Goal: Transaction & Acquisition: Purchase product/service

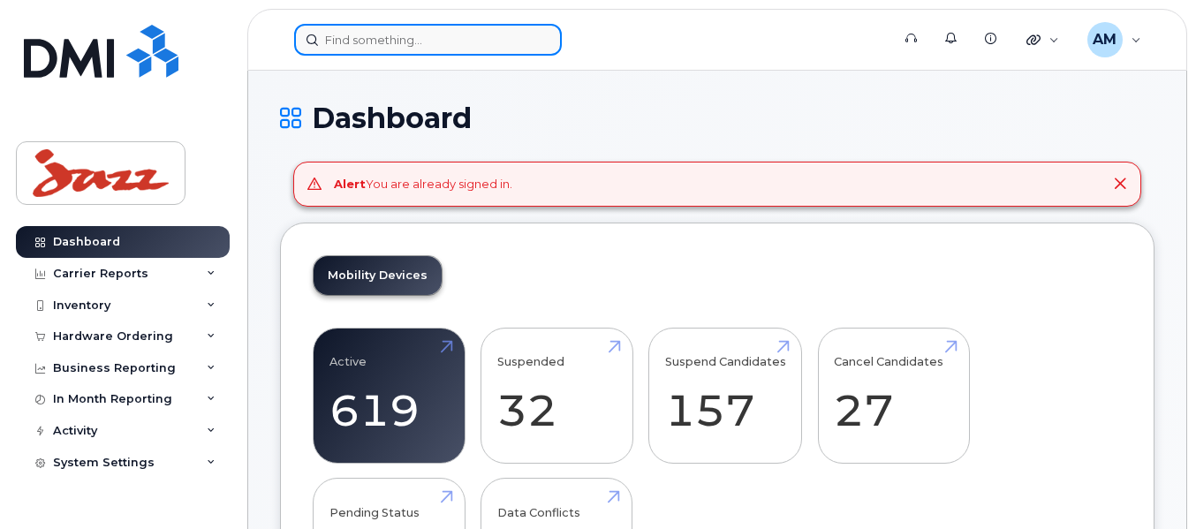
click at [378, 49] on input at bounding box center [428, 40] width 268 height 32
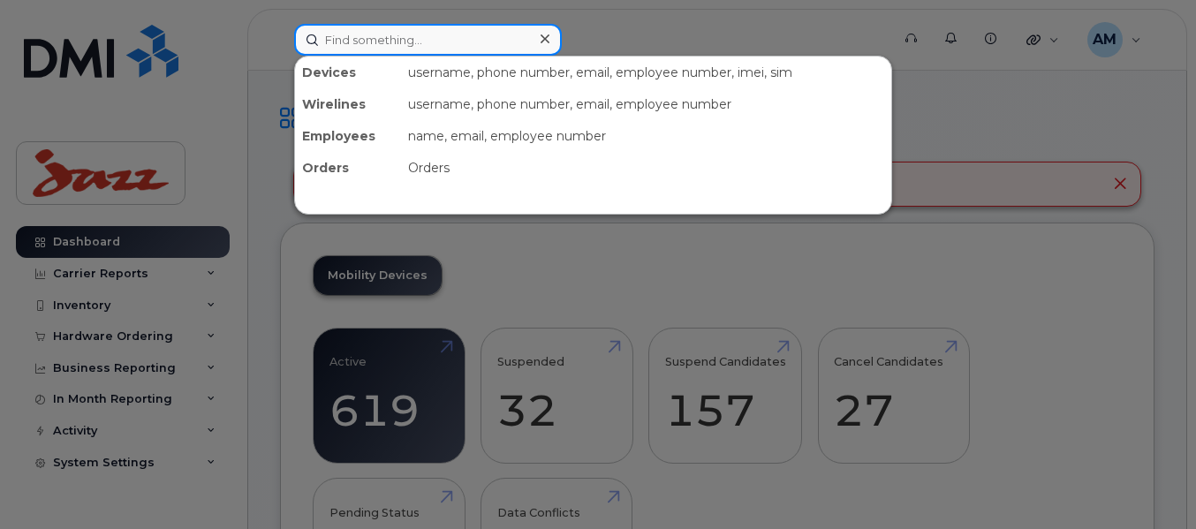
paste input "7826411197"
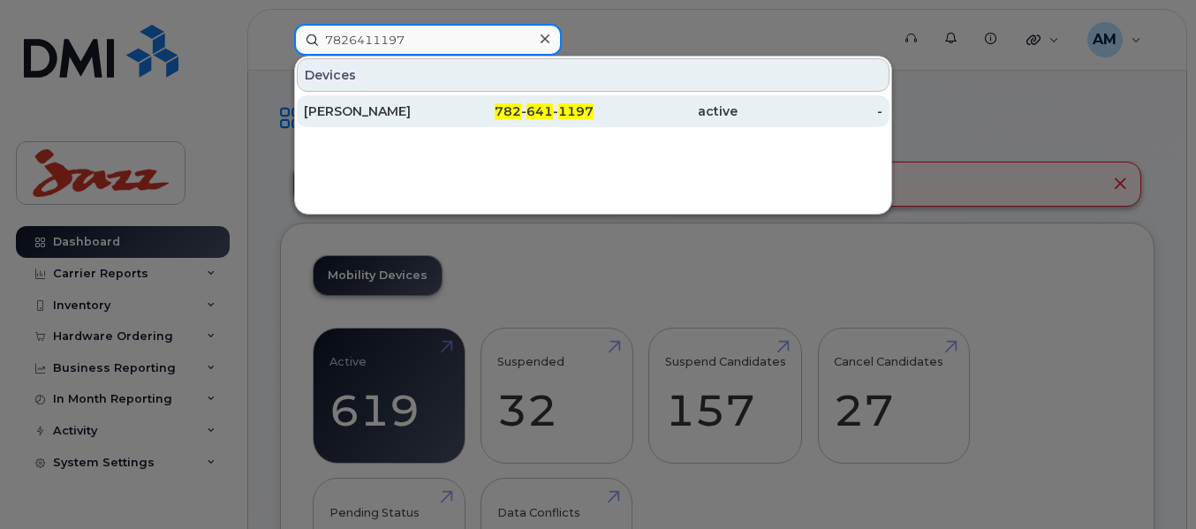
type input "7826411197"
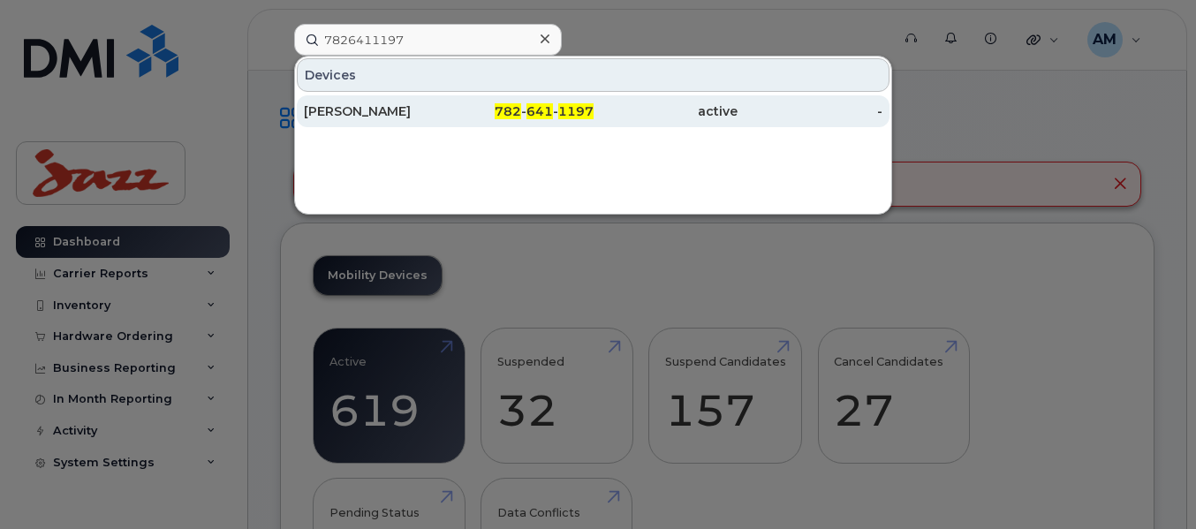
click at [379, 107] on div "[PERSON_NAME]" at bounding box center [376, 112] width 145 height 18
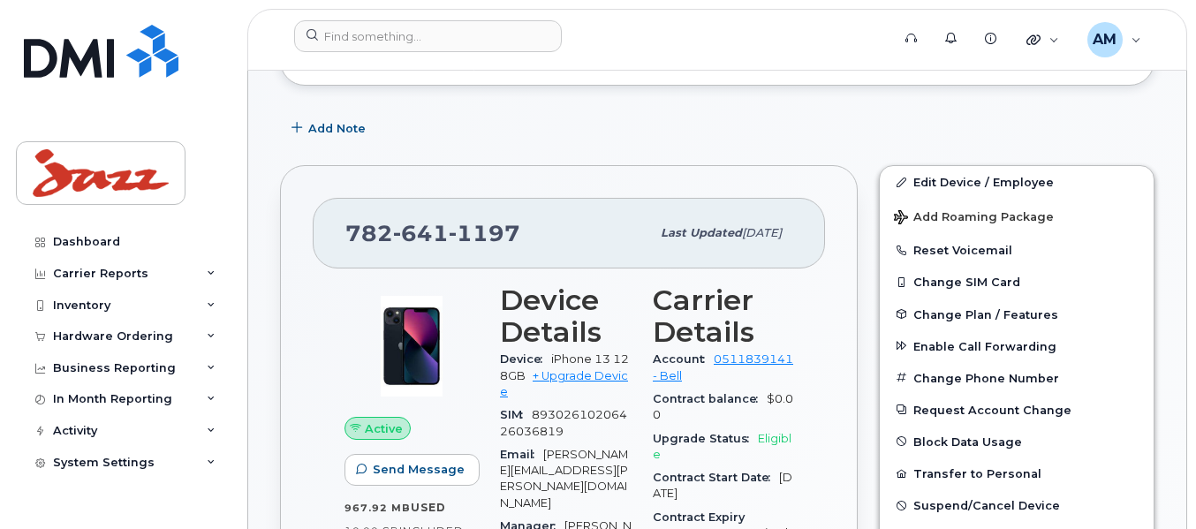
scroll to position [399, 0]
click at [604, 373] on link "+ Upgrade Device" at bounding box center [564, 383] width 128 height 29
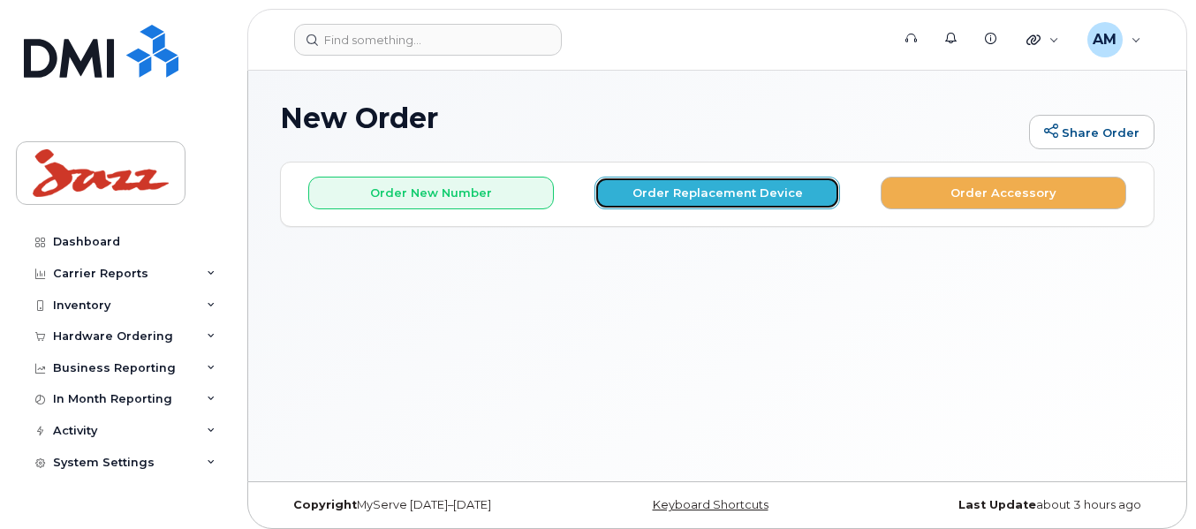
click at [782, 191] on button "Order Replacement Device" at bounding box center [718, 193] width 246 height 33
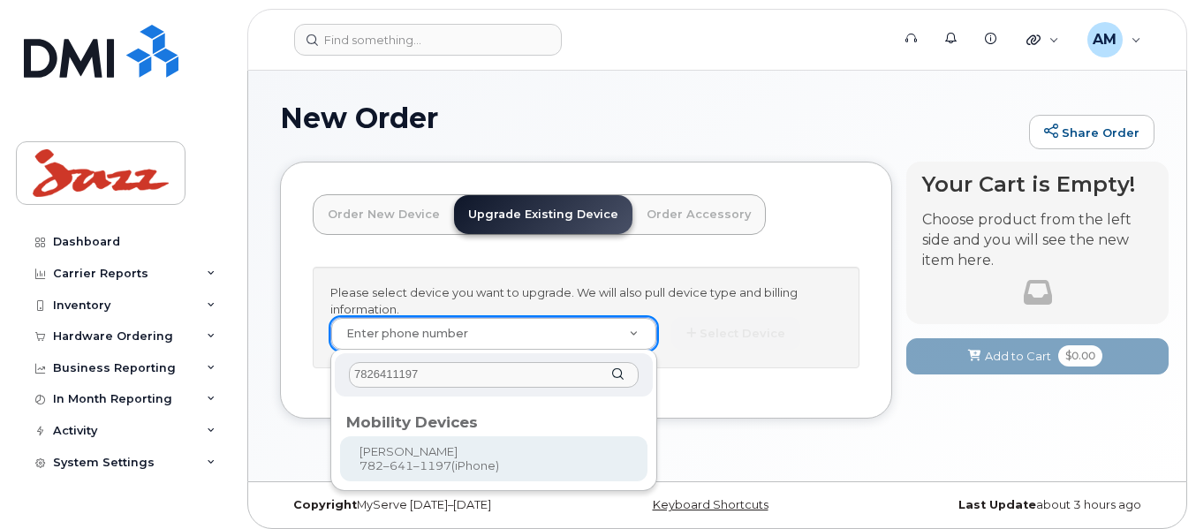
type input "7826411197"
type input "909467"
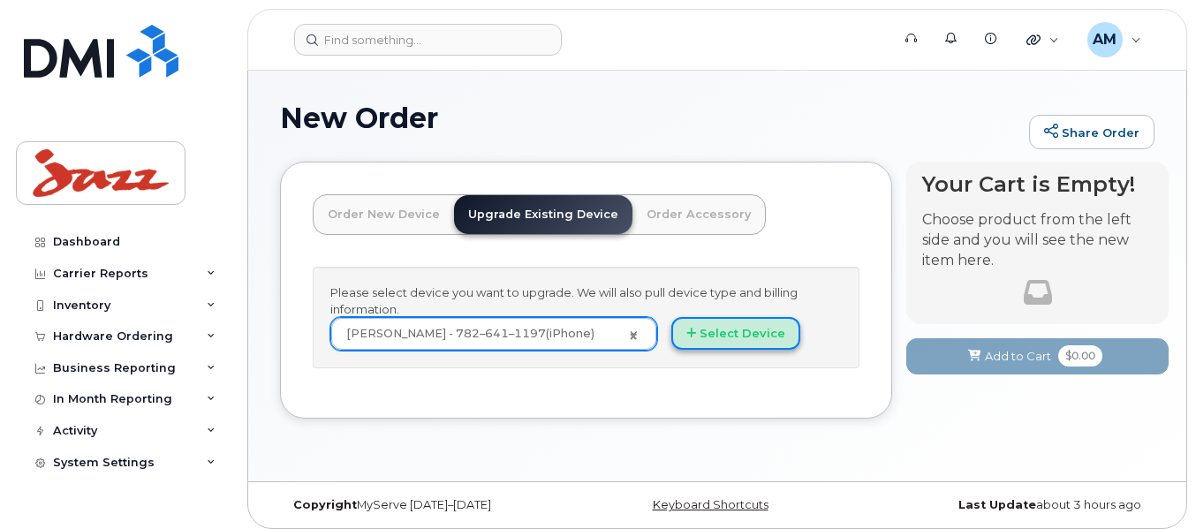
click at [747, 336] on button "Select Device" at bounding box center [736, 333] width 129 height 33
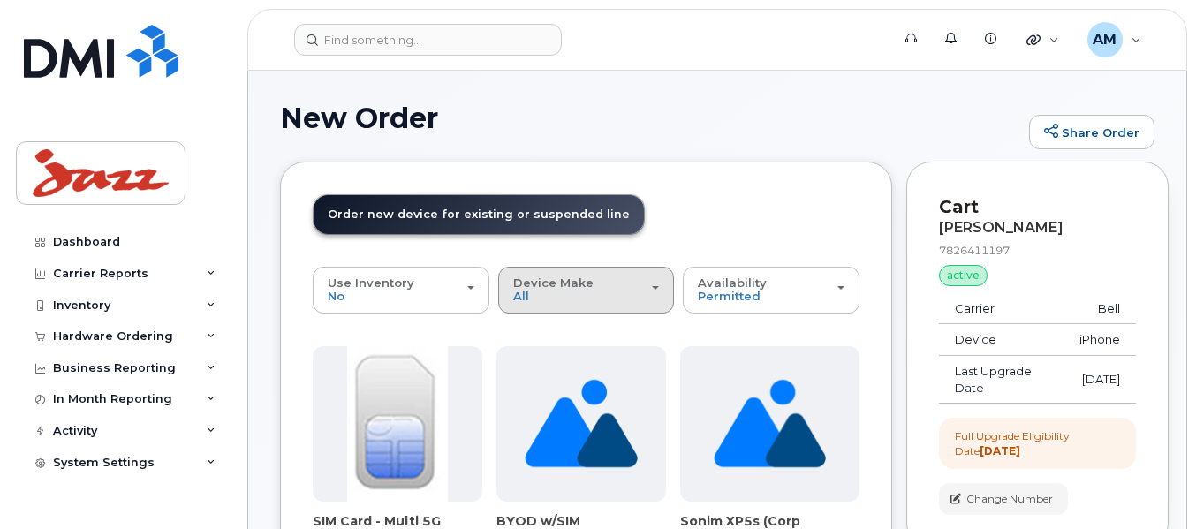
click at [533, 281] on span "Device Make" at bounding box center [553, 283] width 80 height 14
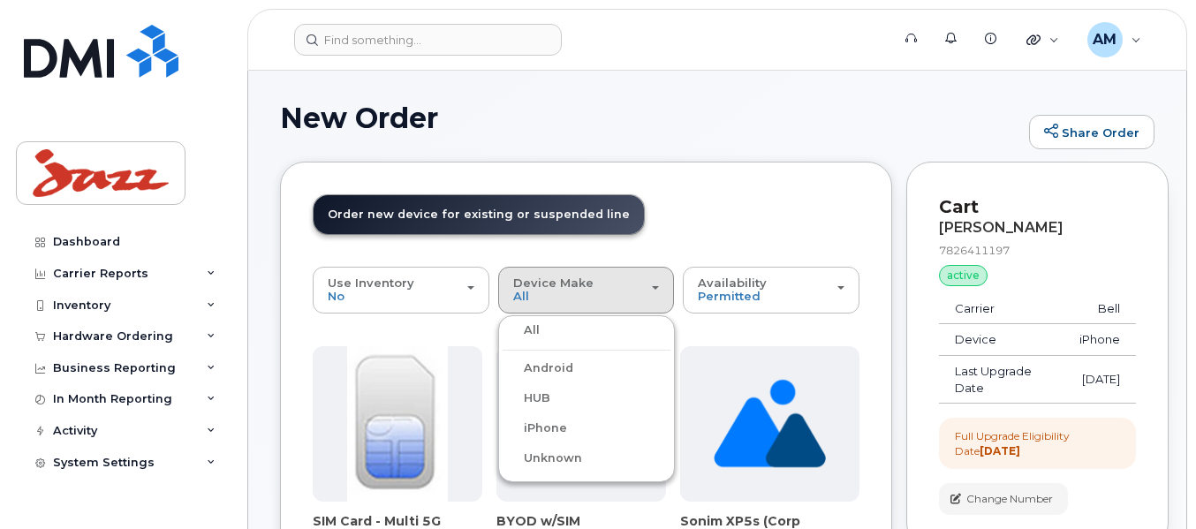
click at [544, 422] on label "iPhone" at bounding box center [535, 428] width 65 height 21
click at [0, 0] on input "iPhone" at bounding box center [0, 0] width 0 height 0
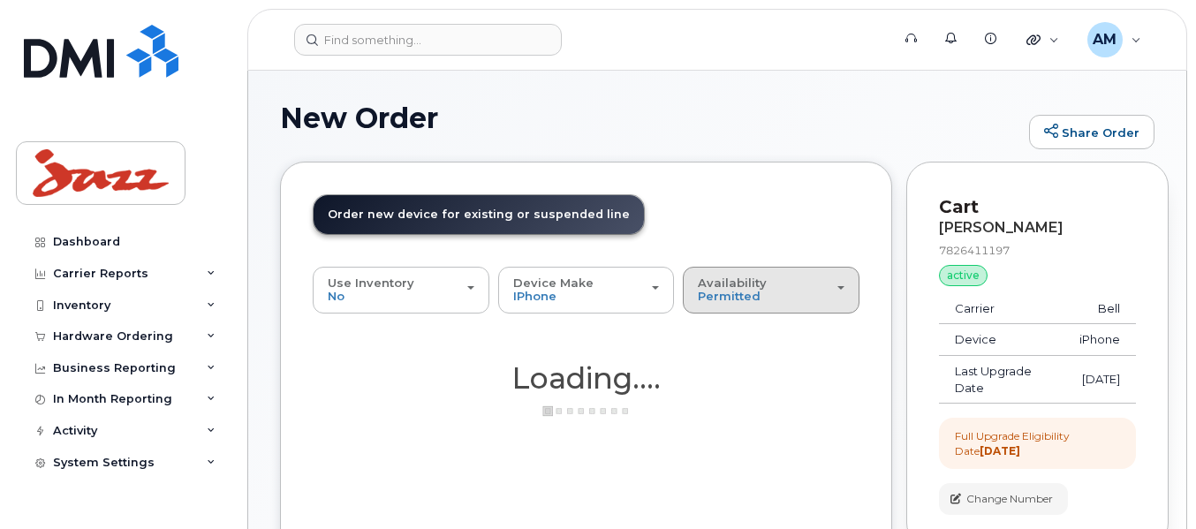
click at [774, 302] on div "Availability Permitted All" at bounding box center [771, 290] width 147 height 27
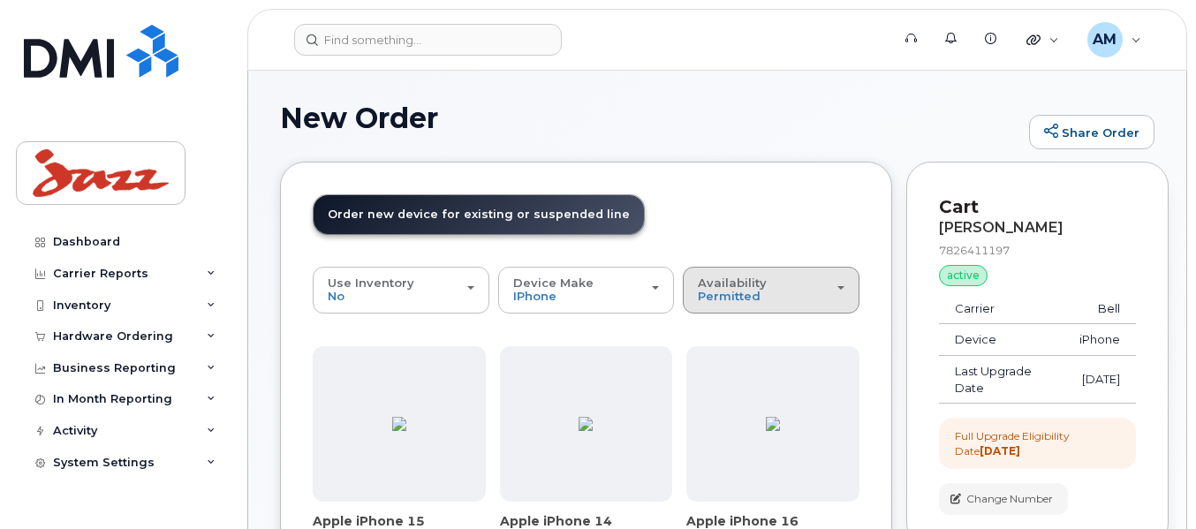
click at [767, 288] on div "Availability Permitted All" at bounding box center [771, 290] width 147 height 27
click at [717, 365] on label "All" at bounding box center [705, 360] width 37 height 21
click at [0, 0] on input "All" at bounding box center [0, 0] width 0 height 0
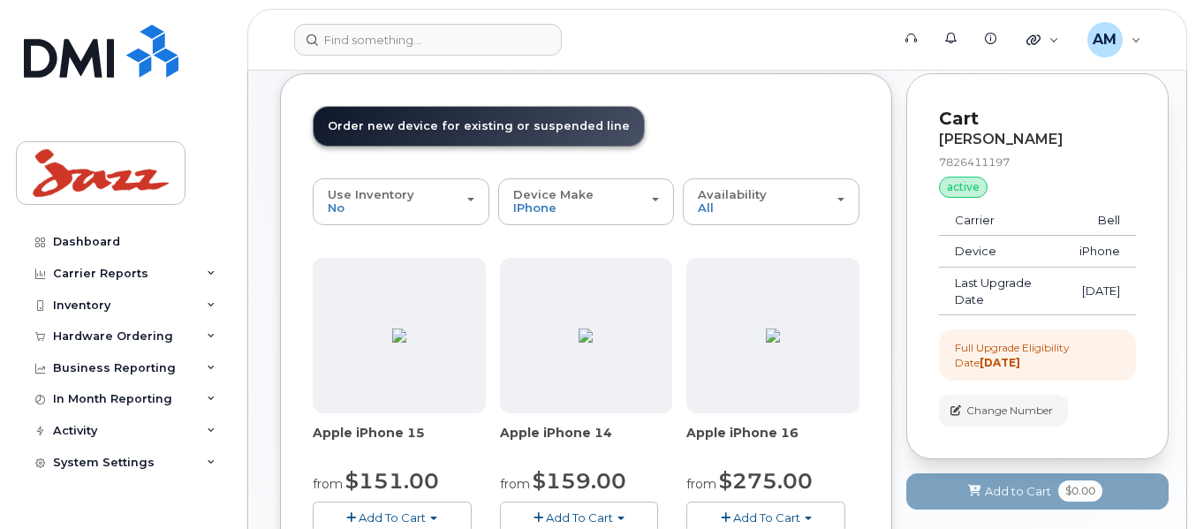
scroll to position [177, 0]
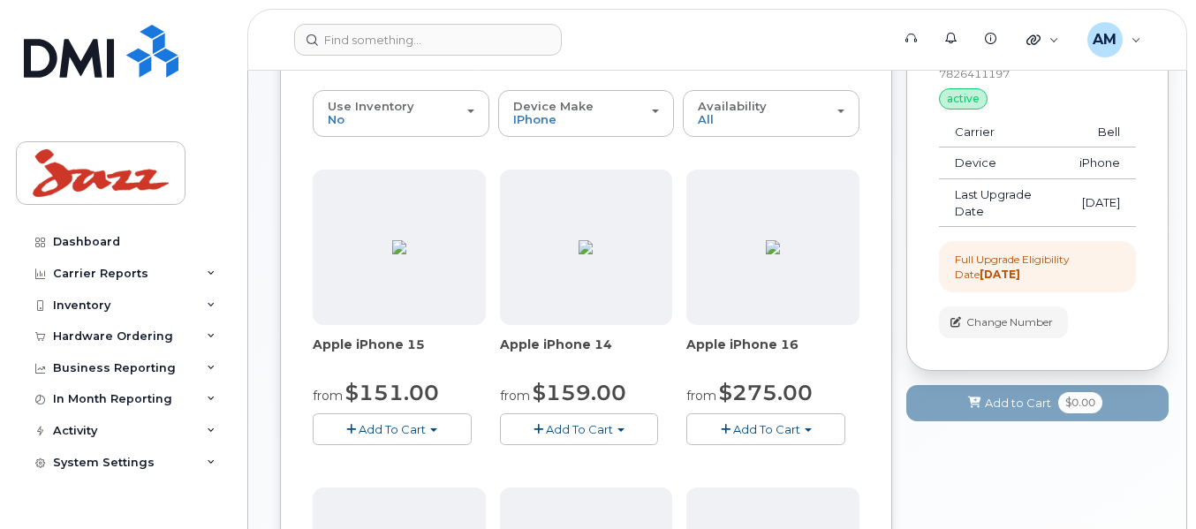
click at [775, 429] on span "Add To Cart" at bounding box center [766, 429] width 67 height 14
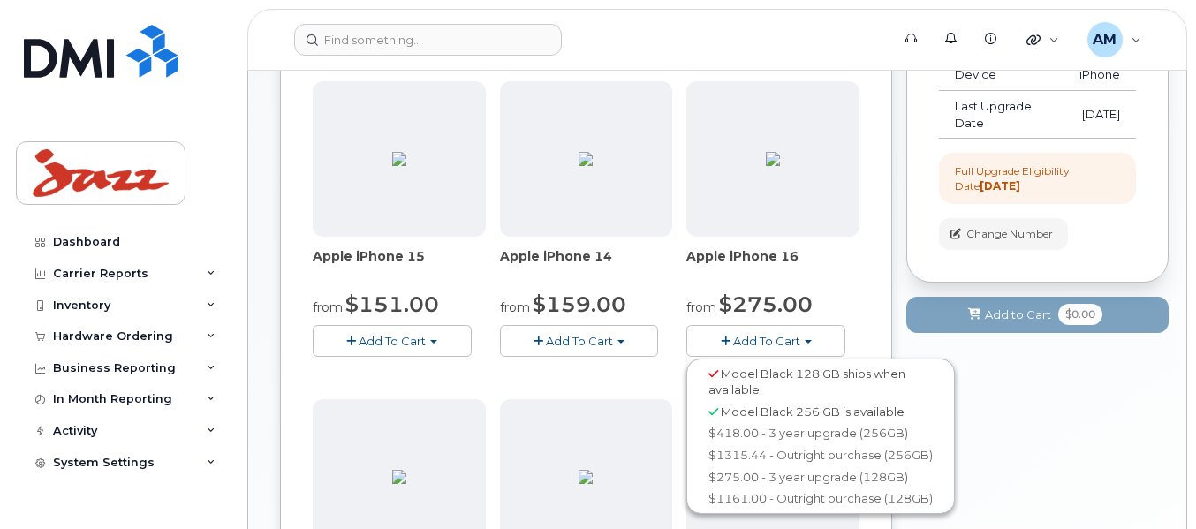
scroll to position [353, 0]
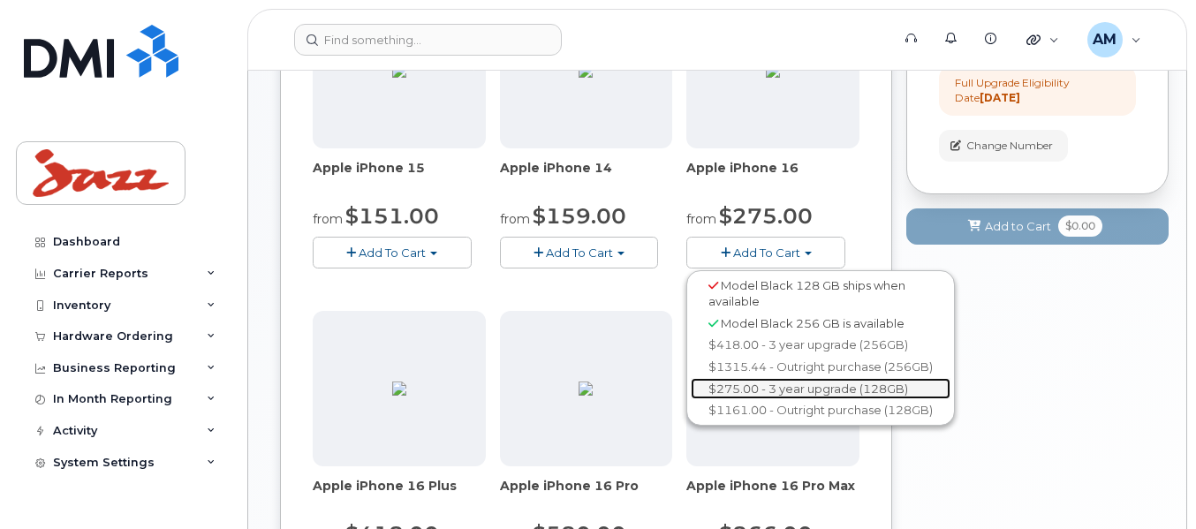
click at [778, 392] on link "$275.00 - 3 year upgrade (128GB)" at bounding box center [821, 389] width 260 height 22
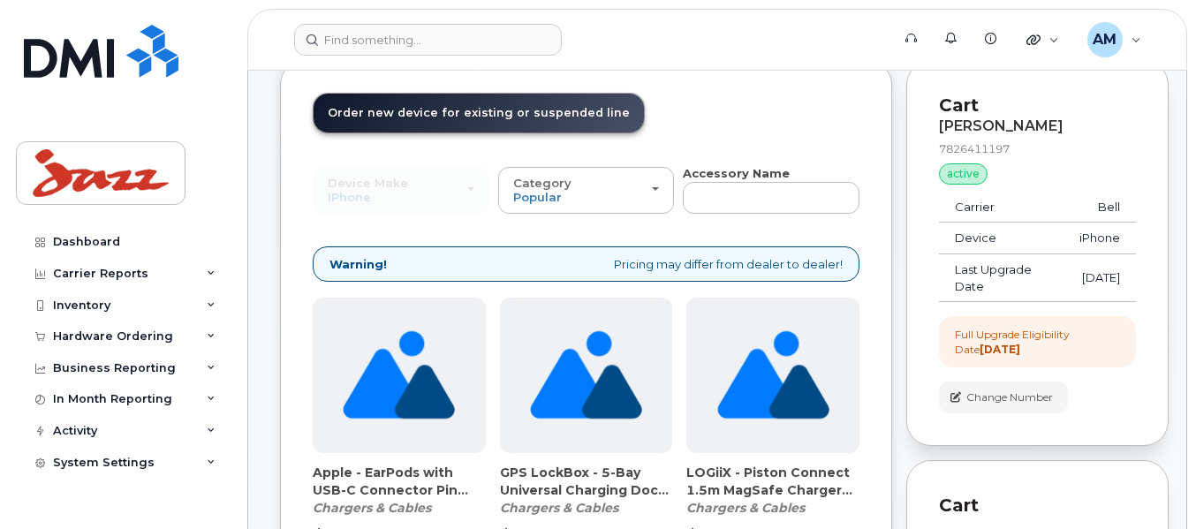
scroll to position [0, 0]
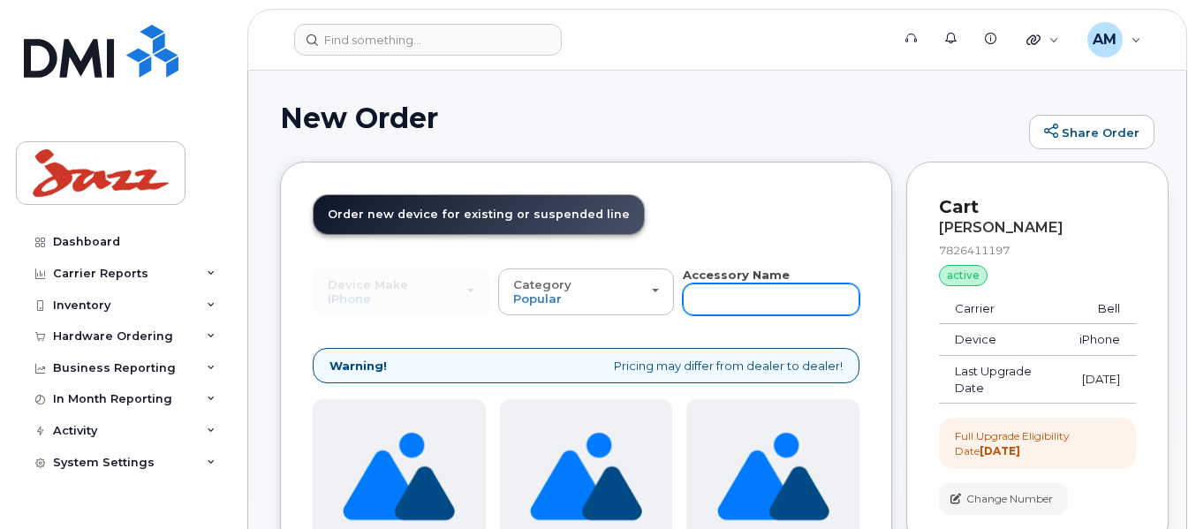
click at [719, 295] on input "text" at bounding box center [771, 300] width 177 height 32
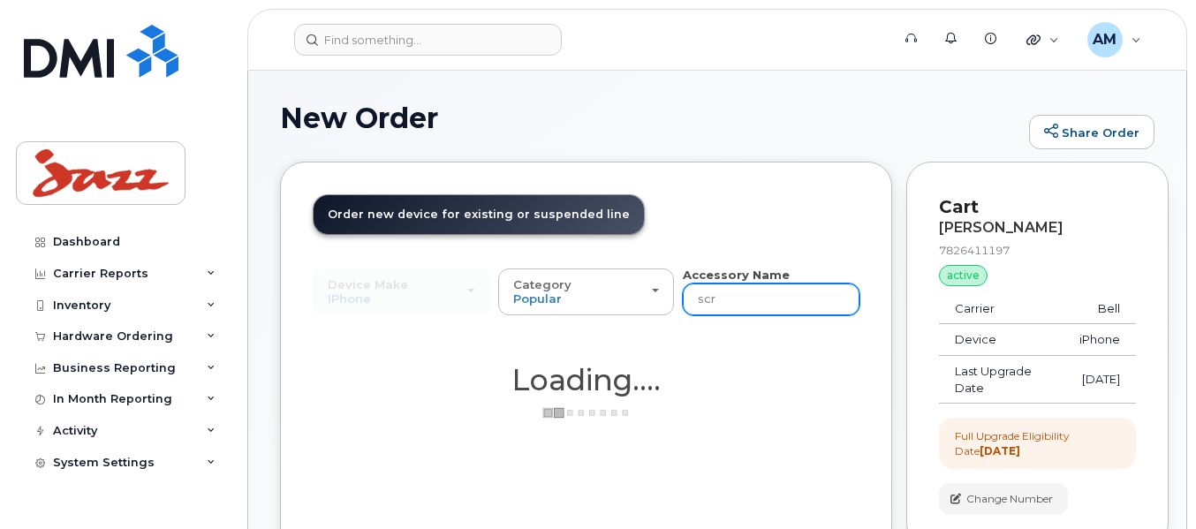
type input "scre"
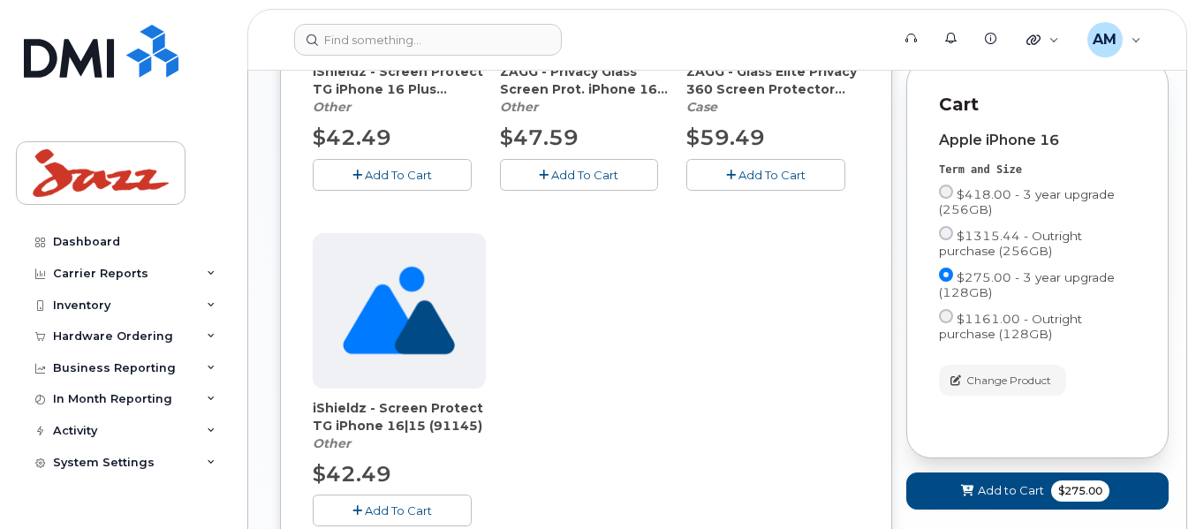
scroll to position [530, 0]
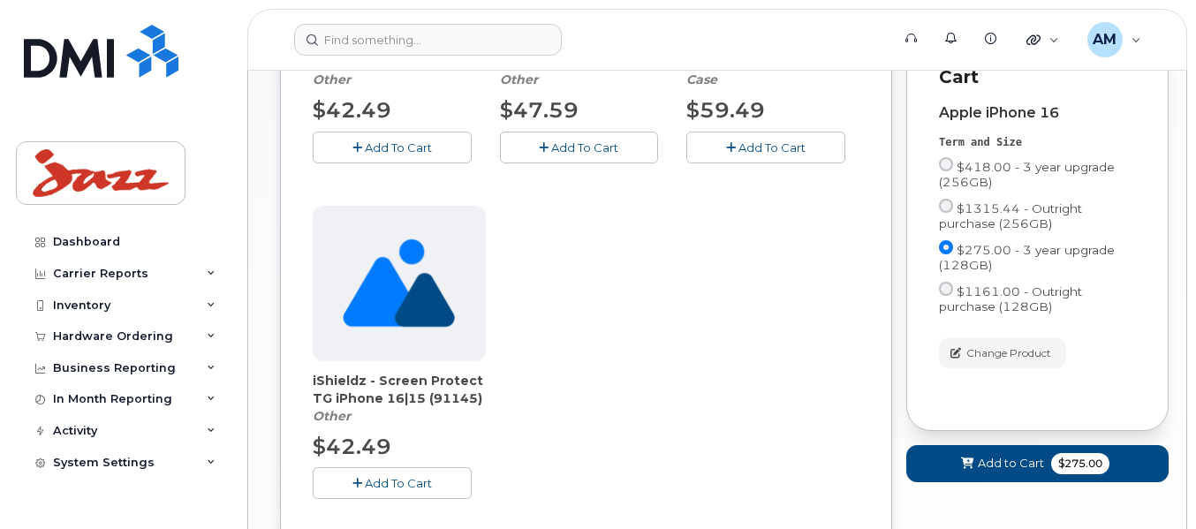
click at [411, 490] on span "Add To Cart" at bounding box center [398, 483] width 67 height 14
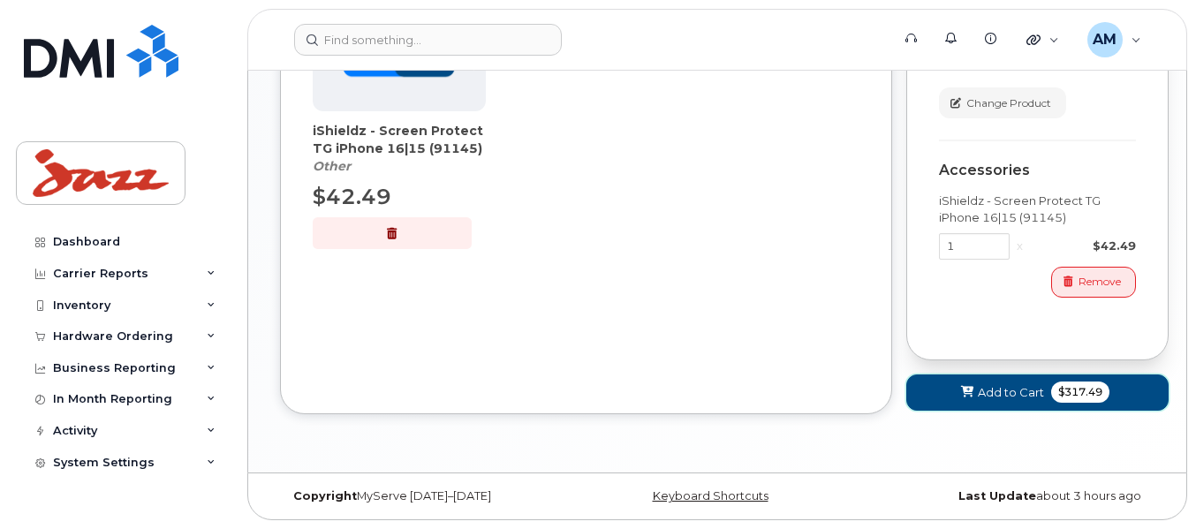
click at [1020, 375] on button "Add to Cart $317.49" at bounding box center [1038, 393] width 262 height 36
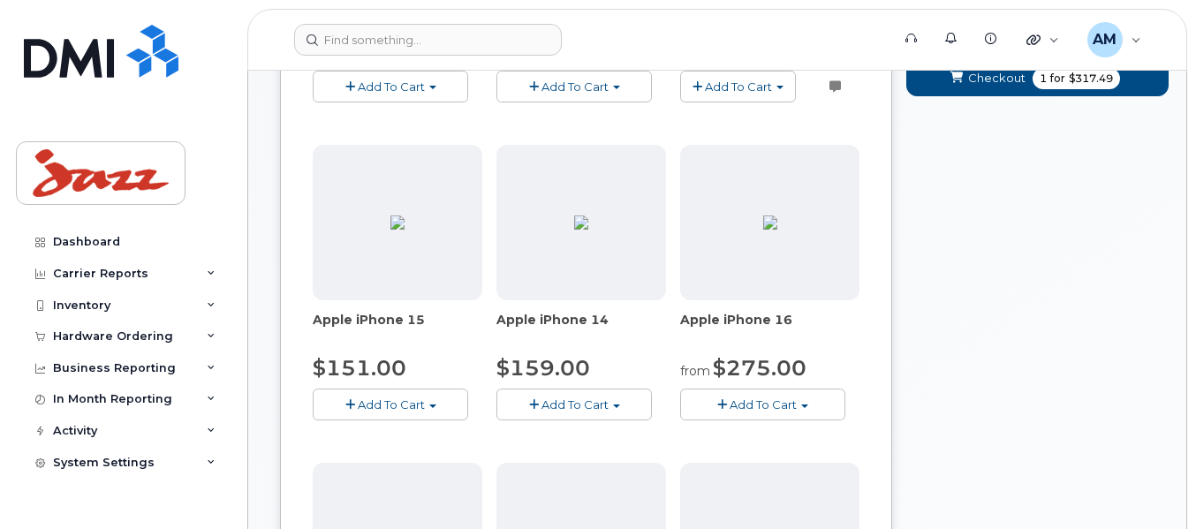
scroll to position [151, 0]
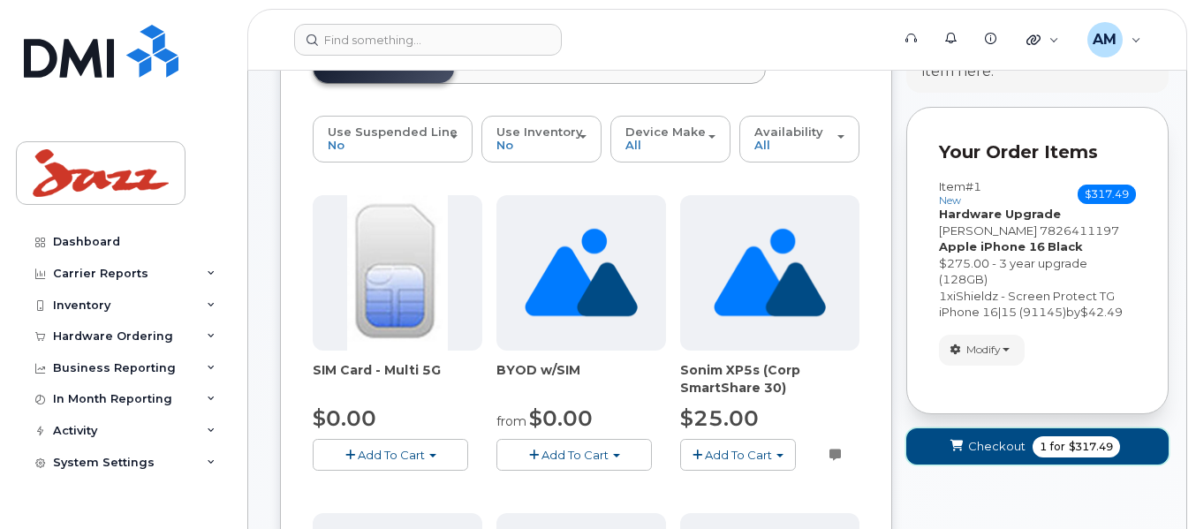
click at [991, 454] on span "Checkout" at bounding box center [996, 446] width 57 height 17
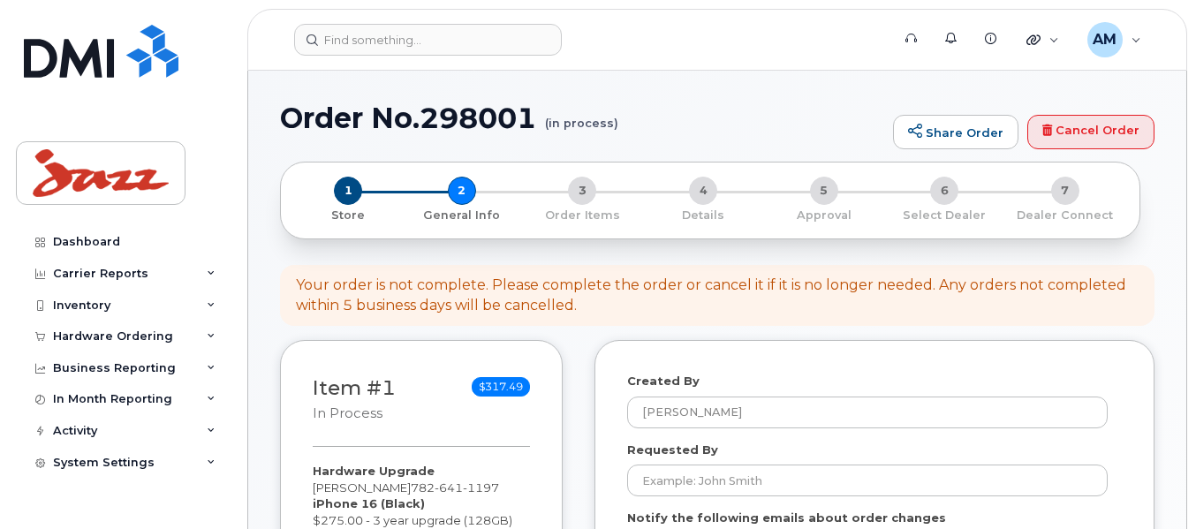
select select
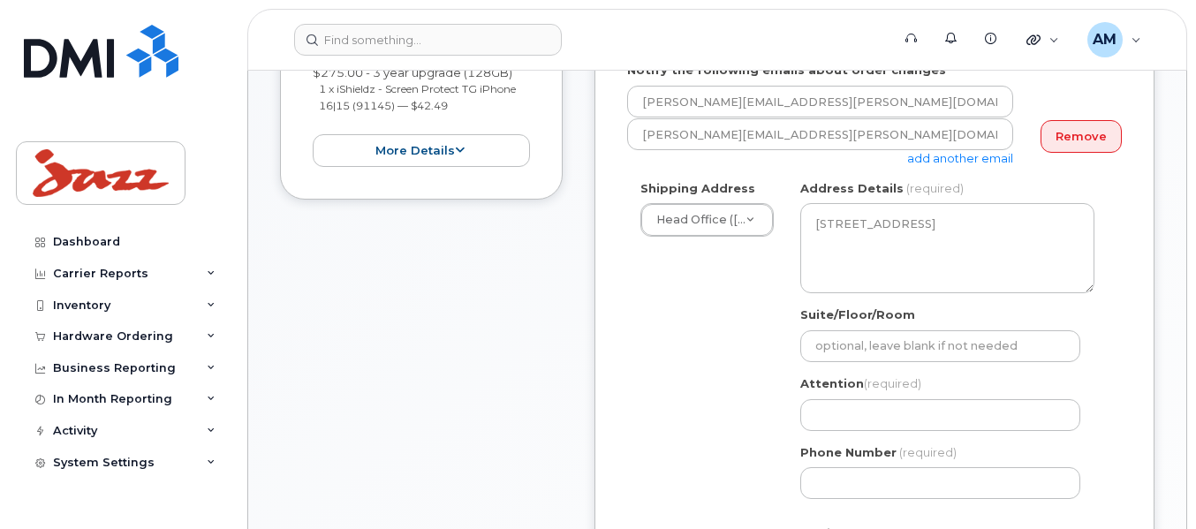
scroll to position [442, 0]
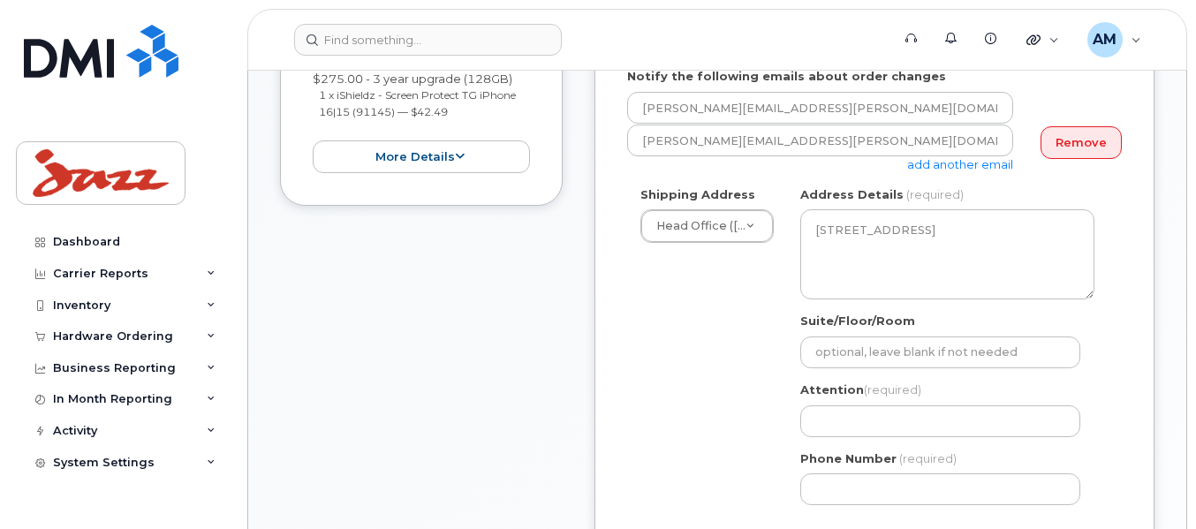
click at [999, 166] on link "add another email" at bounding box center [960, 164] width 106 height 14
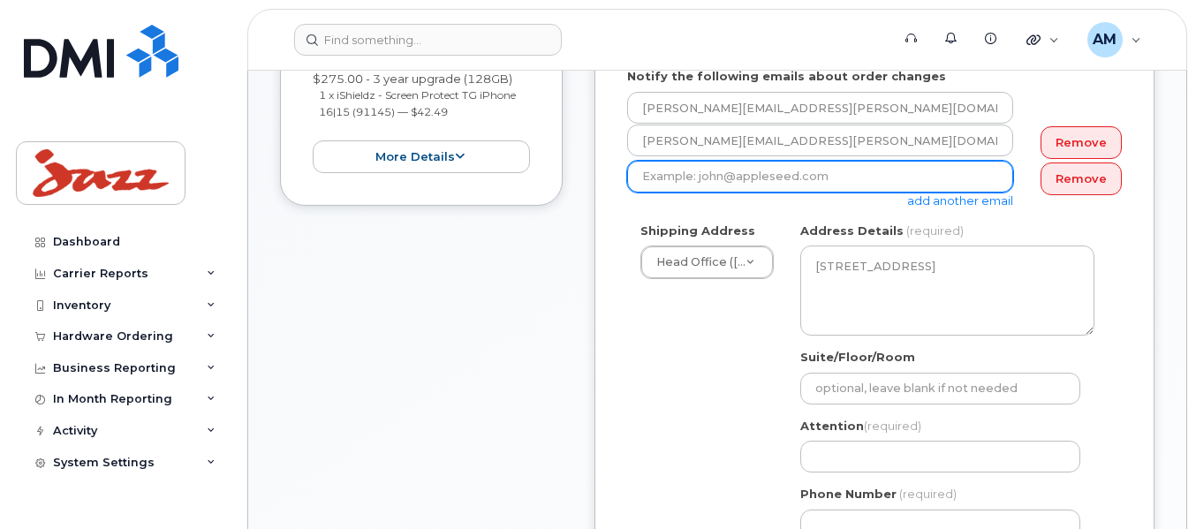
click at [759, 177] on input "email" at bounding box center [820, 177] width 386 height 32
type input "Tanner.Montgomery@flyjazz.ca"
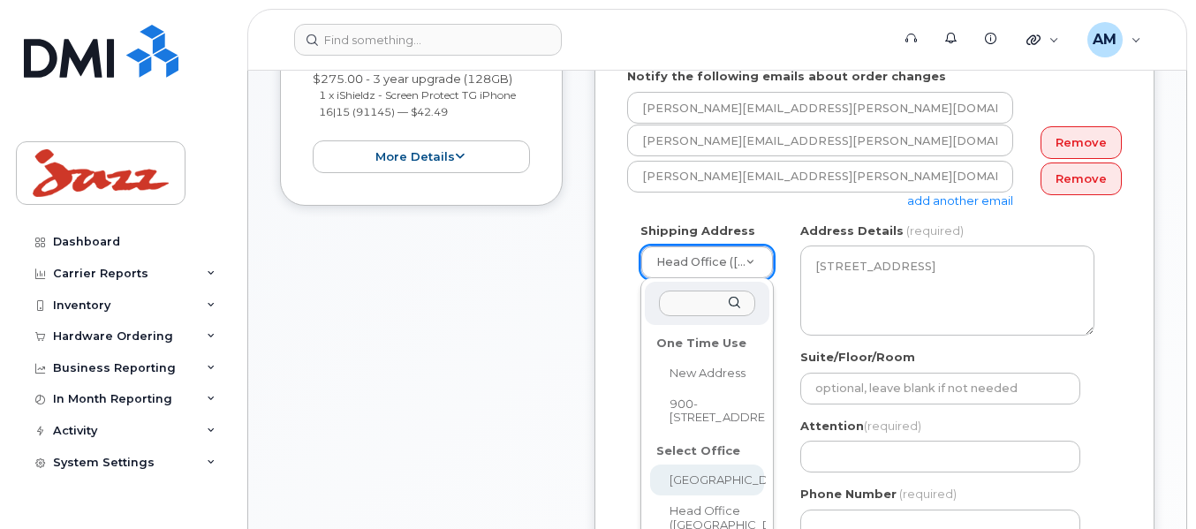
scroll to position [619, 0]
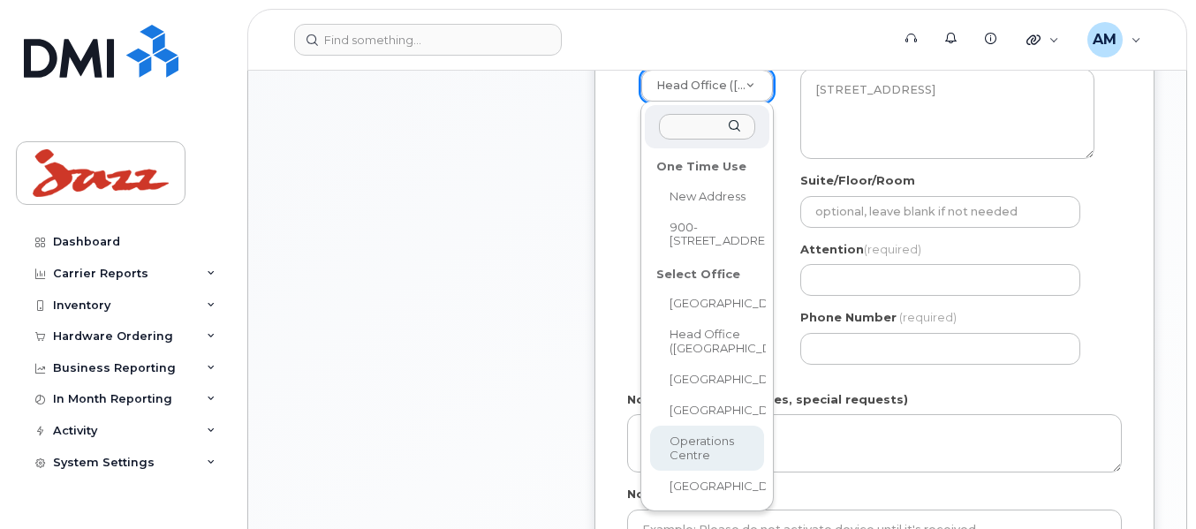
select select
type textarea "310 Goudey Dr Goffs Nova Scotia B2T 1M6"
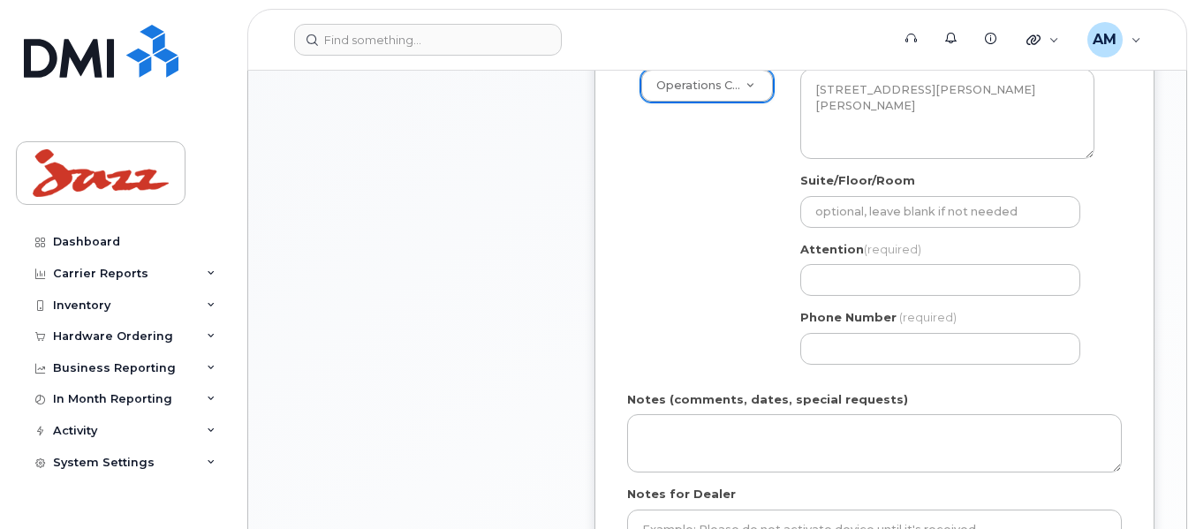
click at [864, 264] on div "Attention (required)" at bounding box center [948, 269] width 294 height 56
click at [839, 300] on div "NS Goffs Search your address... Manually edit your address Click to search No a…" at bounding box center [947, 212] width 321 height 332
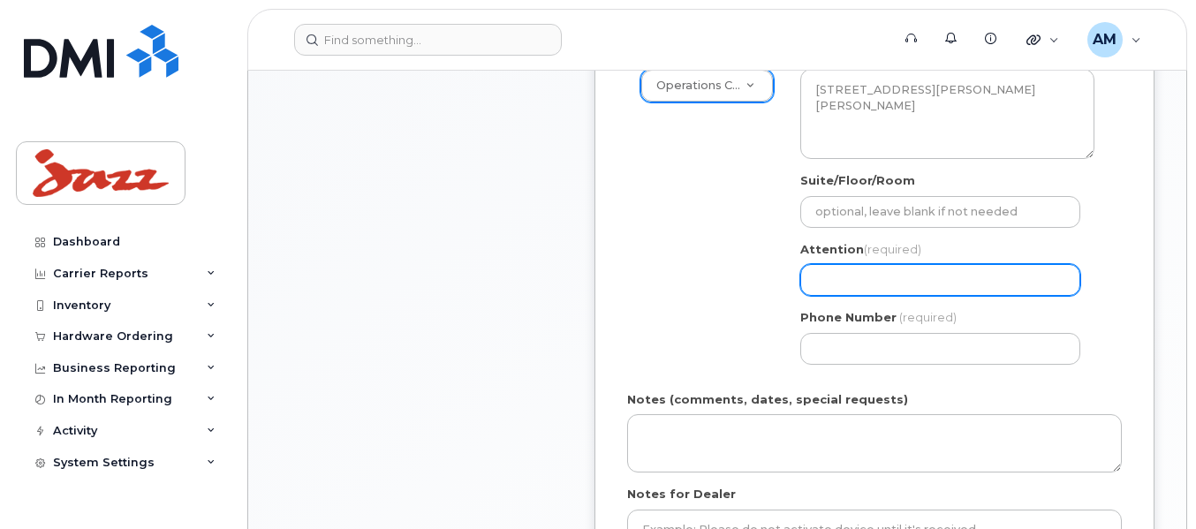
click at [847, 285] on input "Attention (required)" at bounding box center [941, 280] width 280 height 32
select select
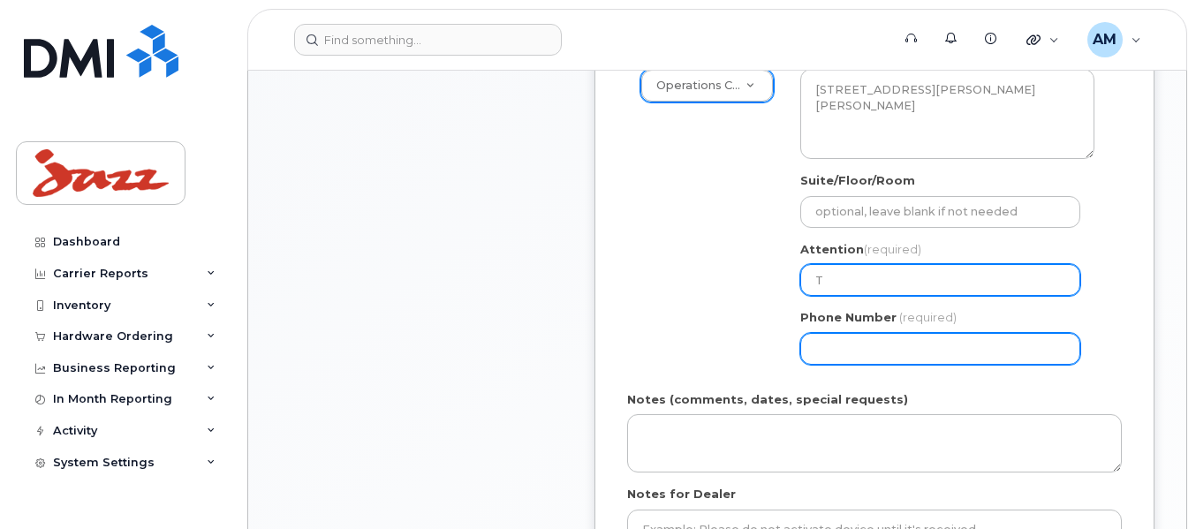
type input "Tanner Montgomery for Craig Hirtle"
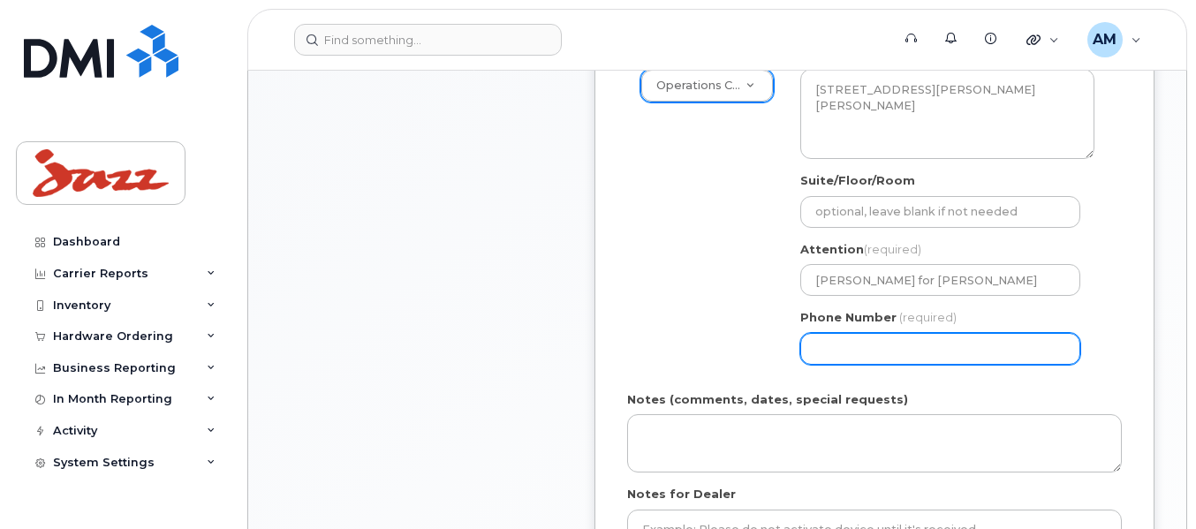
click at [962, 337] on input "Phone Number" at bounding box center [941, 349] width 280 height 32
select select
type input "902873500"
select select
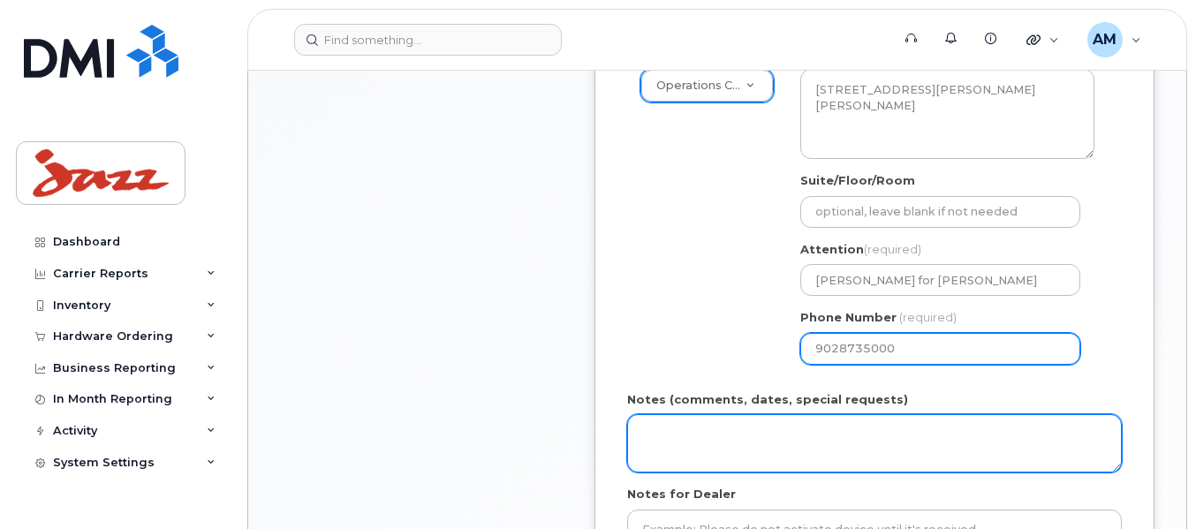
type input "9028735000"
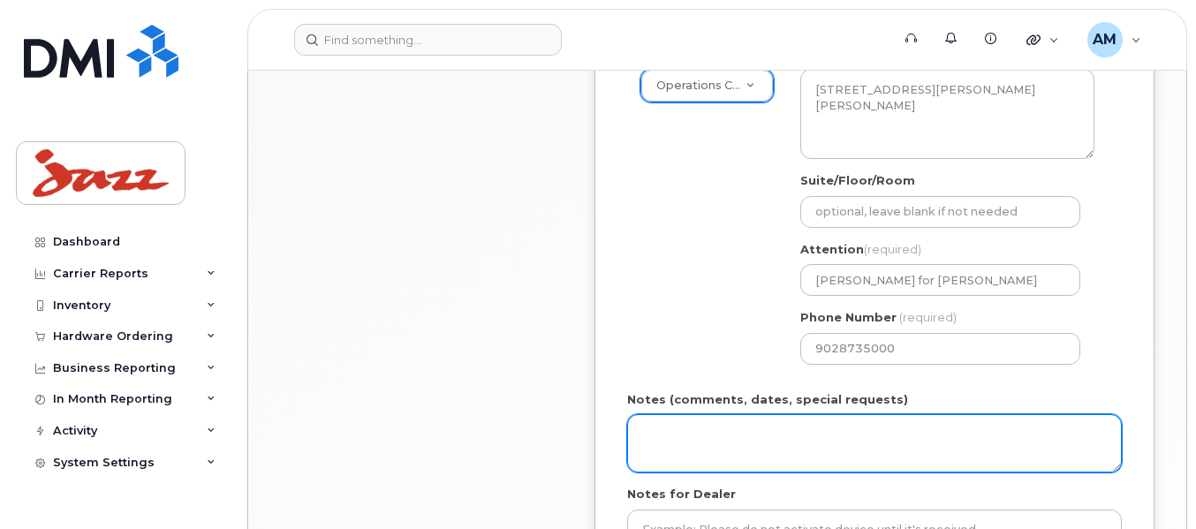
click at [916, 431] on textarea "Notes (comments, dates, special requests)" at bounding box center [874, 443] width 495 height 58
drag, startPoint x: 932, startPoint y: 438, endPoint x: 600, endPoint y: 437, distance: 332.2
click at [600, 437] on div "Created By Angela Marr Requested By Notify the following emails about order cha…" at bounding box center [875, 192] width 560 height 940
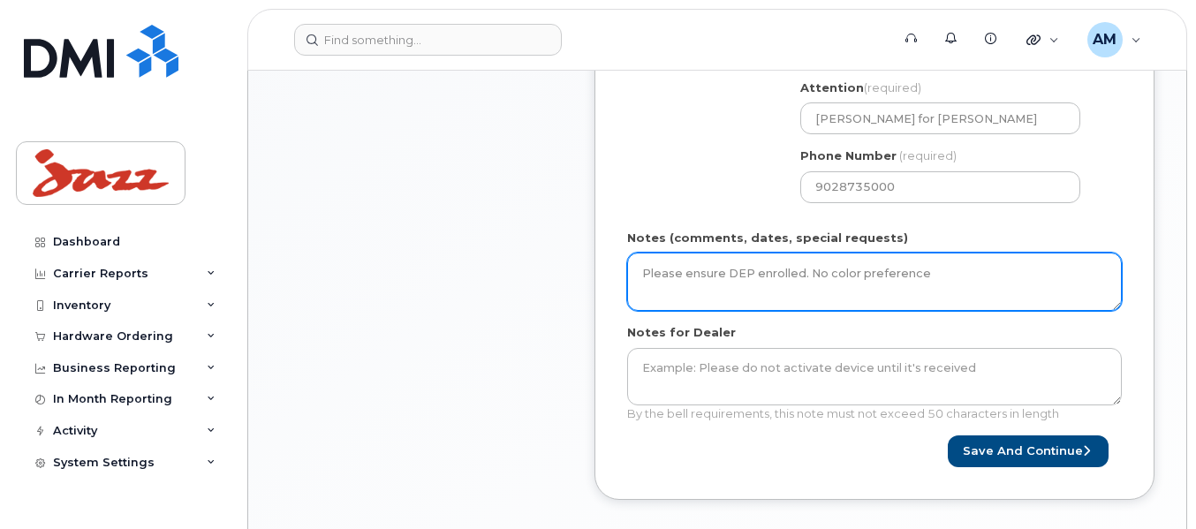
scroll to position [795, 0]
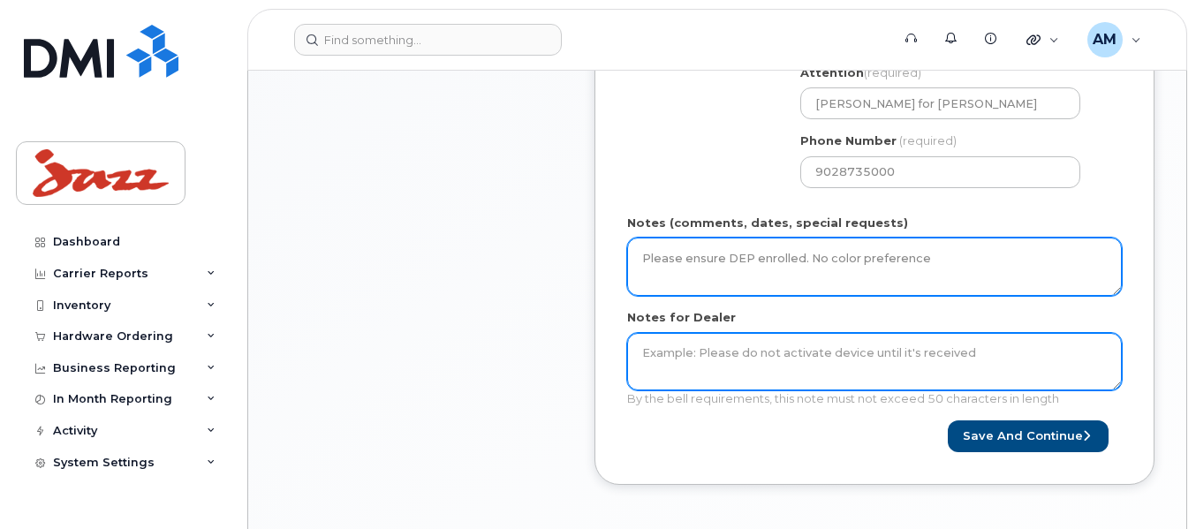
type textarea "Please ensure DEP enrolled. No color preference"
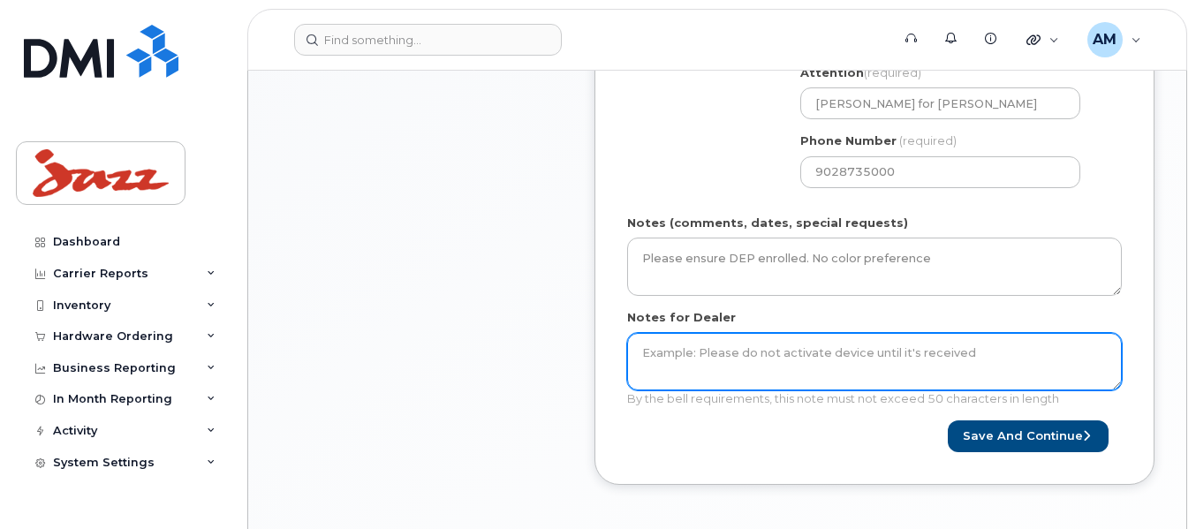
click at [741, 350] on textarea "Notes for Dealer" at bounding box center [874, 362] width 495 height 58
paste textarea "Please ensure DEP enrolled. No color preference"
type textarea "Please ensure DEP enrolled. No color preference"
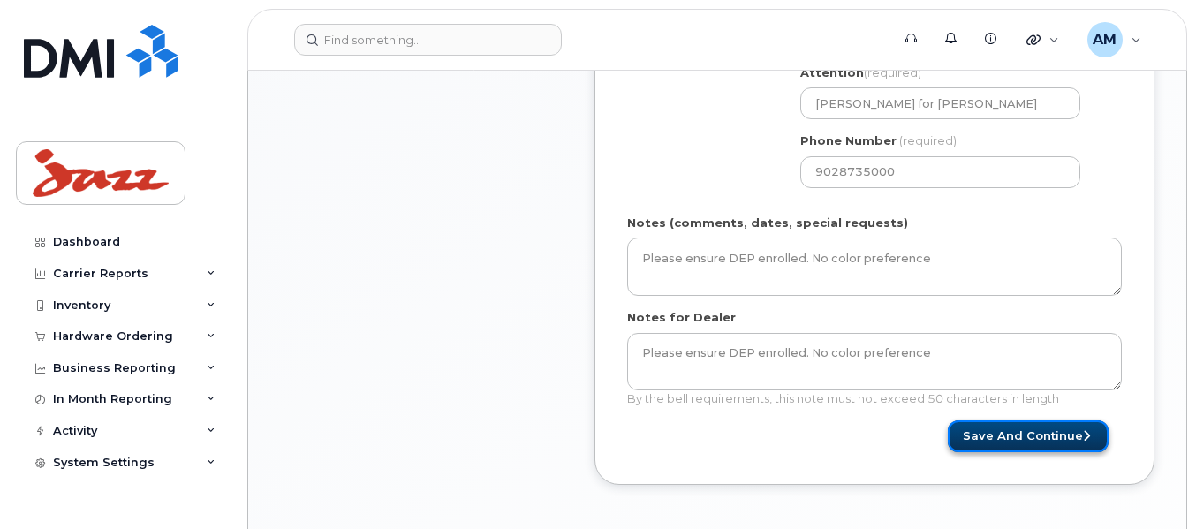
click at [1098, 426] on button "Save and Continue" at bounding box center [1028, 437] width 161 height 33
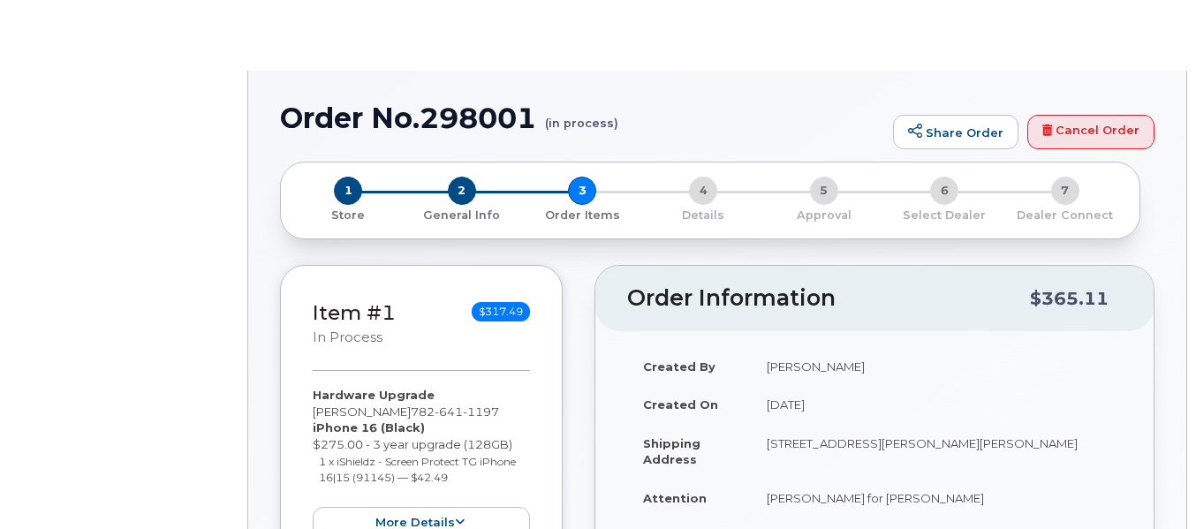
type input "[PERSON_NAME]"
select select "1272264"
radio input "true"
type input "809516"
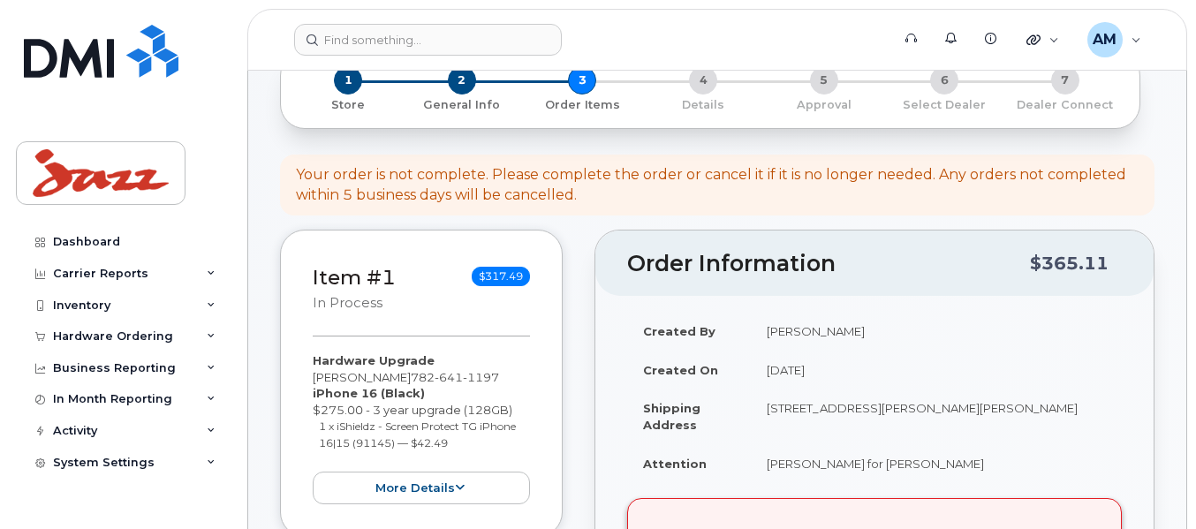
scroll to position [88, 0]
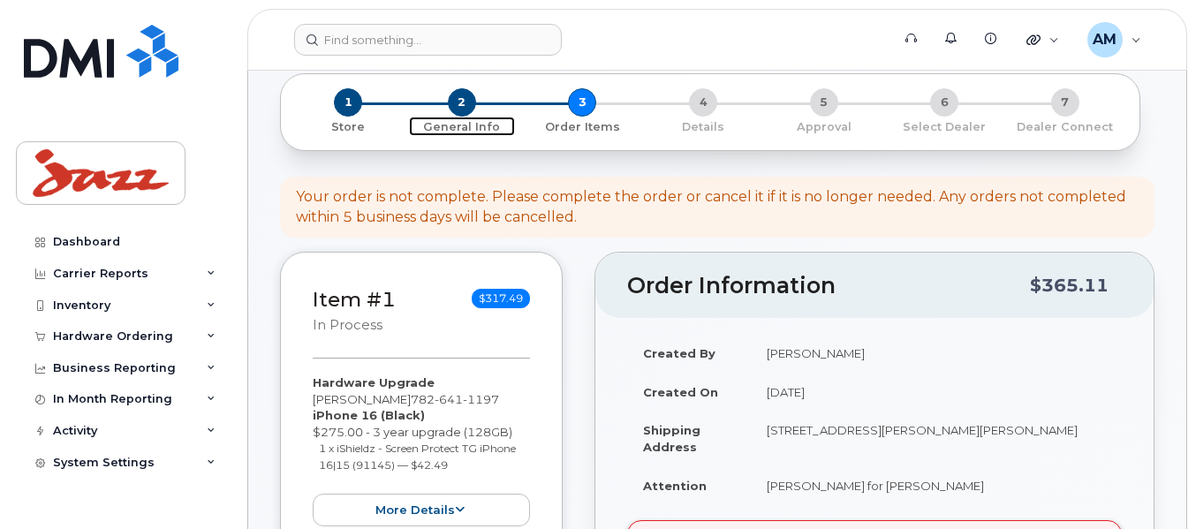
click at [468, 103] on span "2" at bounding box center [462, 102] width 28 height 28
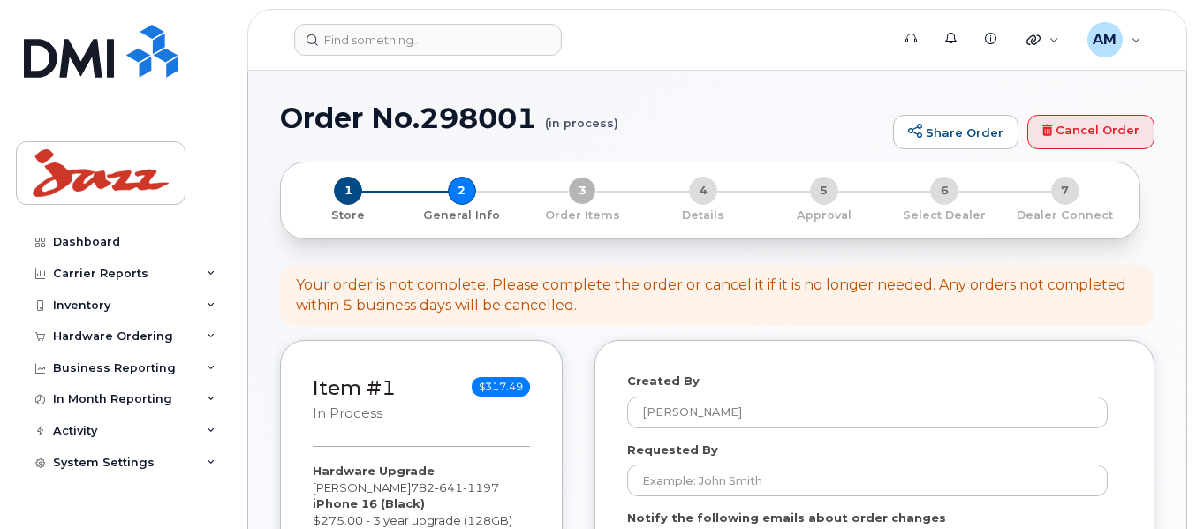
select select
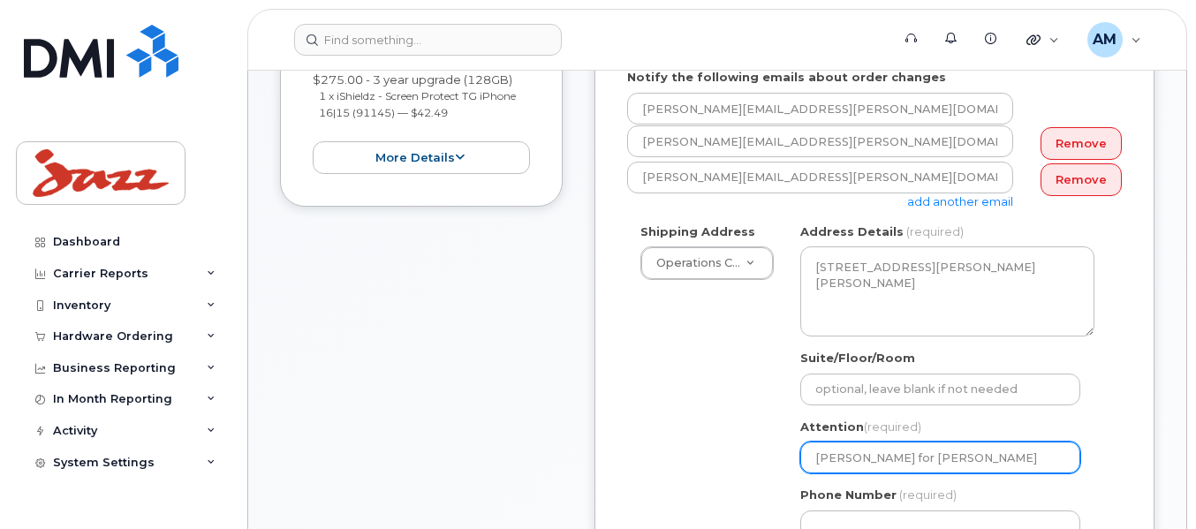
scroll to position [442, 0]
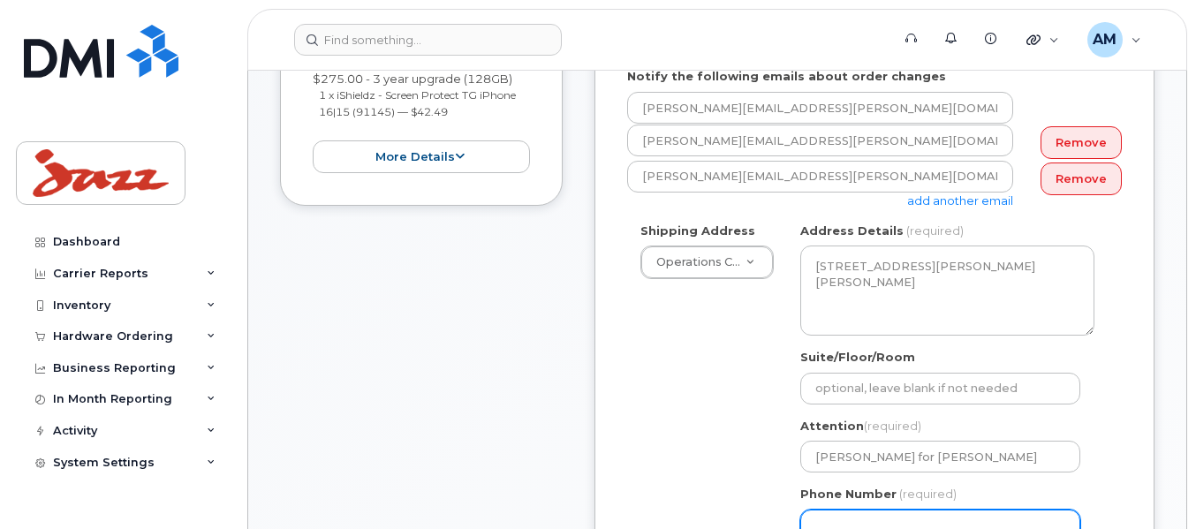
click at [994, 527] on input "Phone Number" at bounding box center [941, 526] width 280 height 32
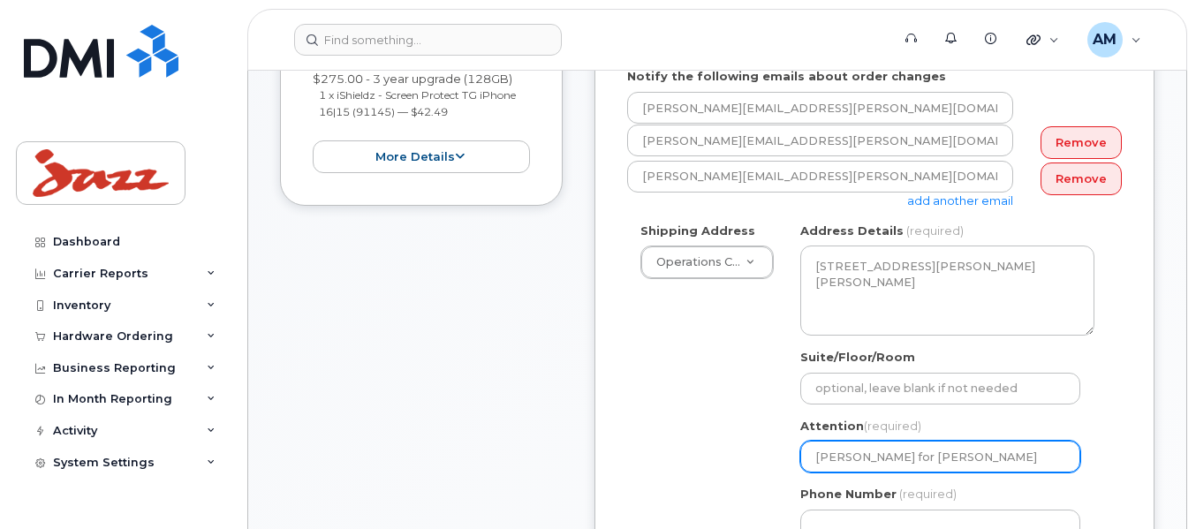
click at [1081, 467] on div "Attention (required) Tanner Montgomery for Craig Hirtle" at bounding box center [948, 446] width 294 height 56
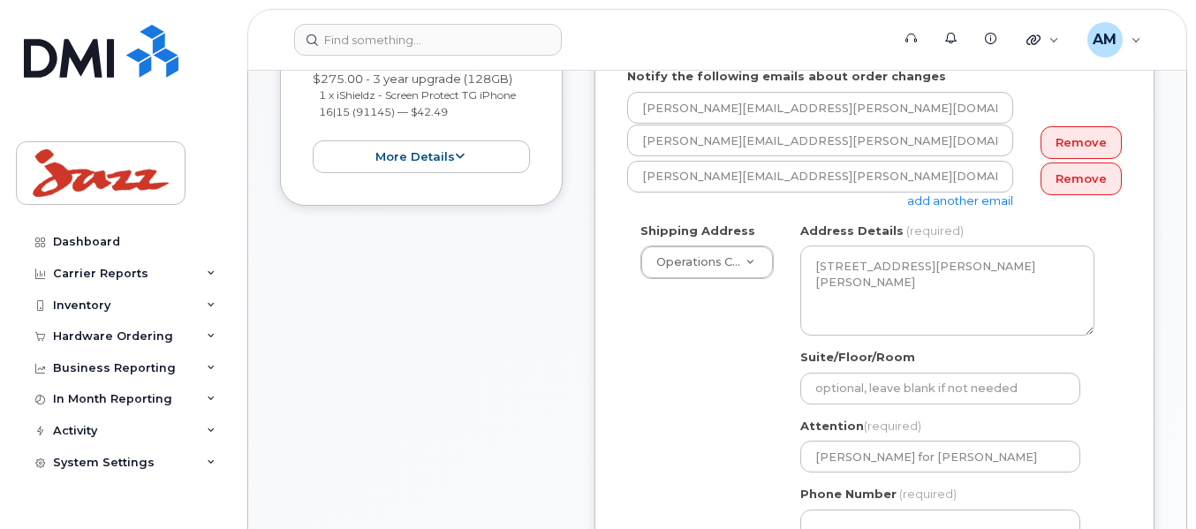
scroll to position [530, 0]
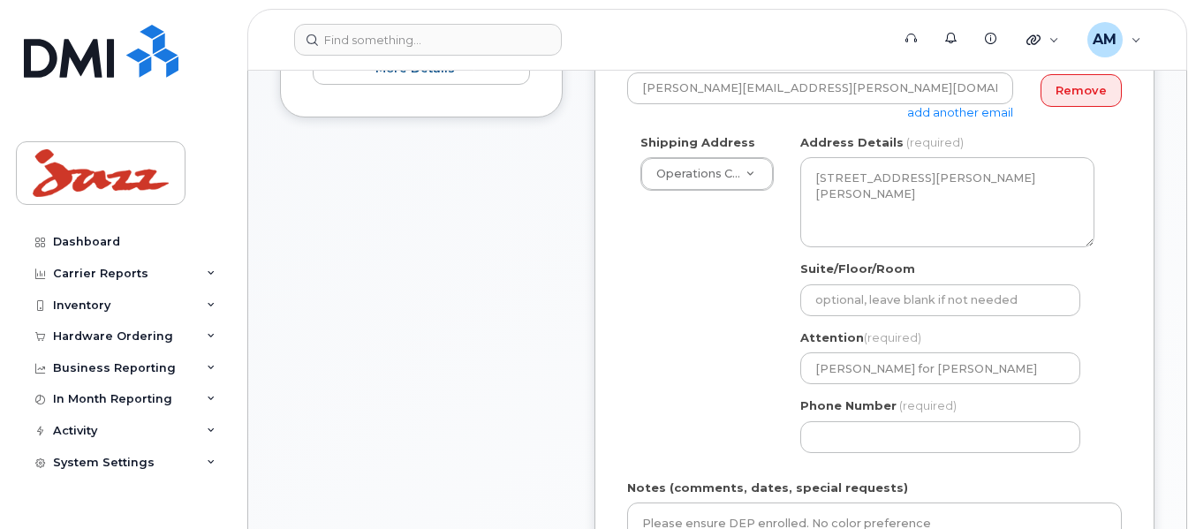
click at [1016, 347] on div "Attention (required) Tanner Montgomery for Craig Hirtle" at bounding box center [948, 358] width 294 height 56
click at [831, 273] on label "Suite/Floor/Room" at bounding box center [858, 269] width 115 height 17
click at [831, 285] on input "Suite/Floor/Room" at bounding box center [941, 301] width 280 height 32
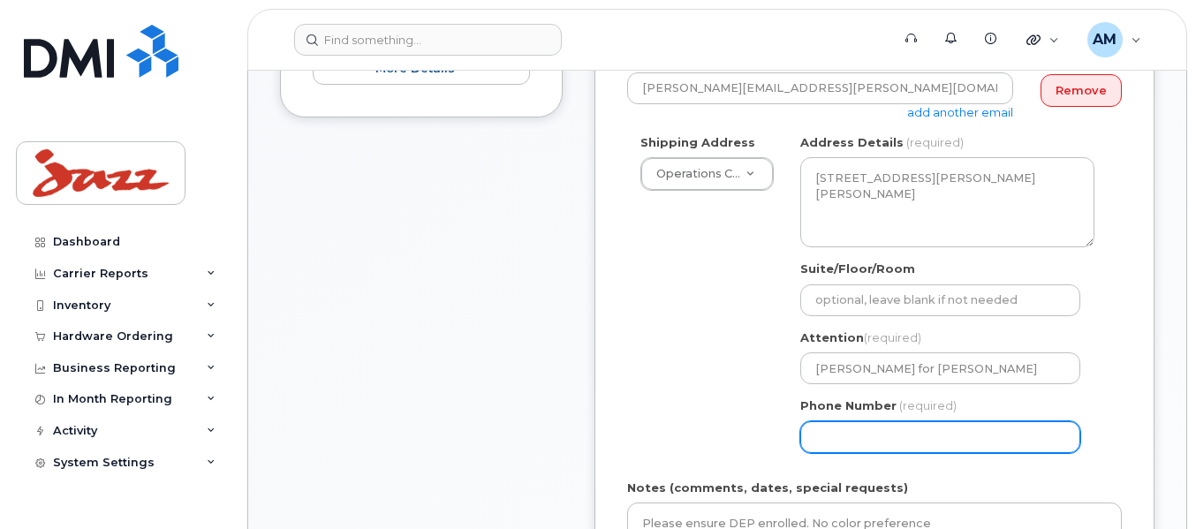
click at [907, 437] on input "Phone Number" at bounding box center [941, 437] width 280 height 32
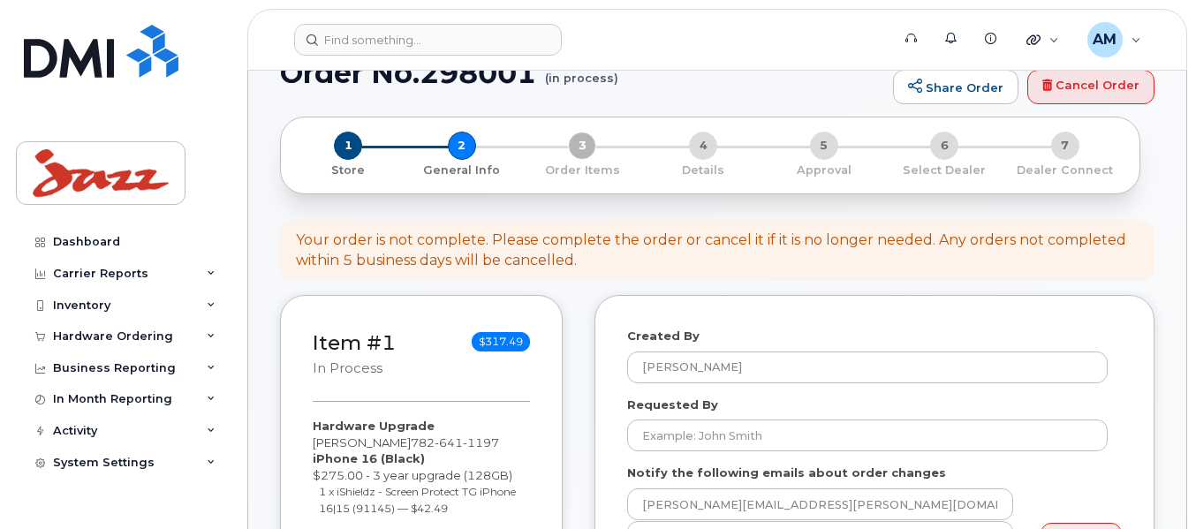
scroll to position [0, 0]
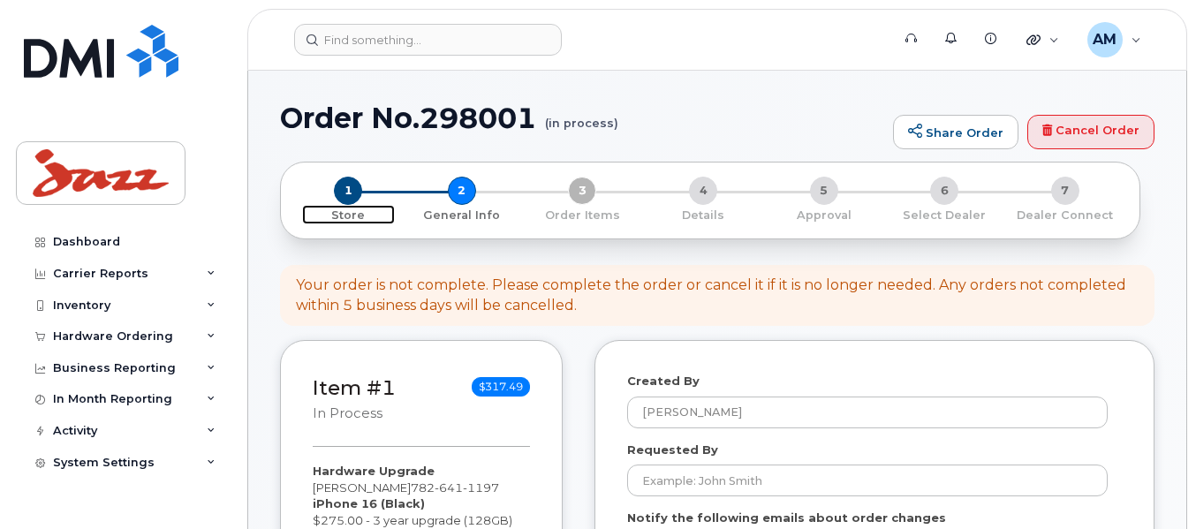
click at [347, 194] on span "1" at bounding box center [348, 191] width 28 height 28
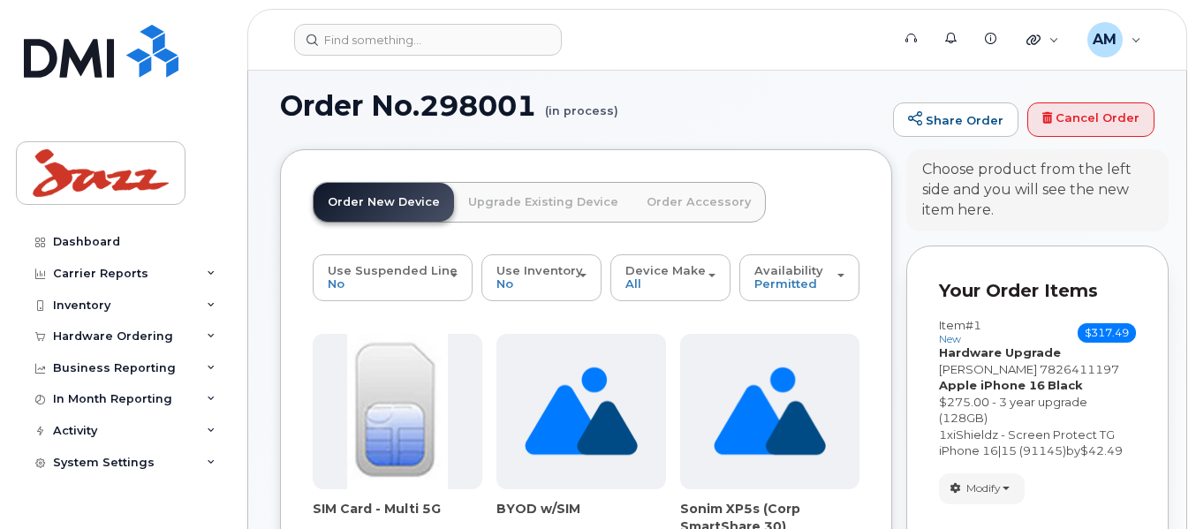
scroll to position [88, 0]
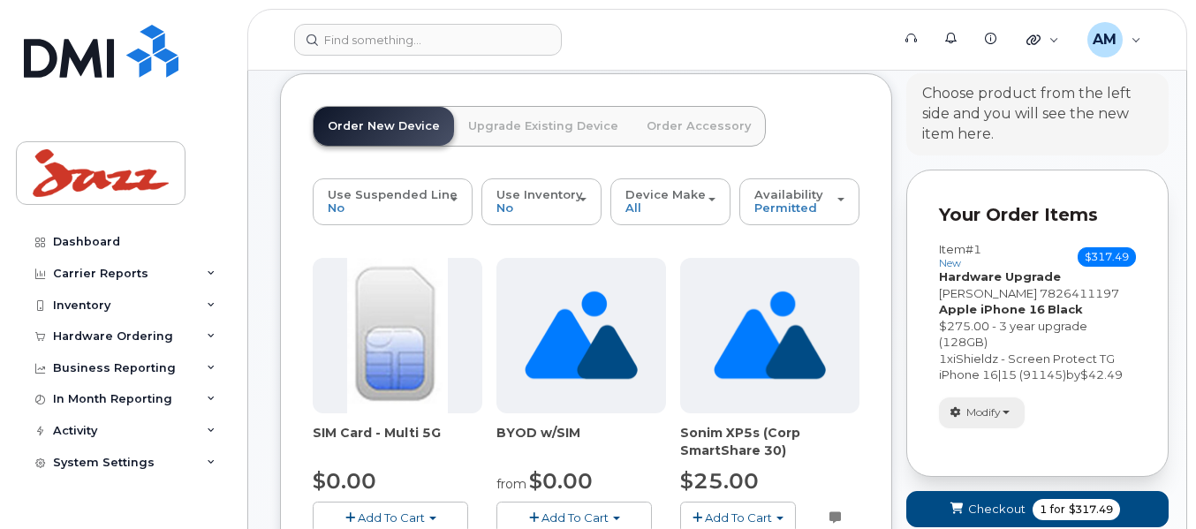
click at [1012, 399] on button "Modify" at bounding box center [982, 413] width 86 height 31
click at [1123, 377] on span "$42.49" at bounding box center [1102, 375] width 42 height 14
click at [1059, 504] on span "for" at bounding box center [1058, 510] width 22 height 16
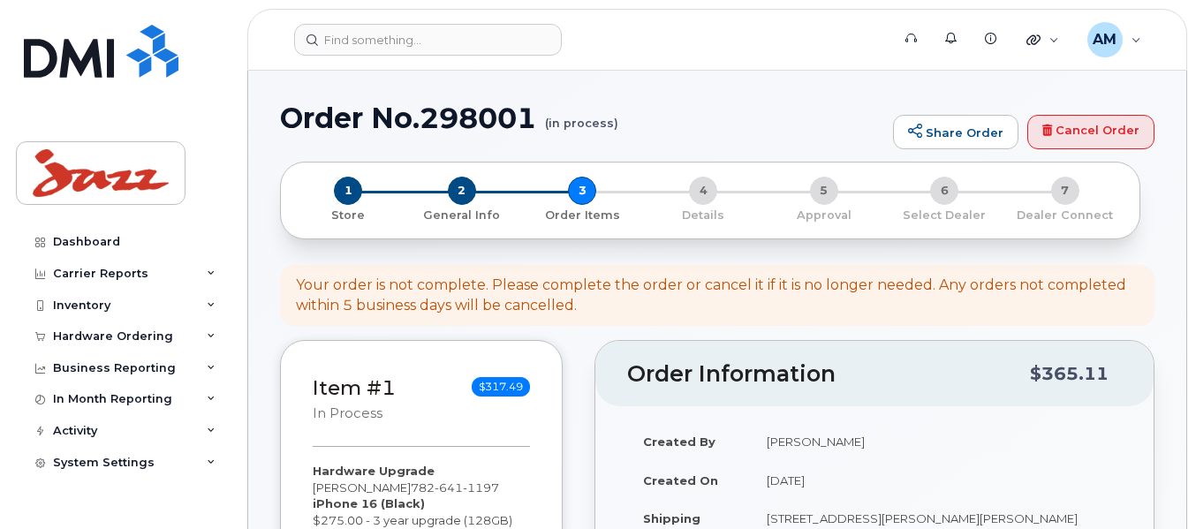
click at [744, 431] on td "Created By" at bounding box center [689, 441] width 124 height 39
click at [935, 362] on h2 "Order Information" at bounding box center [828, 374] width 403 height 25
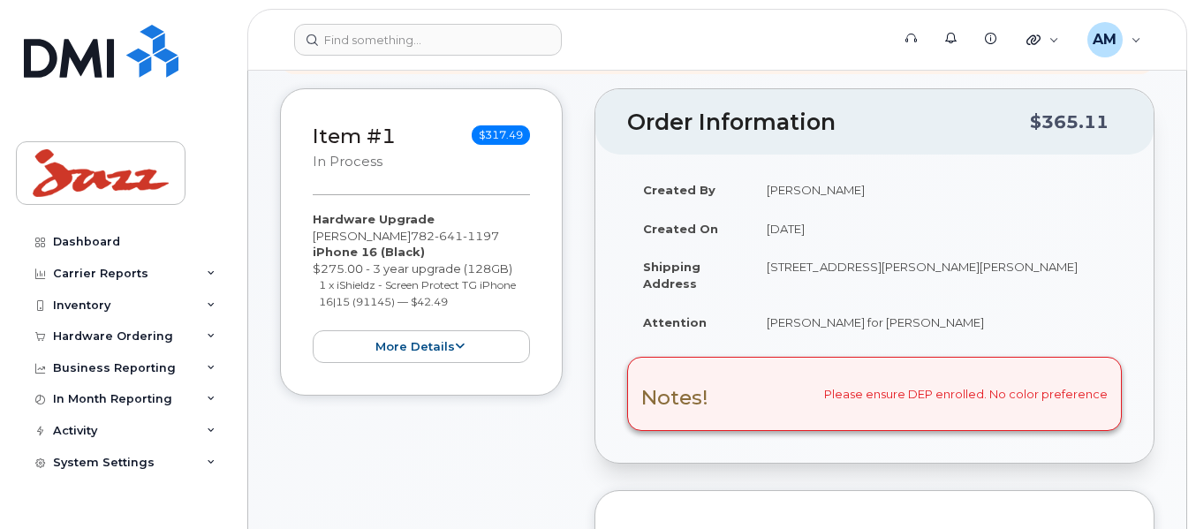
scroll to position [265, 0]
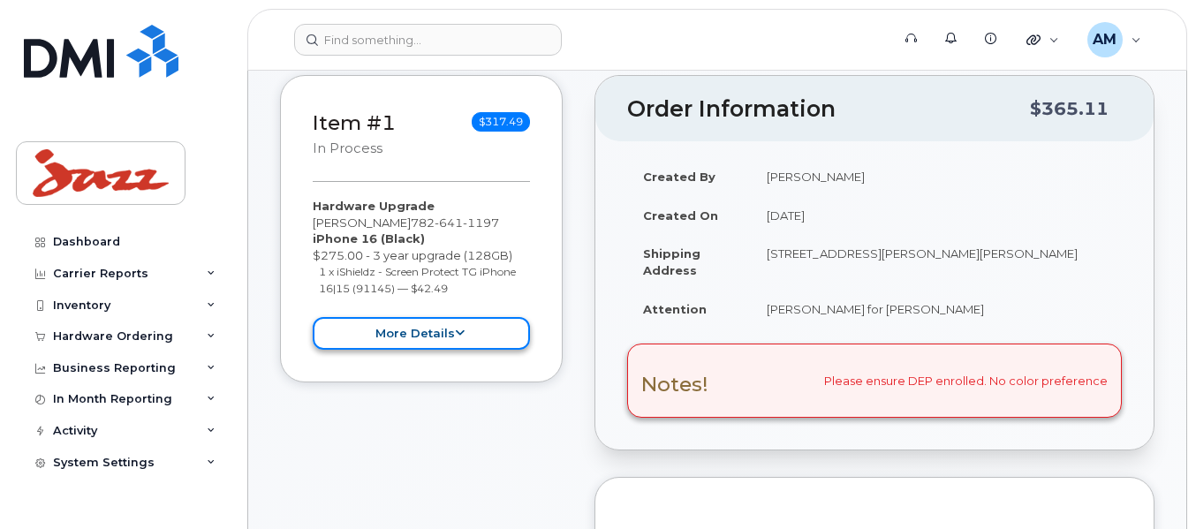
click at [339, 332] on button "more details" at bounding box center [421, 333] width 217 height 33
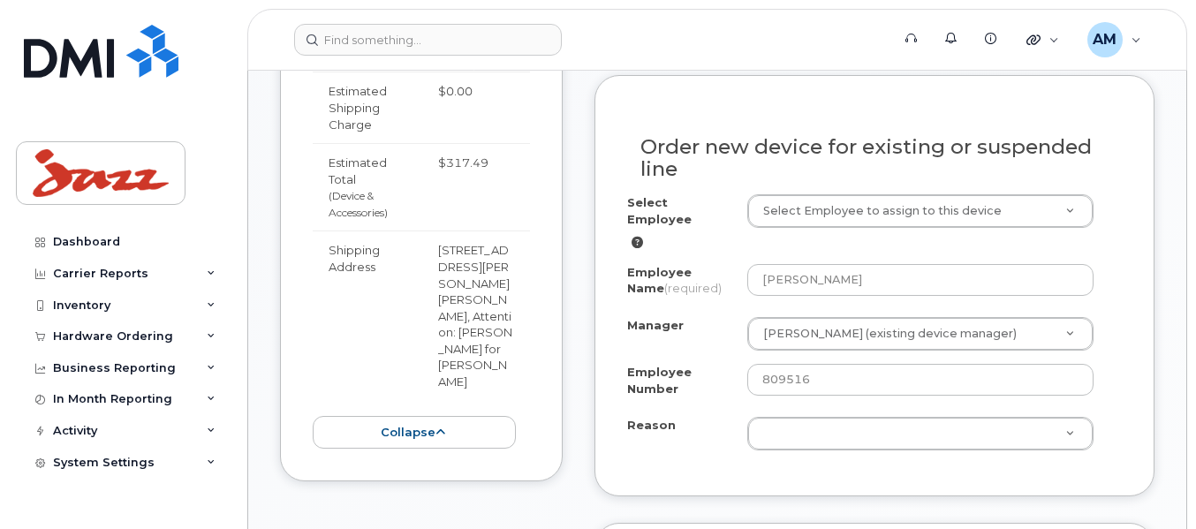
scroll to position [1060, 0]
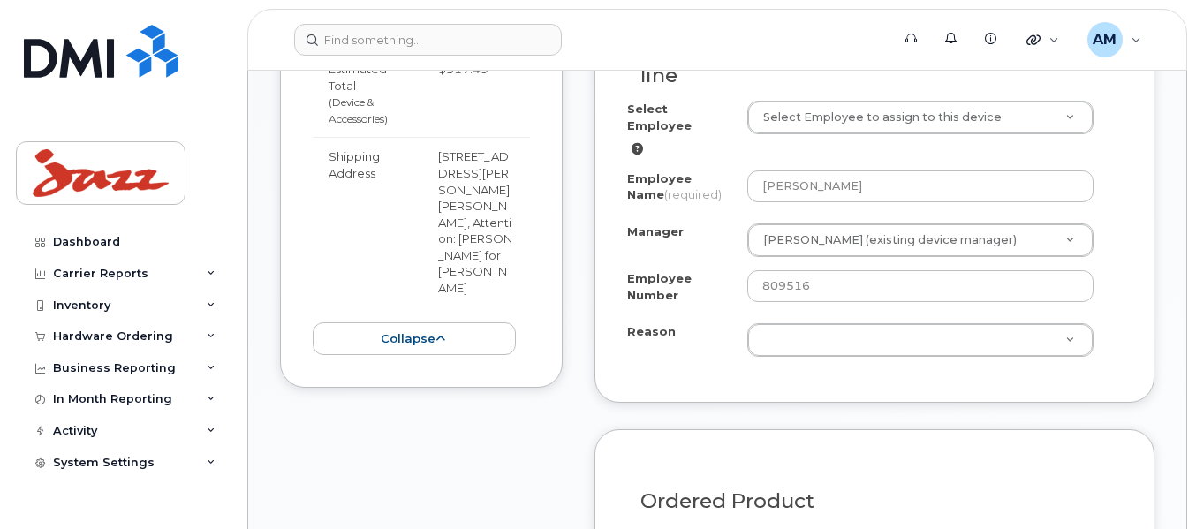
click at [466, 204] on td "310 Goudey Dr Goffs Nova Scotia B2T 1M6, Attention: Tanner Montgomery for Craig…" at bounding box center [476, 222] width 108 height 170
click at [468, 204] on td "310 Goudey Dr Goffs Nova Scotia B2T 1M6, Attention: Tanner Montgomery for Craig…" at bounding box center [476, 222] width 108 height 170
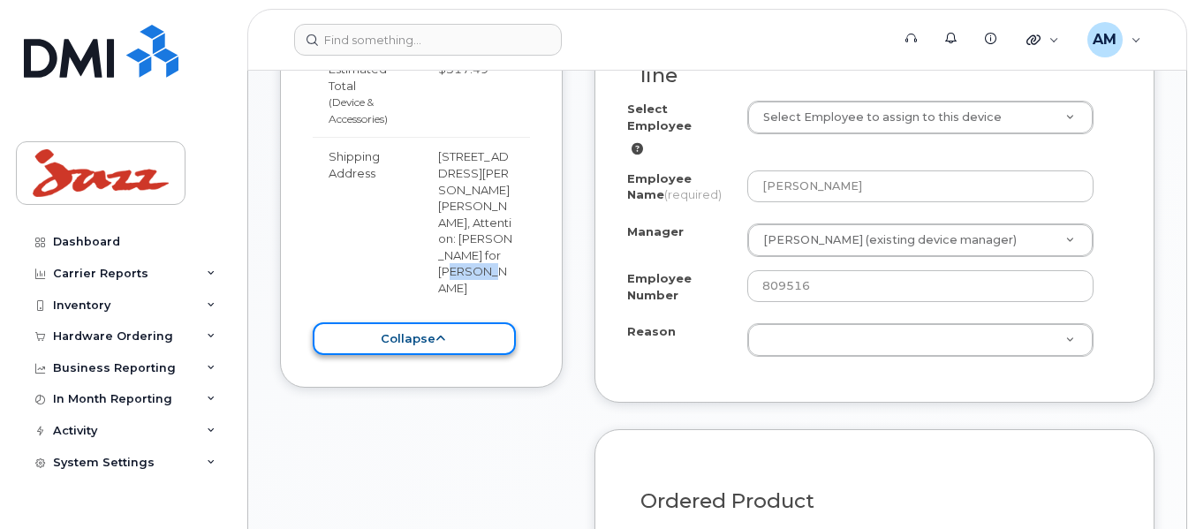
click at [416, 323] on button "collapse" at bounding box center [414, 339] width 203 height 33
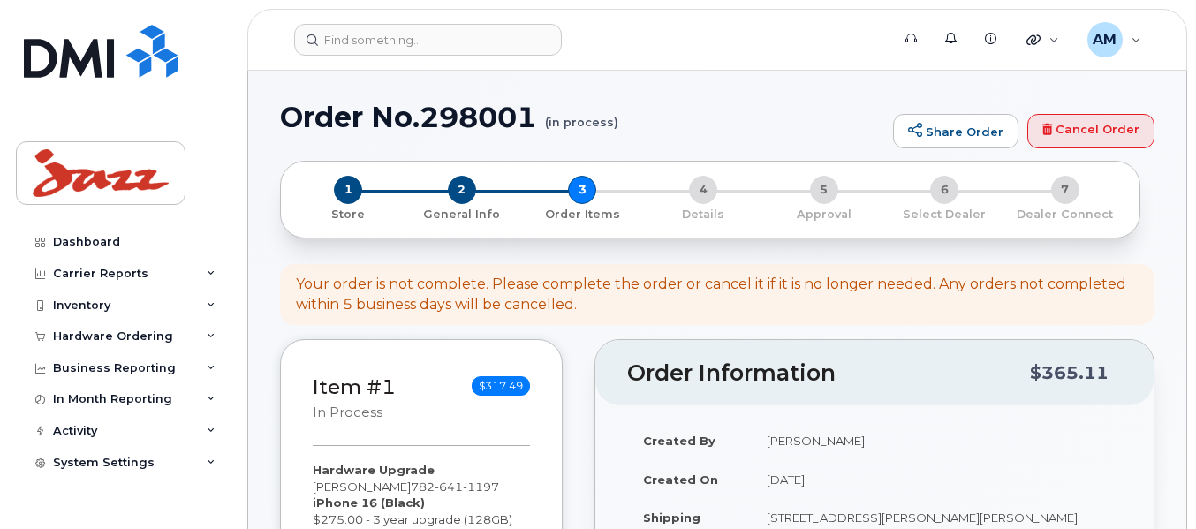
scroll to position [0, 0]
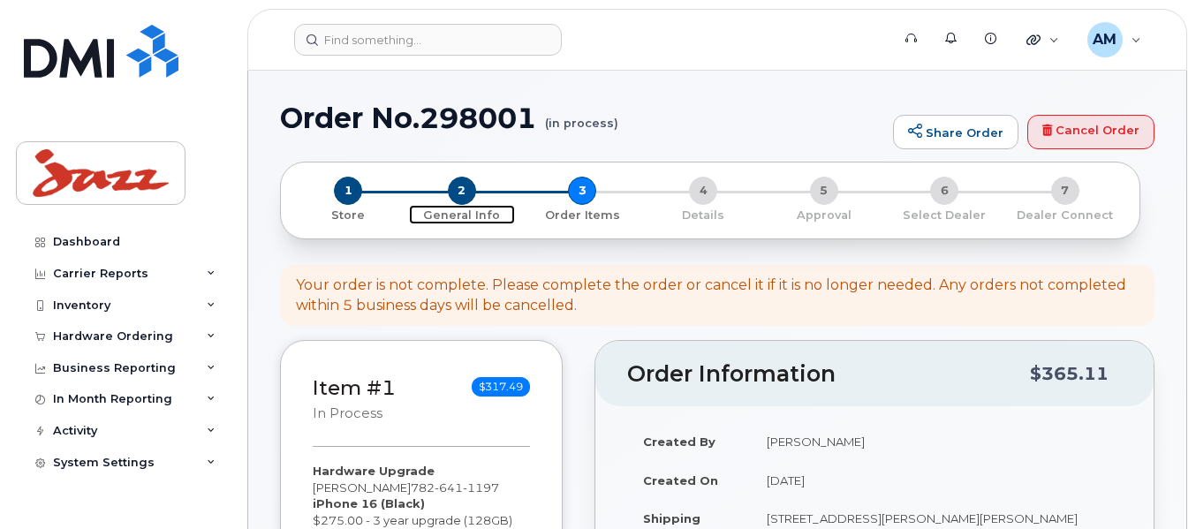
click at [461, 189] on span "2" at bounding box center [462, 191] width 28 height 28
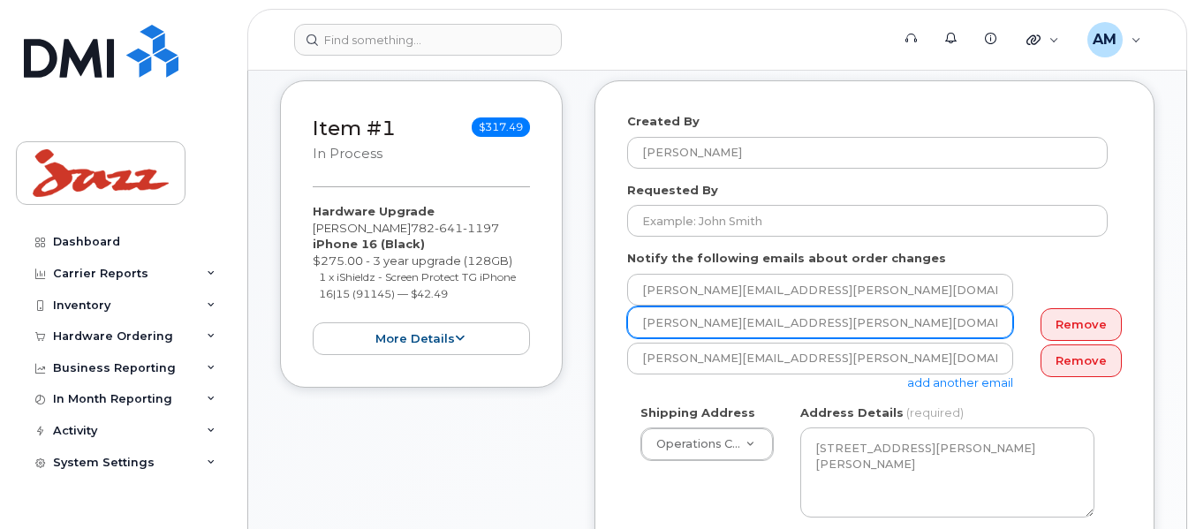
scroll to position [265, 0]
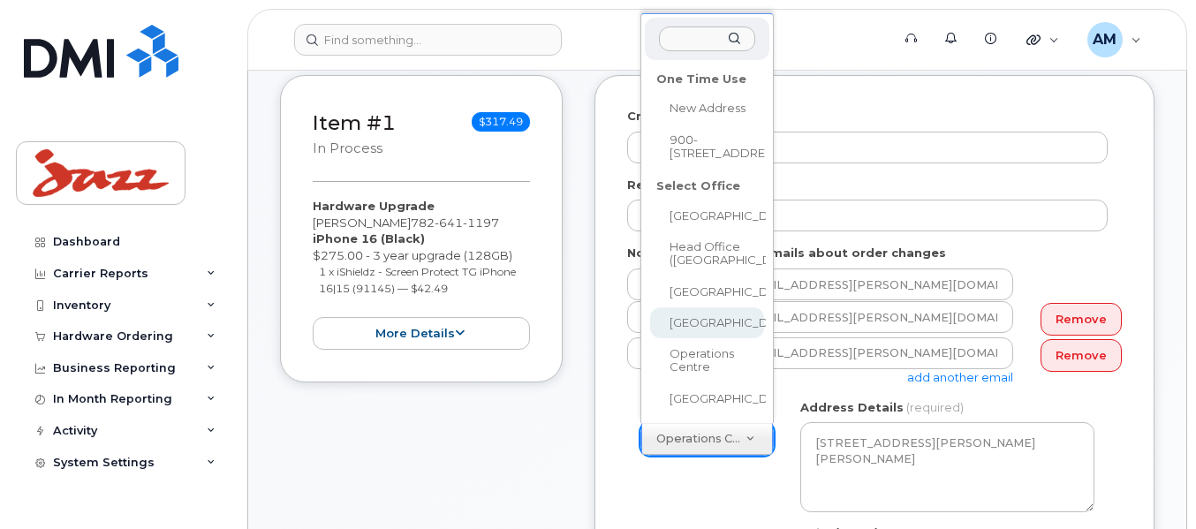
select select
type textarea "740 Cote Vertu West, Station 56 Montreal Quebec H4Y 1C1"
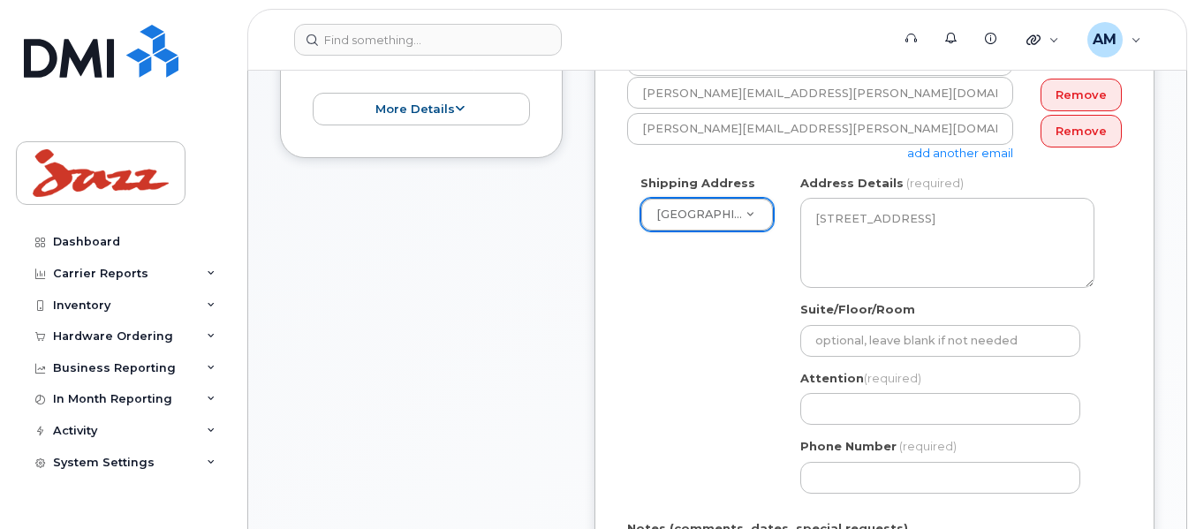
scroll to position [530, 0]
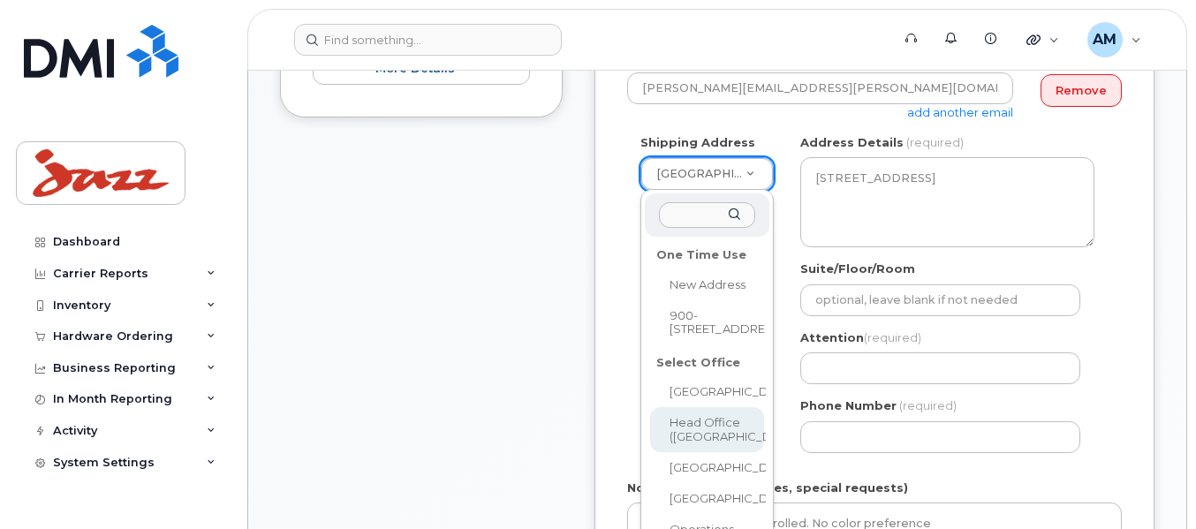
select select
type textarea "100-3 Spectacle Lake Dr Dartmouth Nova Scotia B3B 1W8"
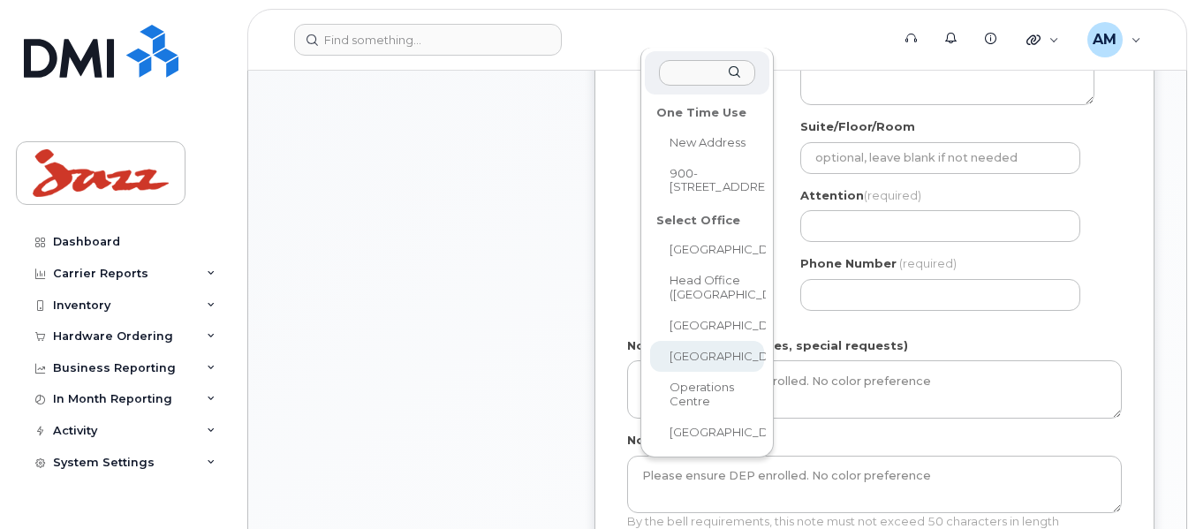
scroll to position [707, 0]
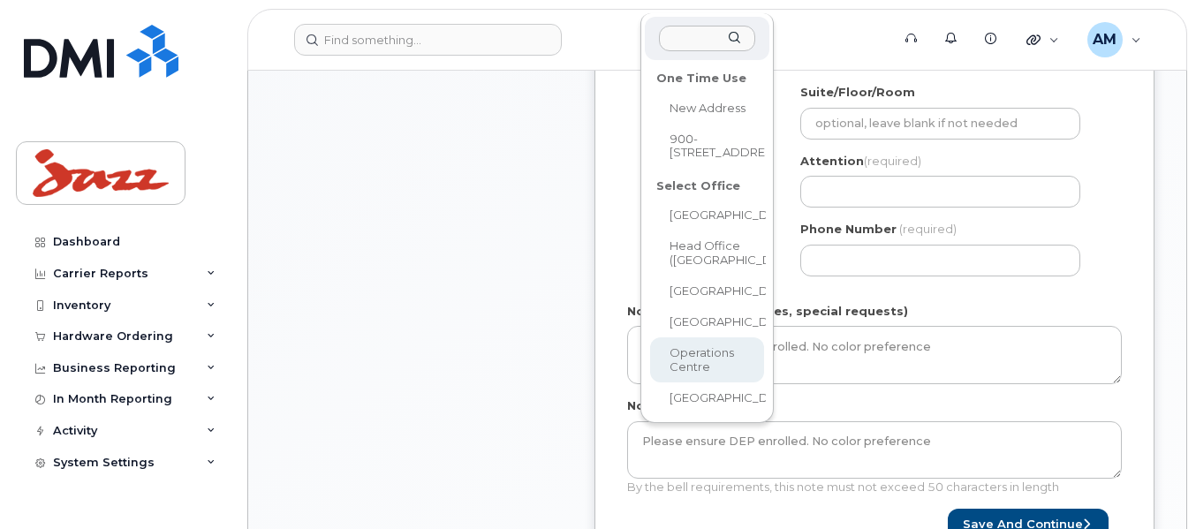
select select
type textarea "310 Goudey Dr Goffs Nova Scotia B2T 1M6"
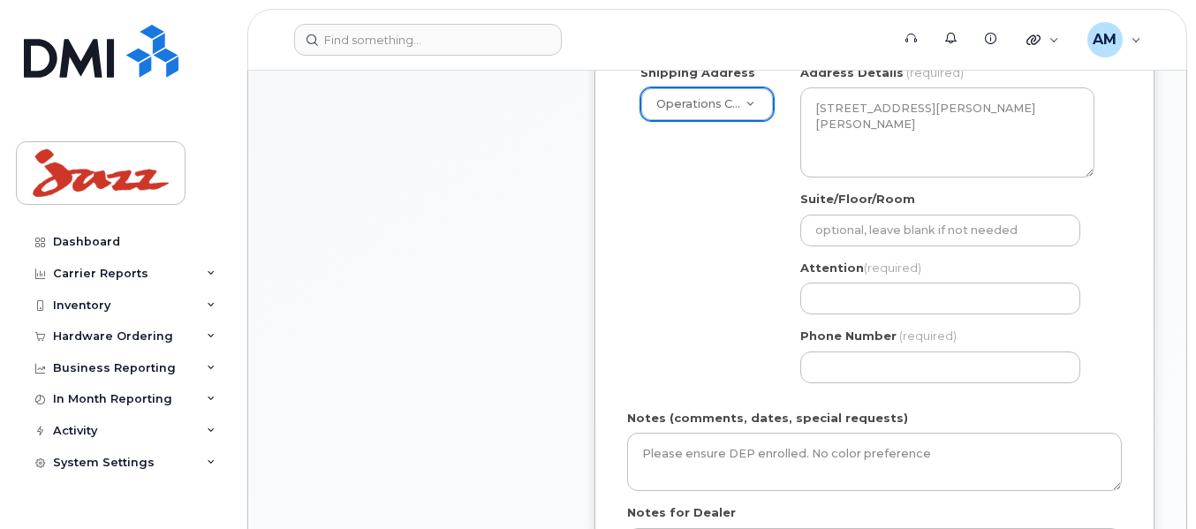
scroll to position [601, 0]
click at [772, 325] on div "Shipping Address Operations Centre New Address 900-5935 Airport Rd Calgary Head…" at bounding box center [867, 230] width 481 height 332
drag, startPoint x: 741, startPoint y: 352, endPoint x: 749, endPoint y: 356, distance: 9.1
click at [743, 353] on div "Shipping Address Operations Centre New Address 900-5935 Airport Rd Calgary Head…" at bounding box center [867, 230] width 481 height 332
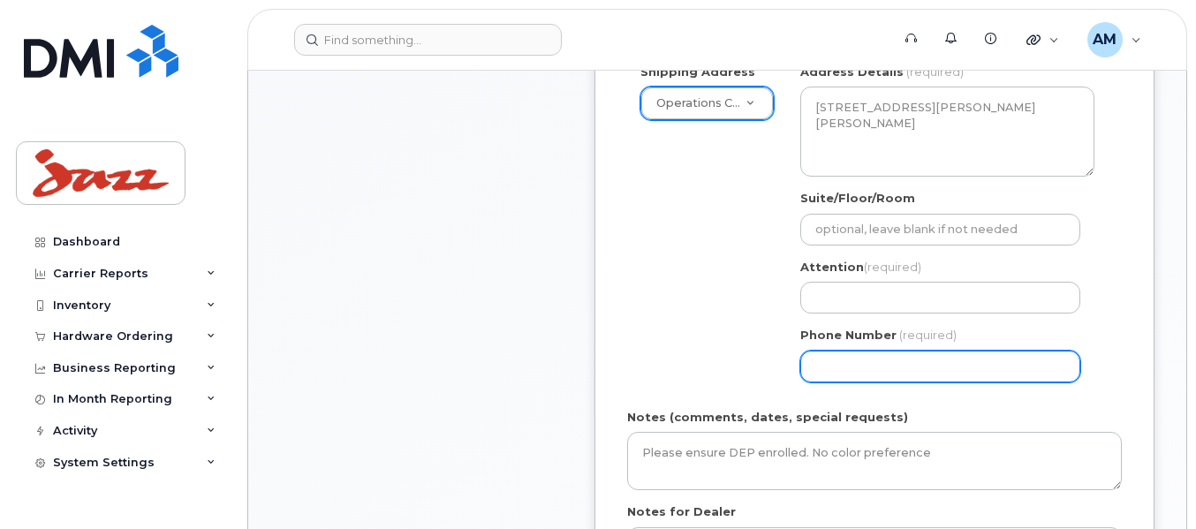
drag, startPoint x: 749, startPoint y: 356, endPoint x: 812, endPoint y: 375, distance: 65.4
click at [763, 367] on div "Shipping Address Operations Centre New Address 900-5935 Airport Rd Calgary Head…" at bounding box center [867, 230] width 481 height 332
drag, startPoint x: 812, startPoint y: 375, endPoint x: 850, endPoint y: 344, distance: 49.0
click at [850, 345] on div "NS Goffs Search your address... Manually edit your address Click to search No a…" at bounding box center [947, 230] width 321 height 332
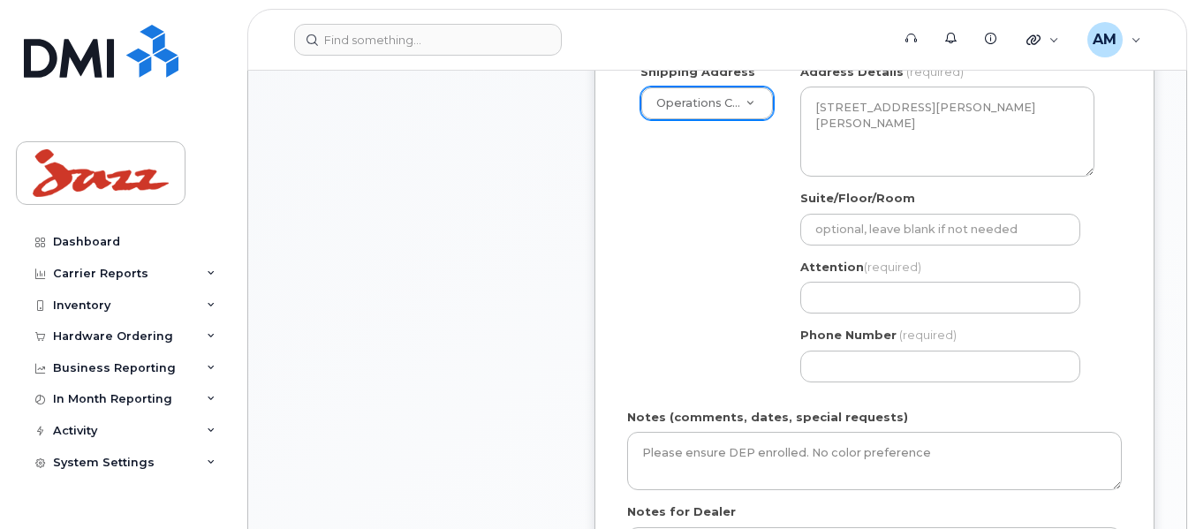
click at [854, 340] on div "Phone Number (required)" at bounding box center [948, 355] width 294 height 56
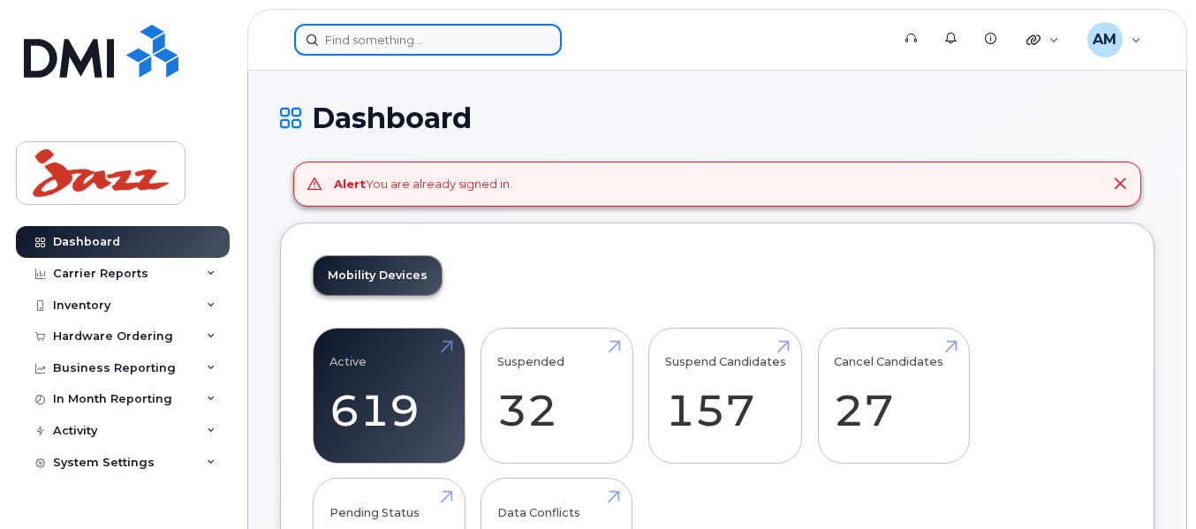
click at [377, 35] on input at bounding box center [428, 40] width 268 height 32
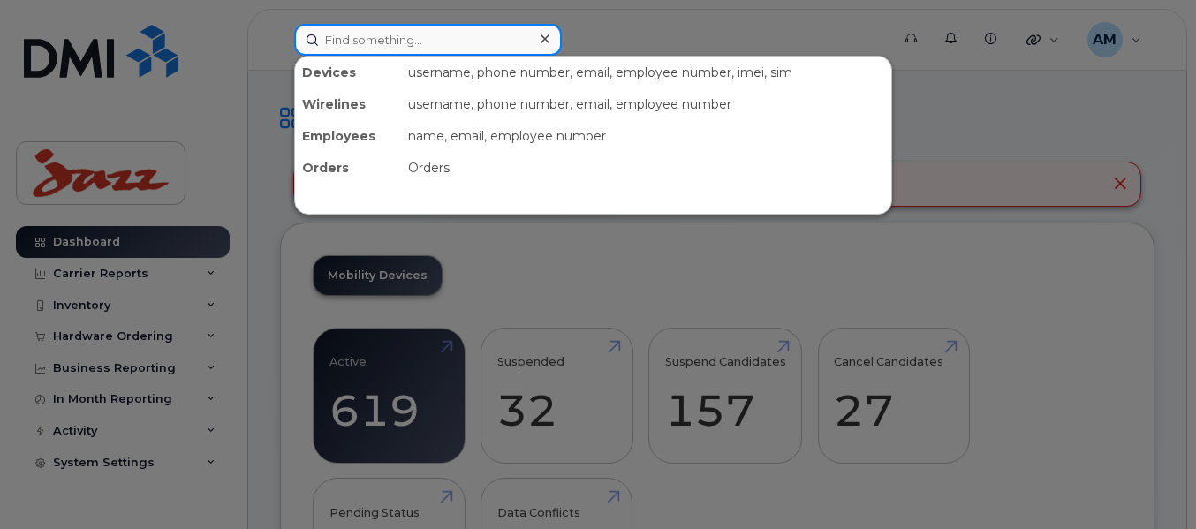
paste input "Please ensure DEP enrolled. No color preference"
type input "Please ensure DEP enrolled. No color preference"
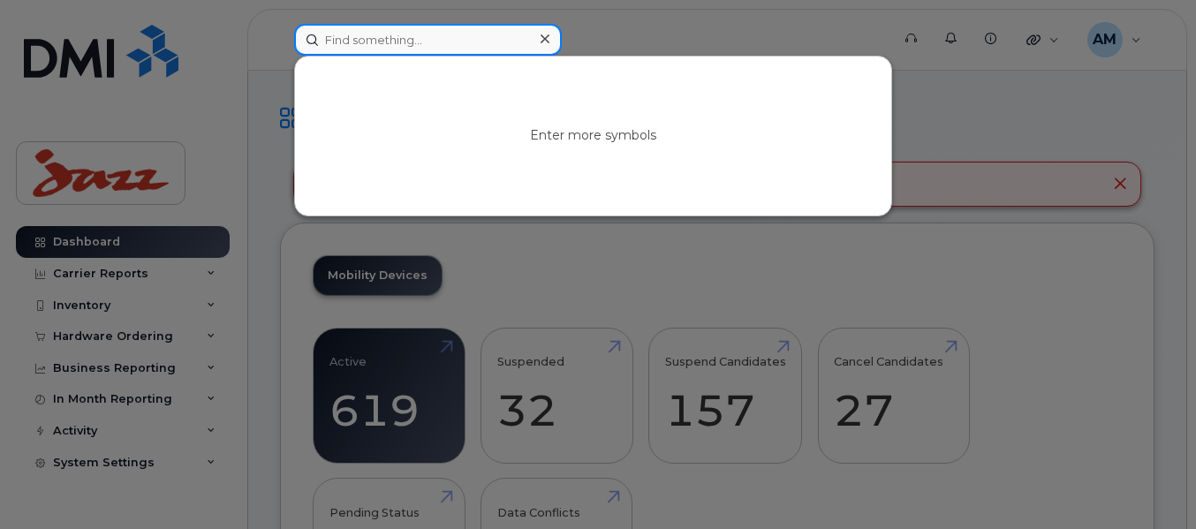
click at [429, 41] on input at bounding box center [428, 40] width 268 height 32
paste input "7826411197"
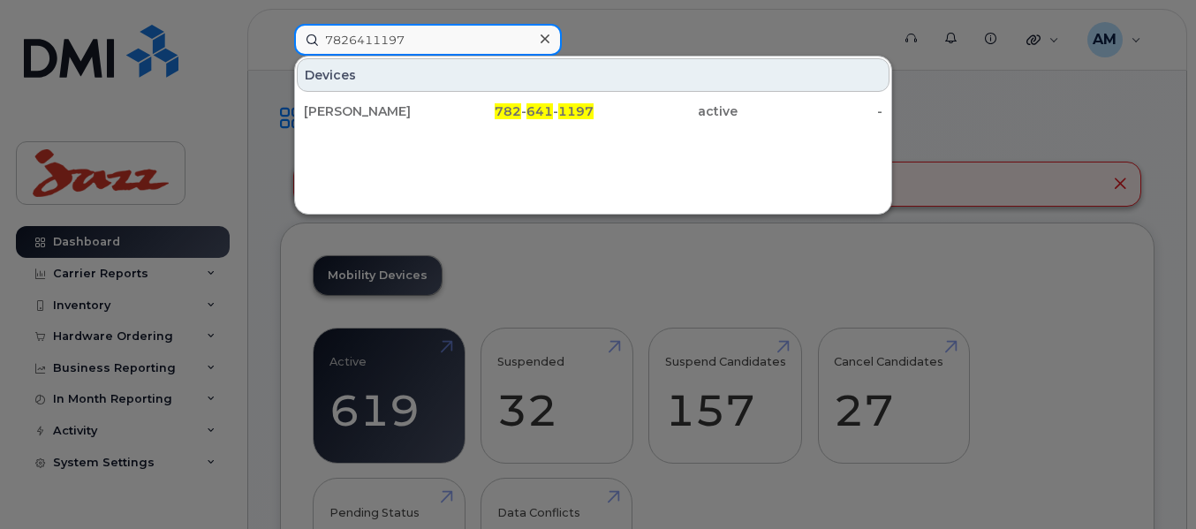
type input "7826411197"
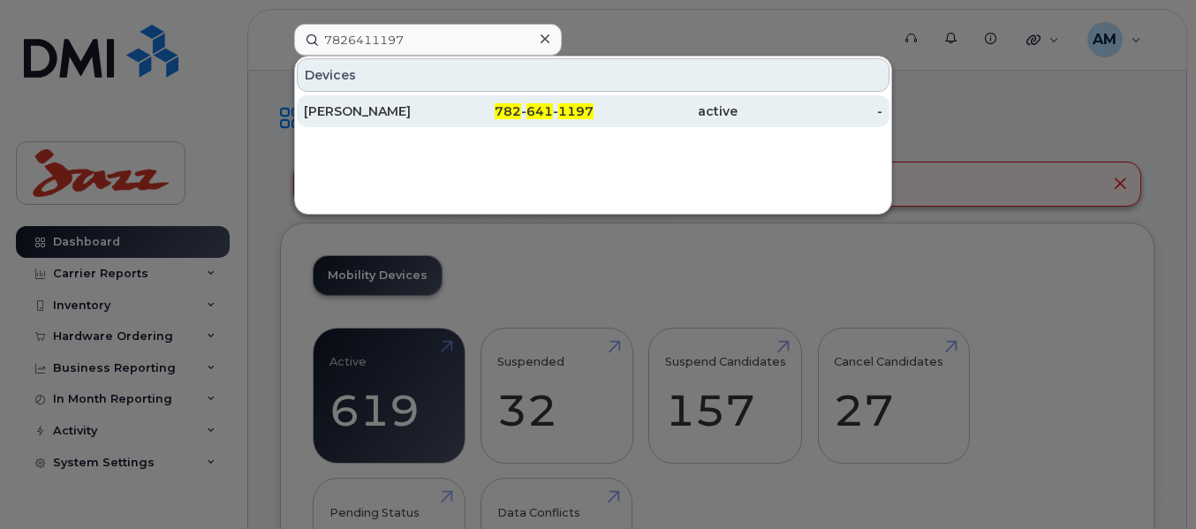
drag, startPoint x: 482, startPoint y: 70, endPoint x: 453, endPoint y: 103, distance: 43.9
click at [453, 103] on div "782 - 641 - 1197" at bounding box center [521, 112] width 145 height 18
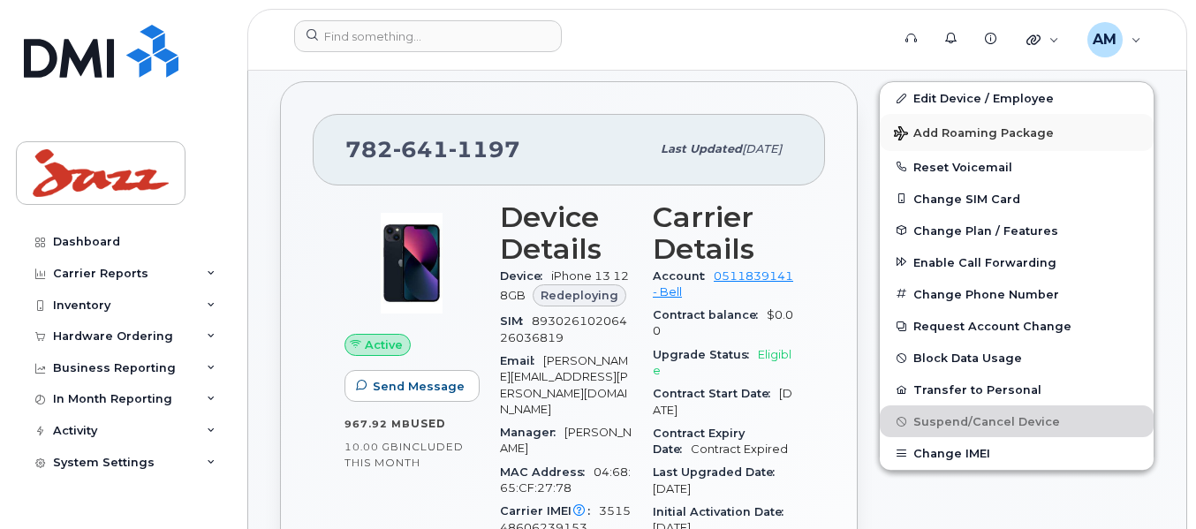
scroll to position [528, 0]
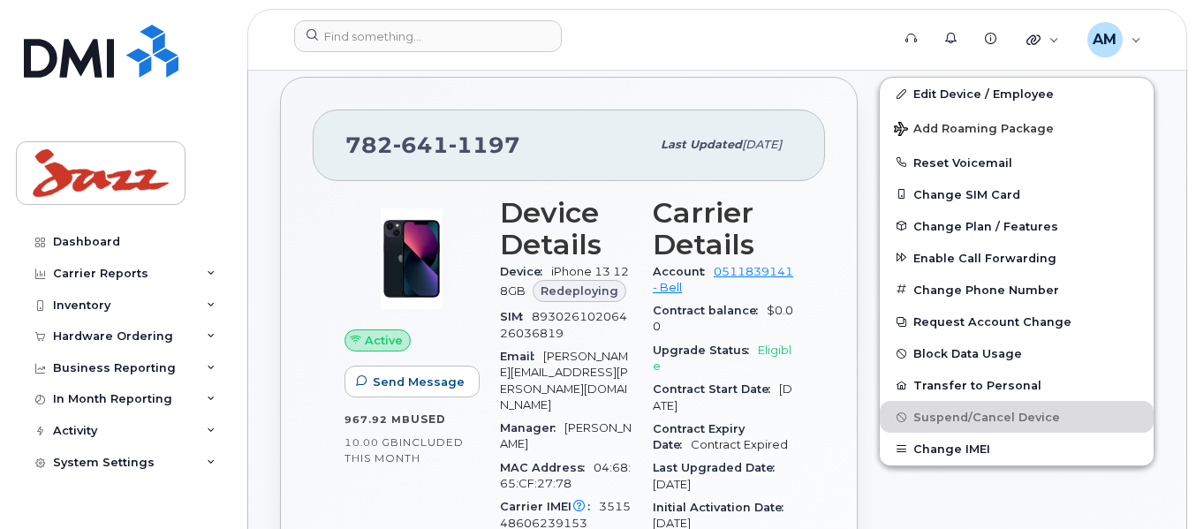
click at [578, 291] on span "Redeploying" at bounding box center [580, 291] width 78 height 17
click at [478, 114] on div "782 641 1197 Last updated Apr 01, 2025" at bounding box center [569, 145] width 513 height 71
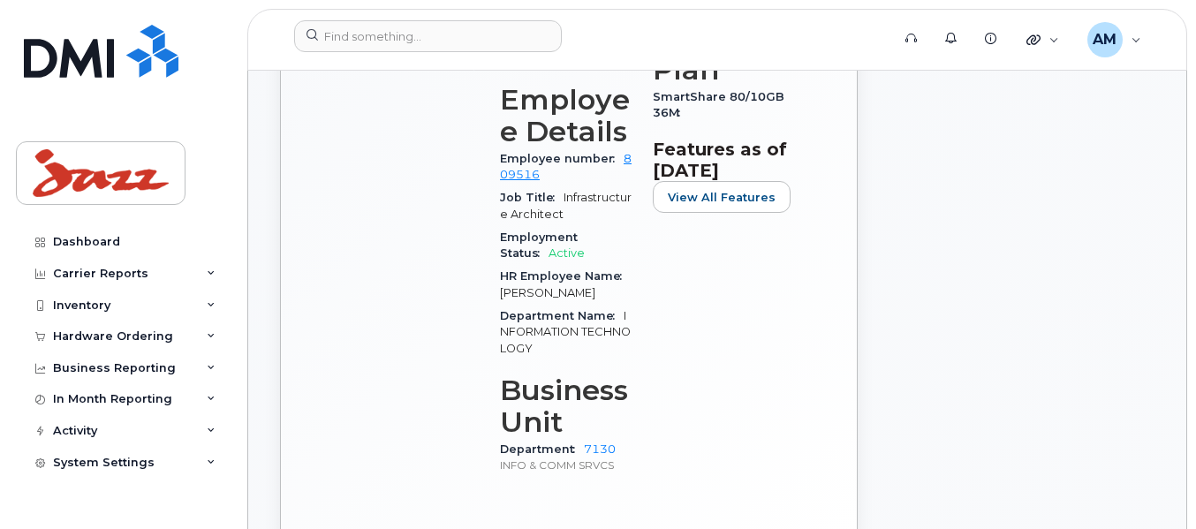
scroll to position [1059, 0]
click at [146, 338] on div "Hardware Ordering" at bounding box center [113, 337] width 120 height 14
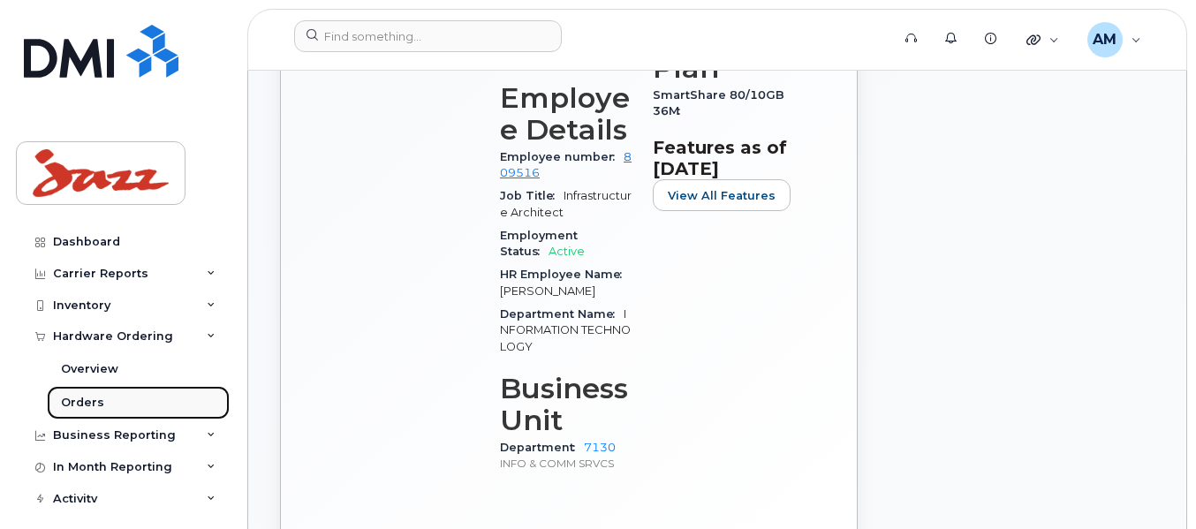
click at [120, 396] on link "Orders" at bounding box center [138, 403] width 183 height 34
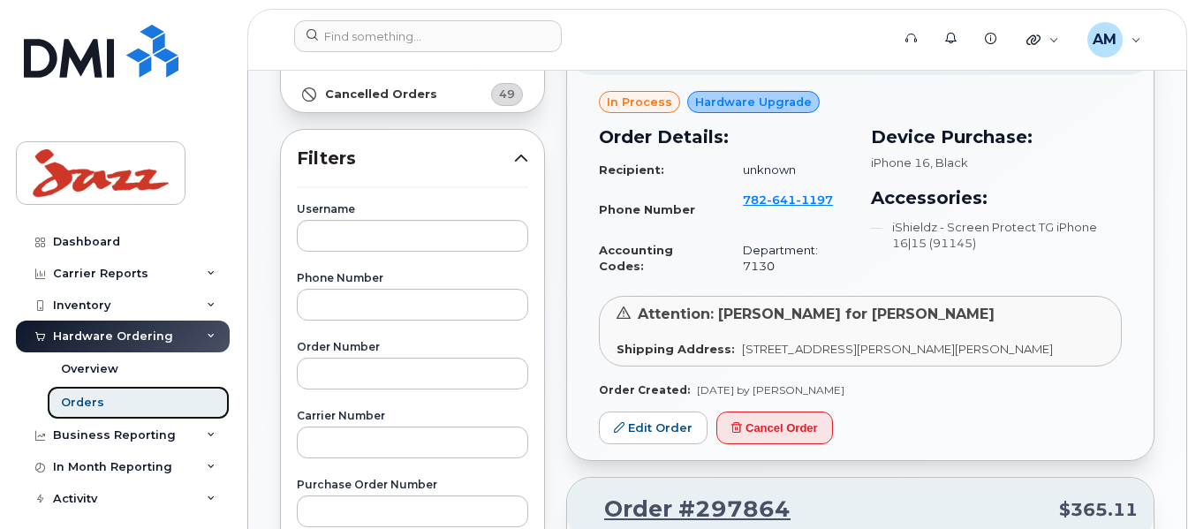
scroll to position [265, 0]
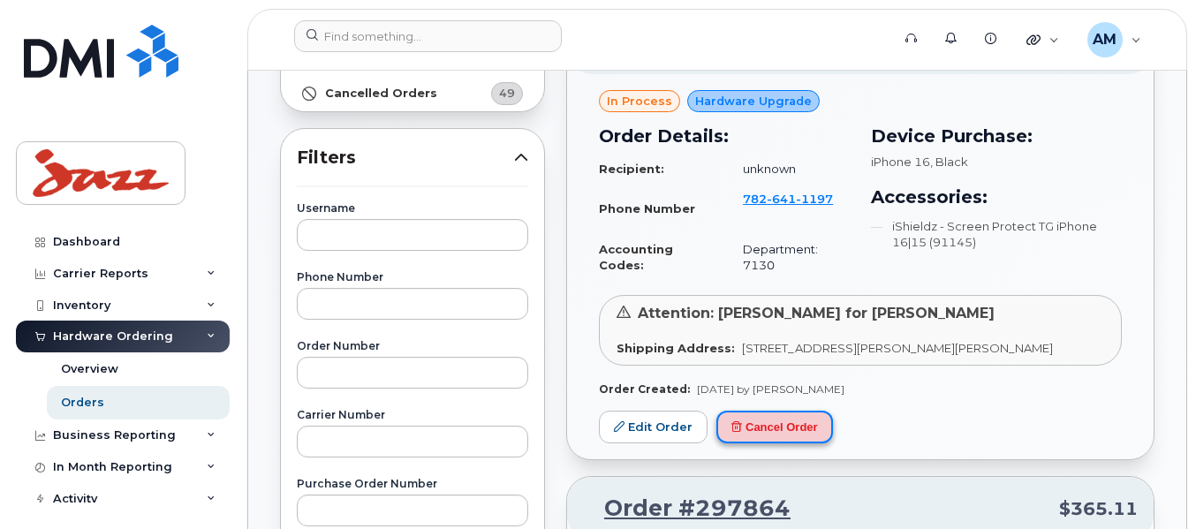
click at [754, 421] on button "Cancel Order" at bounding box center [775, 427] width 117 height 33
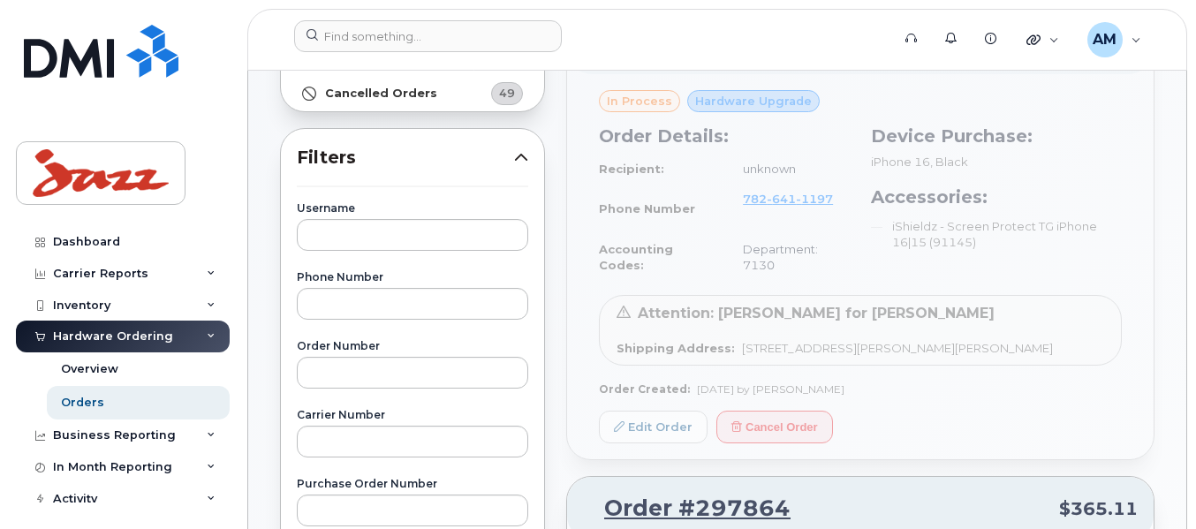
drag, startPoint x: 657, startPoint y: 350, endPoint x: 657, endPoint y: 334, distance: 15.9
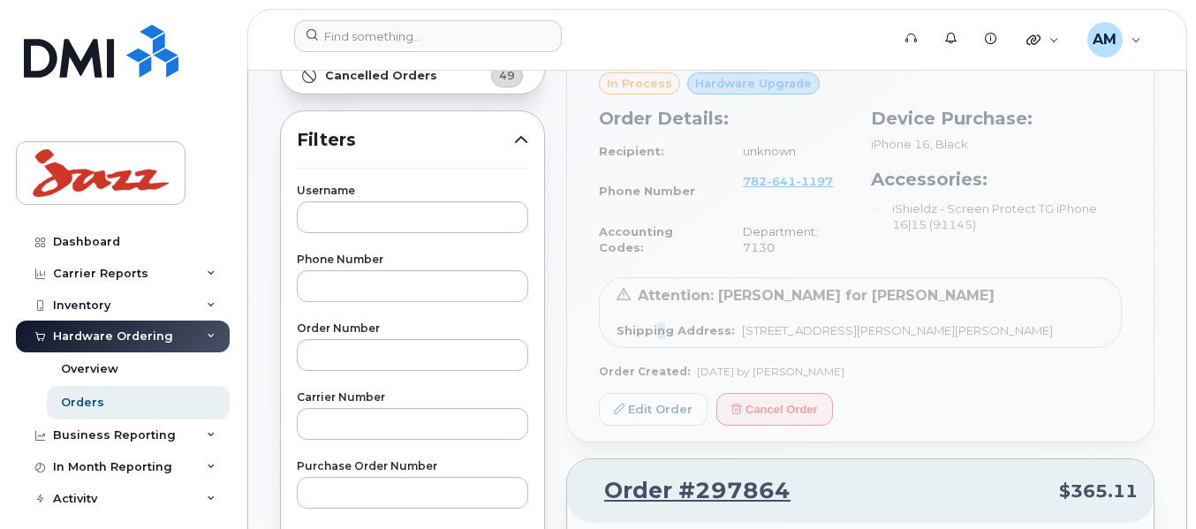
scroll to position [0, 0]
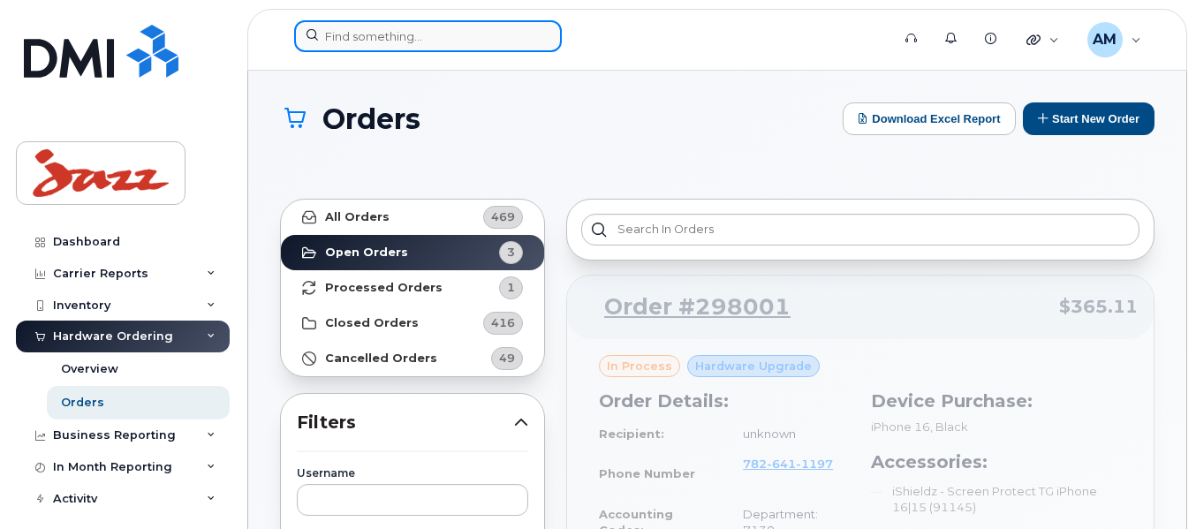
drag, startPoint x: 399, startPoint y: 39, endPoint x: 409, endPoint y: 29, distance: 14.4
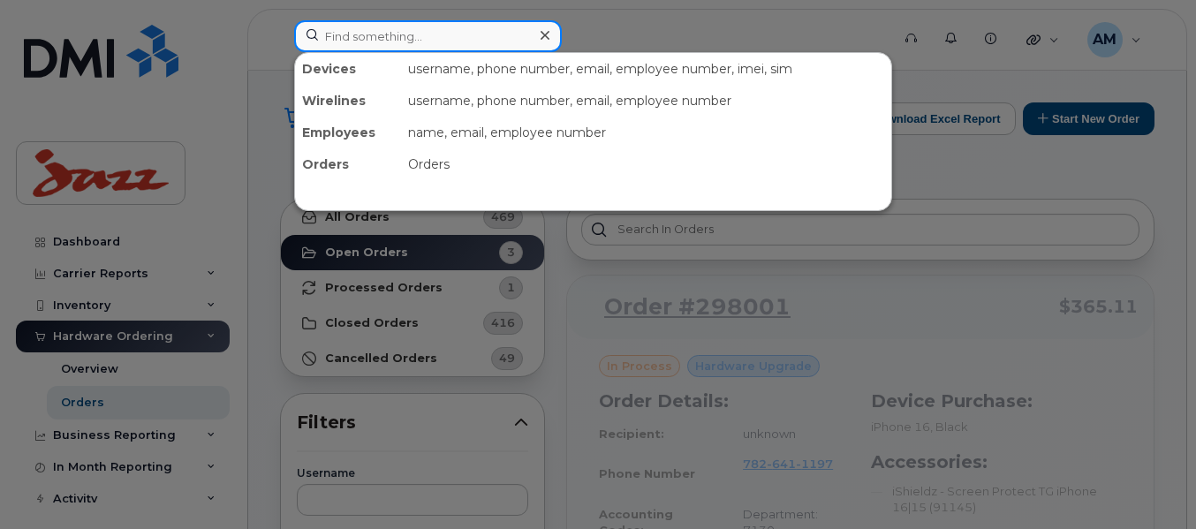
paste input "7826411197"
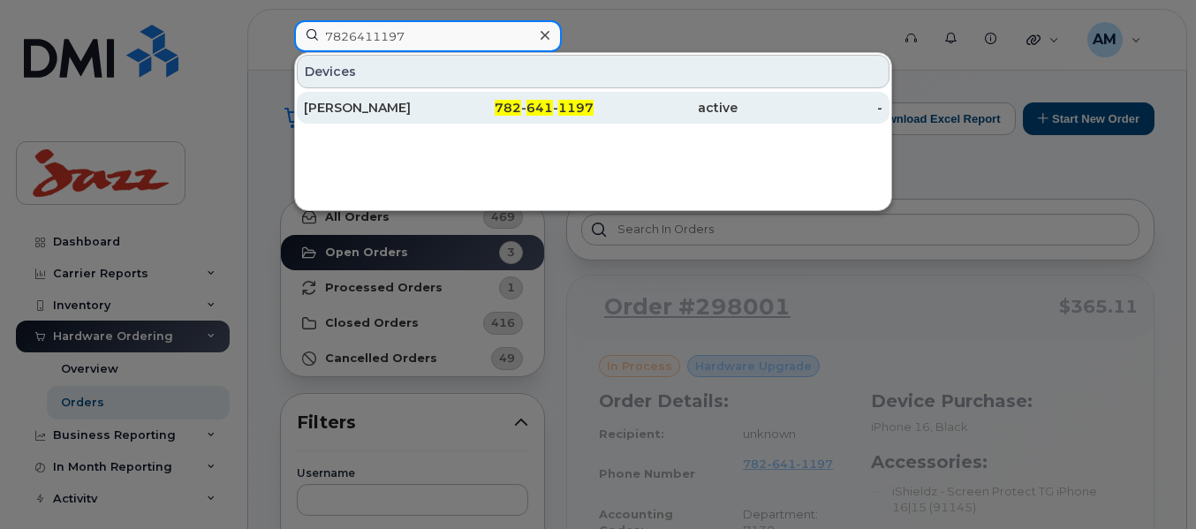
type input "7826411197"
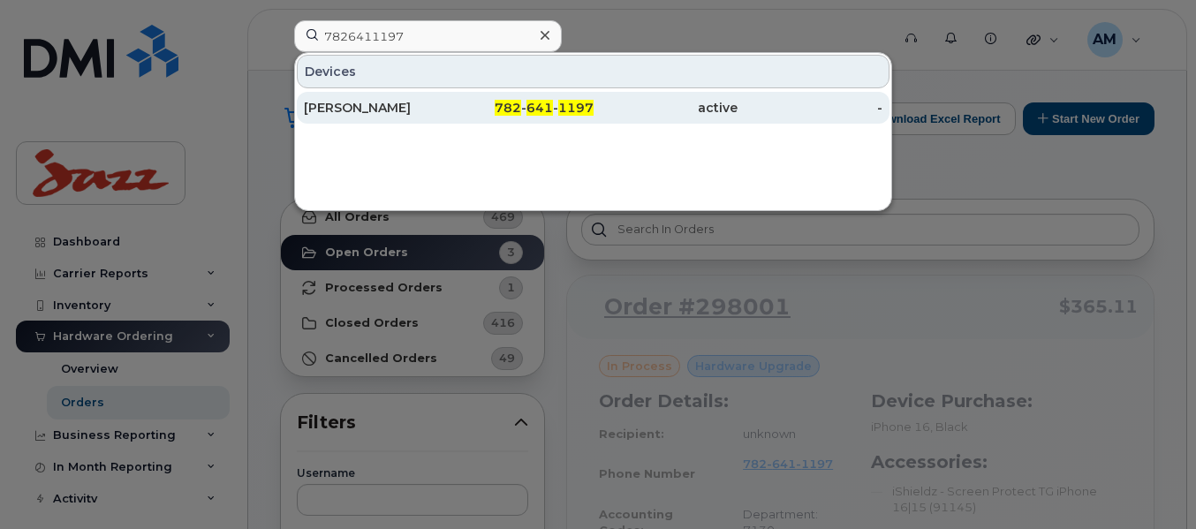
click at [387, 106] on div "[PERSON_NAME]" at bounding box center [376, 108] width 145 height 18
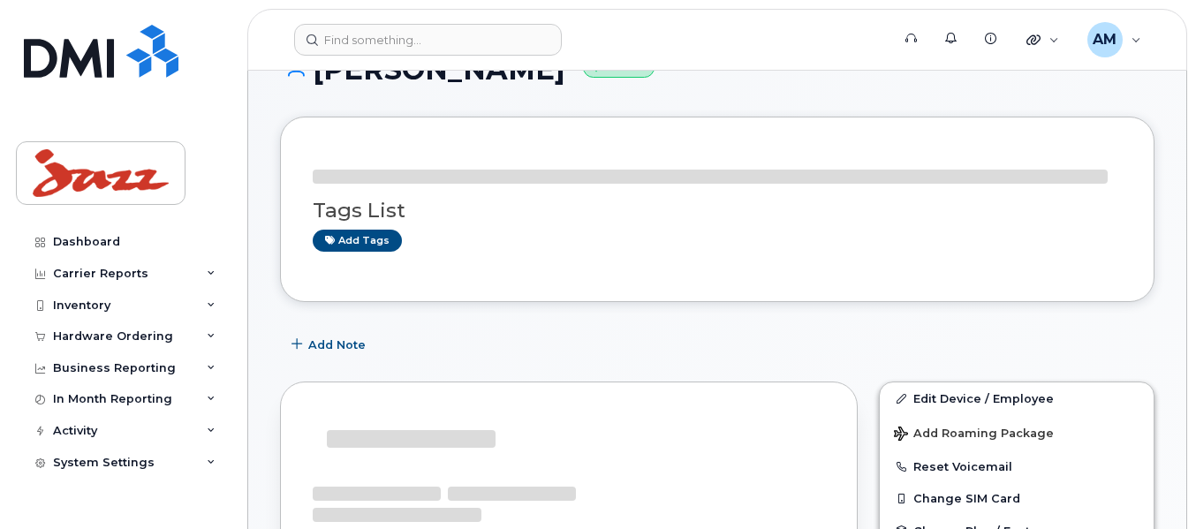
scroll to position [327, 0]
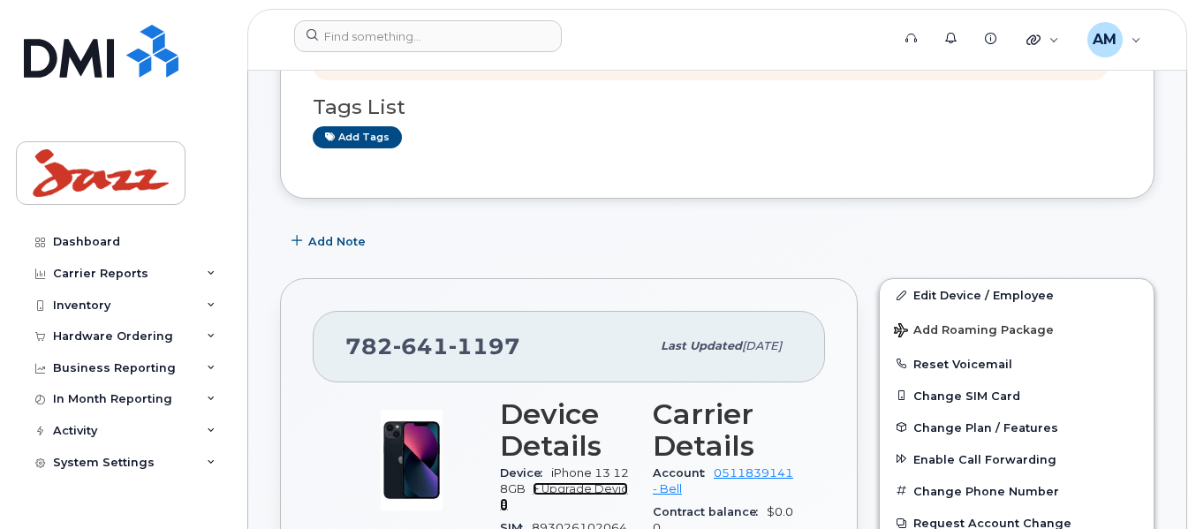
click at [598, 491] on link "+ Upgrade Device" at bounding box center [564, 496] width 128 height 29
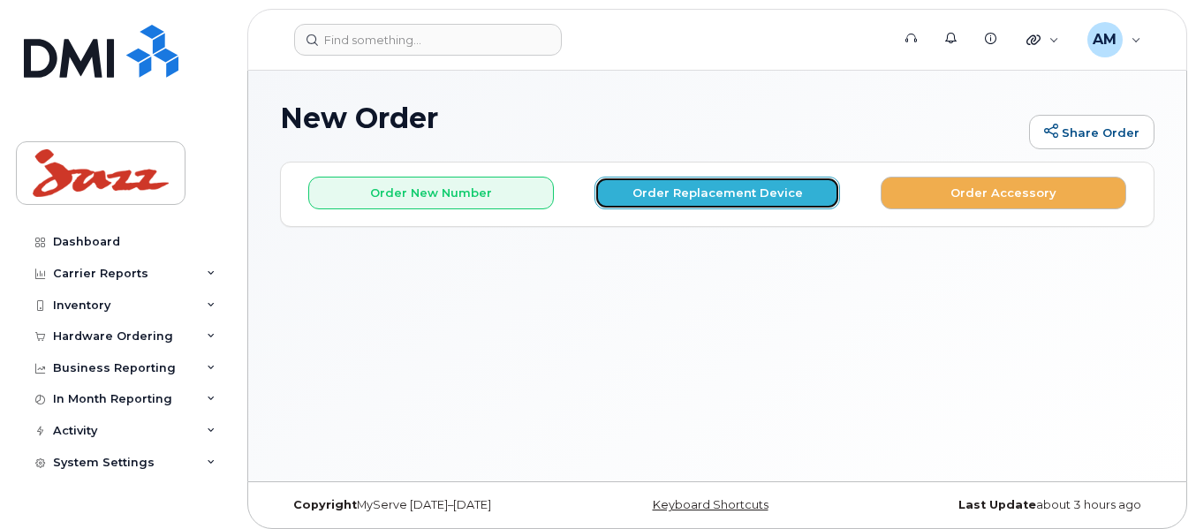
click at [698, 196] on button "Order Replacement Device" at bounding box center [718, 193] width 246 height 33
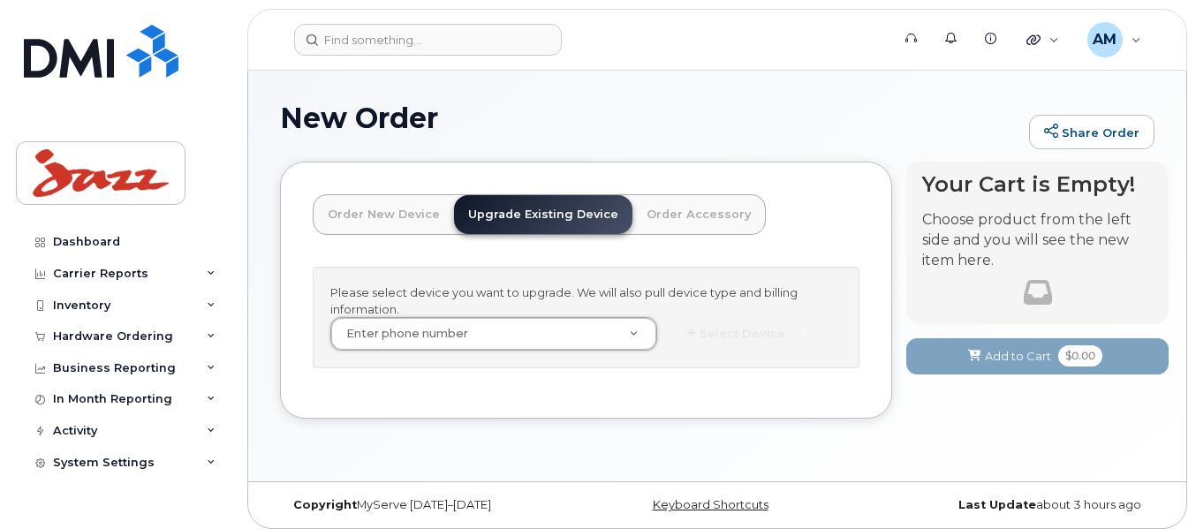
drag, startPoint x: 456, startPoint y: 333, endPoint x: 418, endPoint y: 327, distance: 38.5
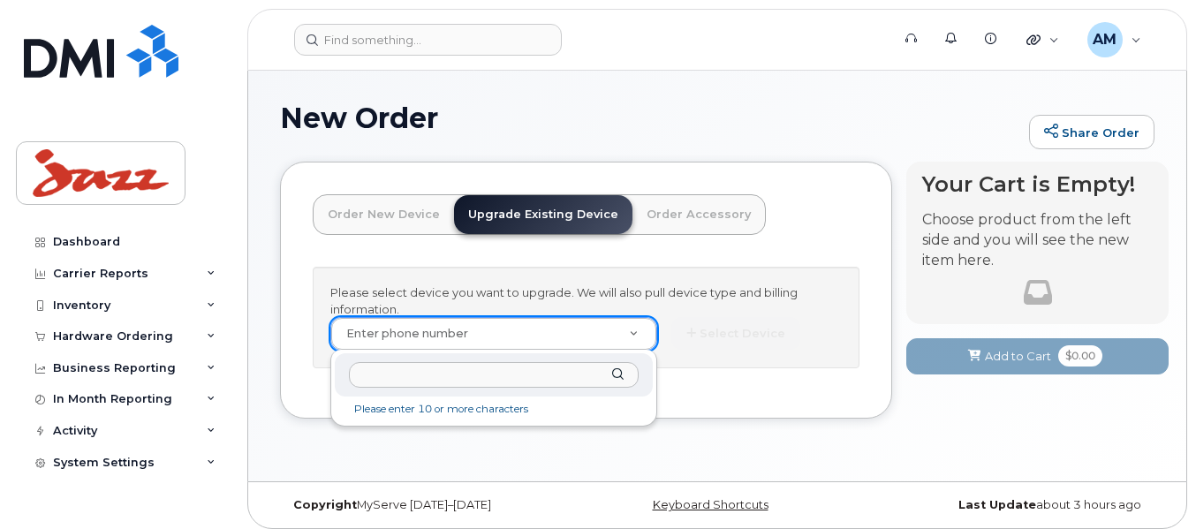
drag, startPoint x: 418, startPoint y: 327, endPoint x: 394, endPoint y: 373, distance: 51.8
paste input "7826411197"
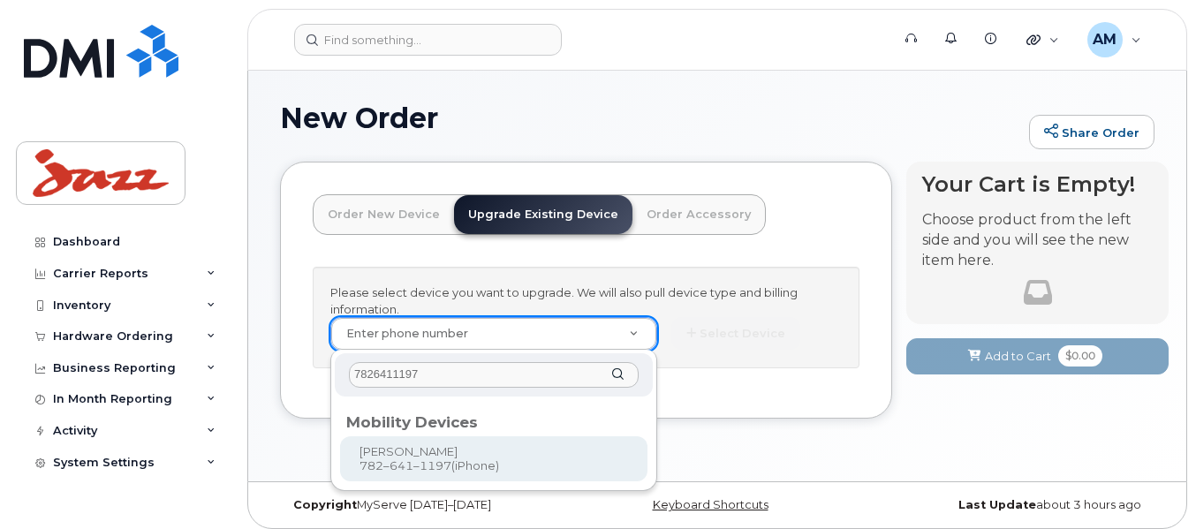
type input "7826411197"
type input "909467"
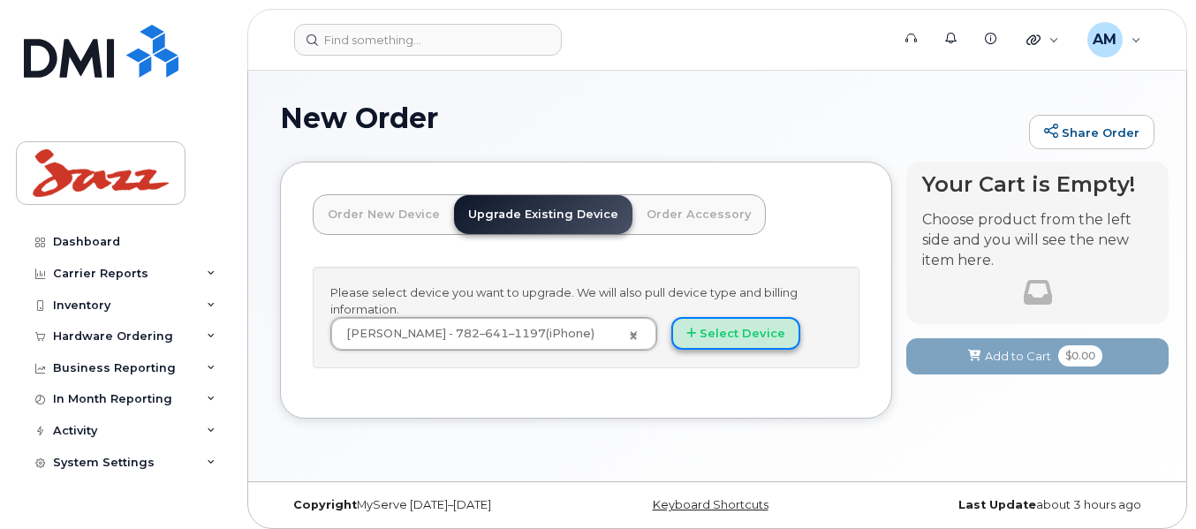
click at [693, 337] on icon "button" at bounding box center [692, 333] width 10 height 11
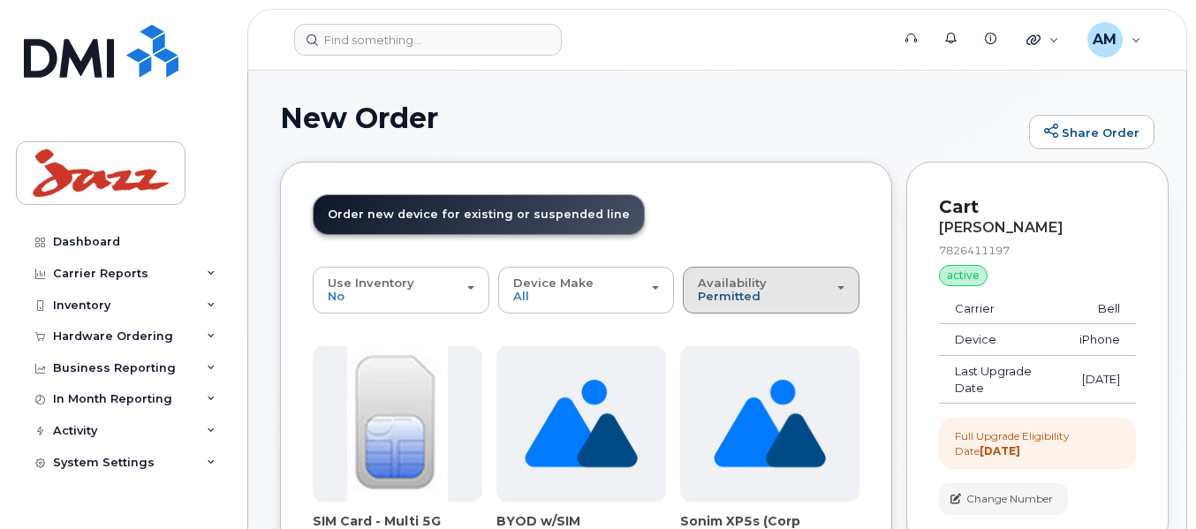
click at [734, 289] on span "Permitted" at bounding box center [729, 296] width 63 height 14
click at [717, 357] on label "All" at bounding box center [705, 360] width 37 height 21
click at [0, 0] on input "All" at bounding box center [0, 0] width 0 height 0
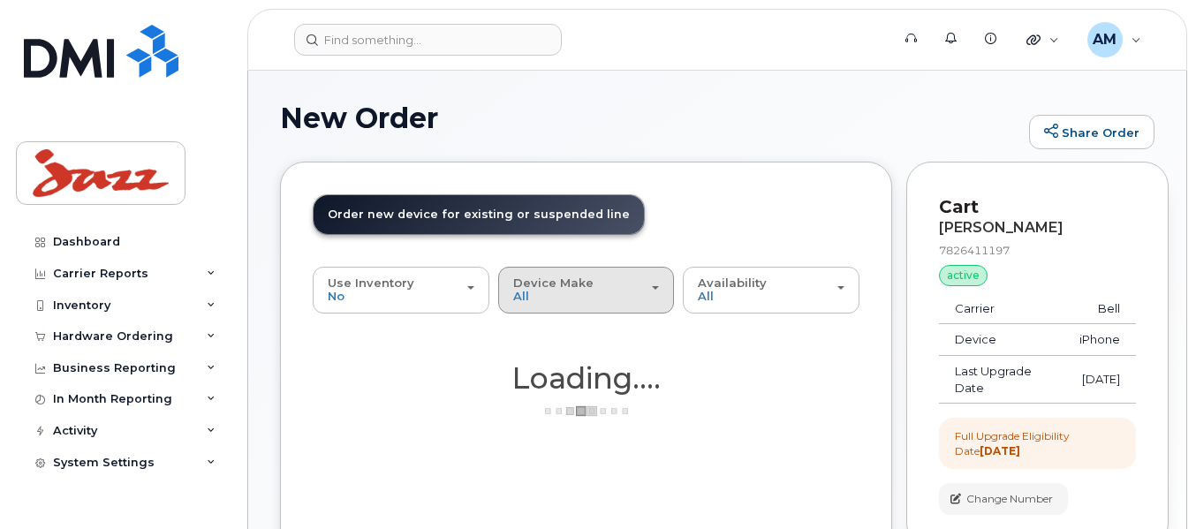
click at [619, 295] on div "Device Make All Android HUB iPhone Unknown" at bounding box center [586, 290] width 147 height 27
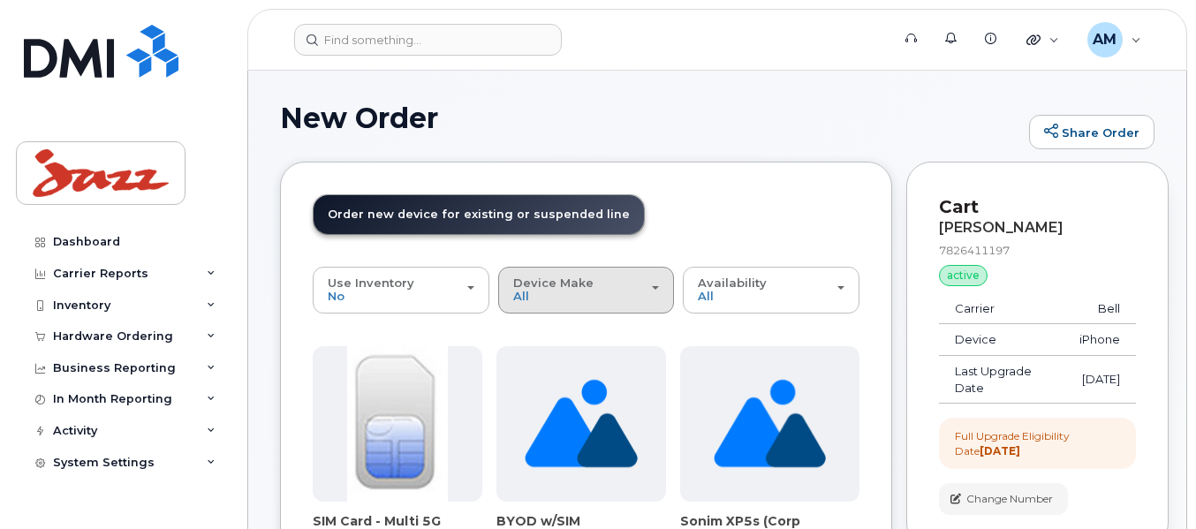
click at [594, 293] on div "Device Make All Aircard Android HUB iPhone Tablet Unknown" at bounding box center [586, 290] width 147 height 27
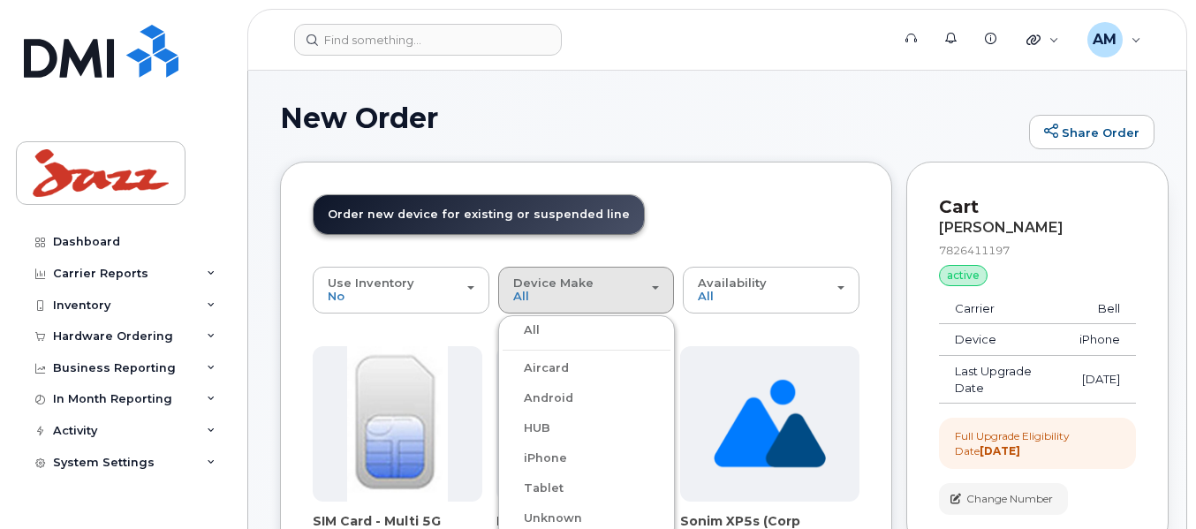
click at [528, 459] on label "iPhone" at bounding box center [535, 458] width 65 height 21
click at [0, 0] on input "iPhone" at bounding box center [0, 0] width 0 height 0
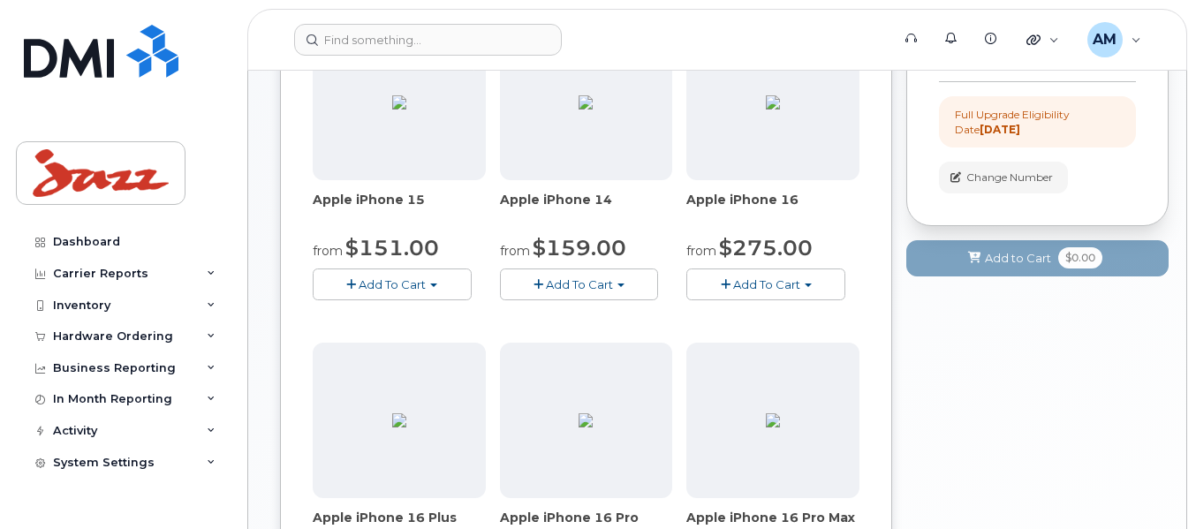
scroll to position [353, 0]
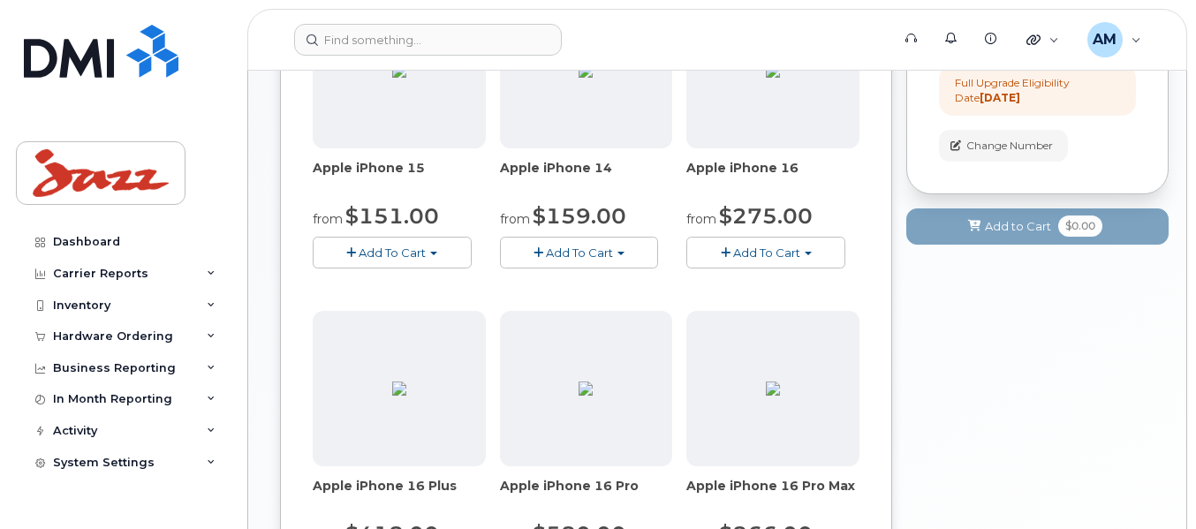
click at [747, 247] on span "Add To Cart" at bounding box center [766, 253] width 67 height 14
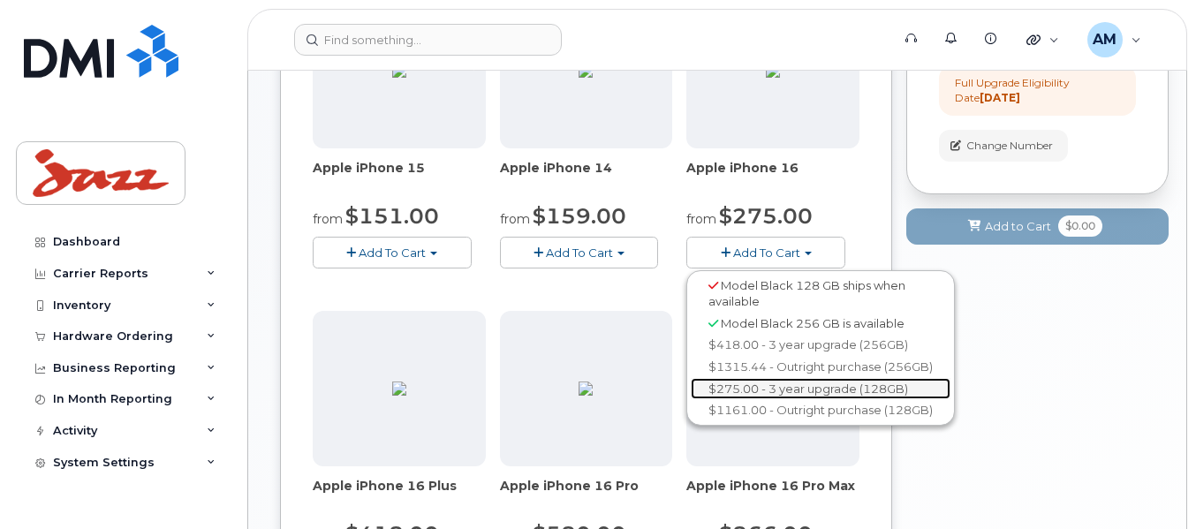
click at [749, 384] on link "$275.00 - 3 year upgrade (128GB)" at bounding box center [821, 389] width 260 height 22
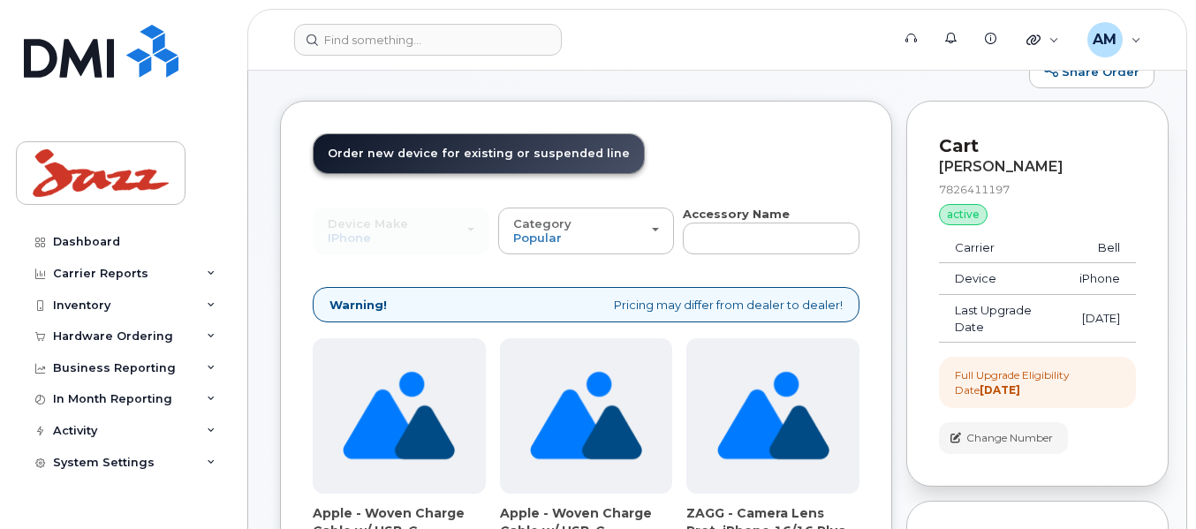
scroll to position [0, 0]
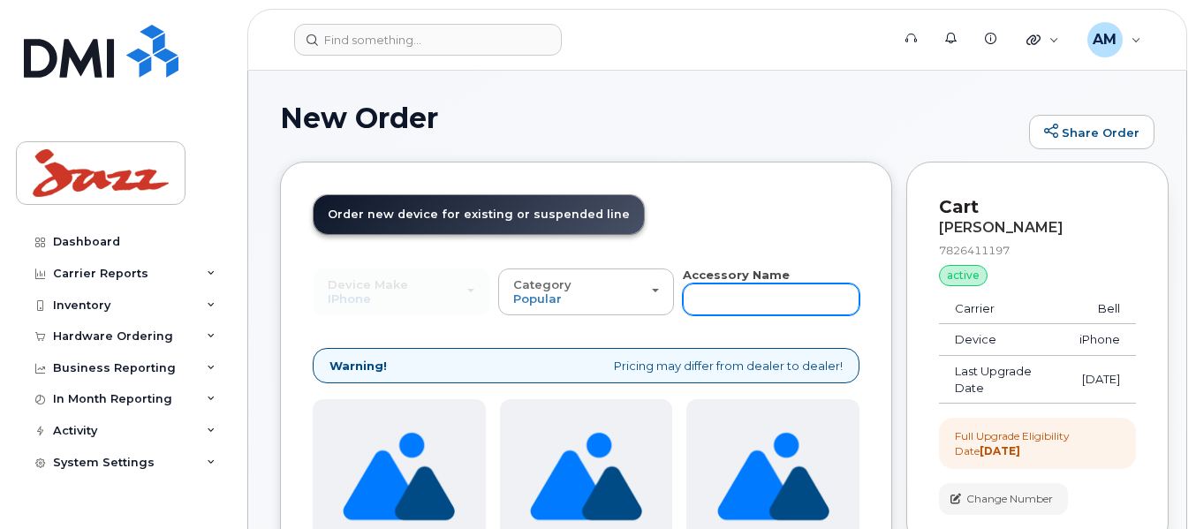
click at [695, 312] on input "text" at bounding box center [771, 300] width 177 height 32
type input "scree"
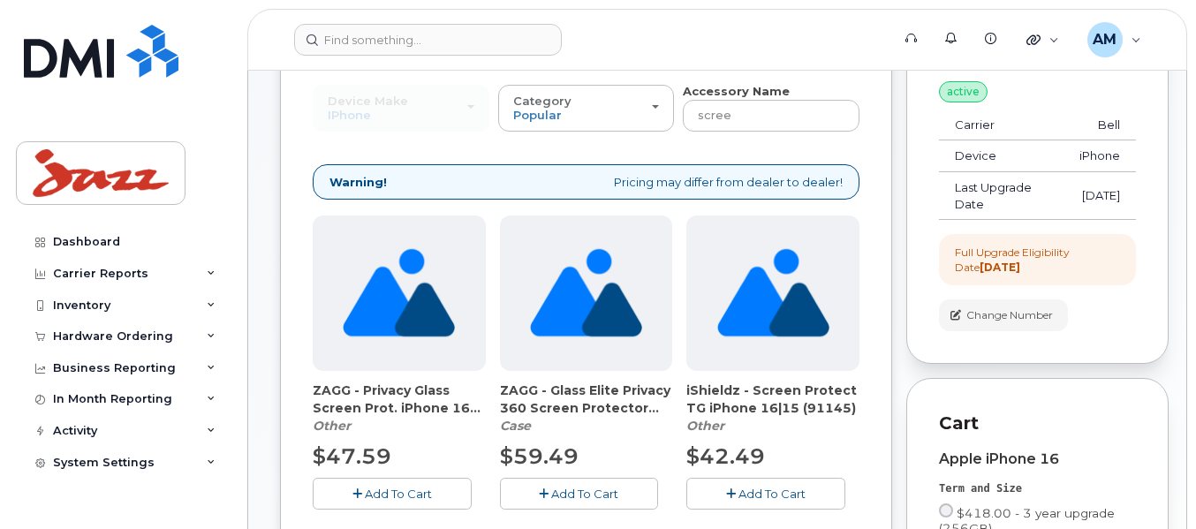
scroll to position [353, 0]
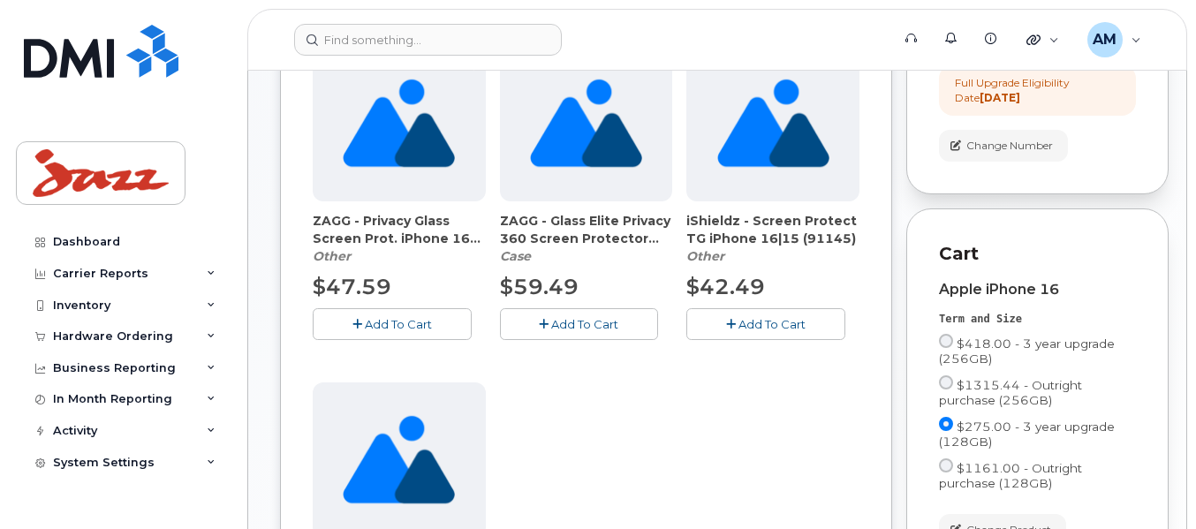
click at [761, 319] on span "Add To Cart" at bounding box center [772, 324] width 67 height 14
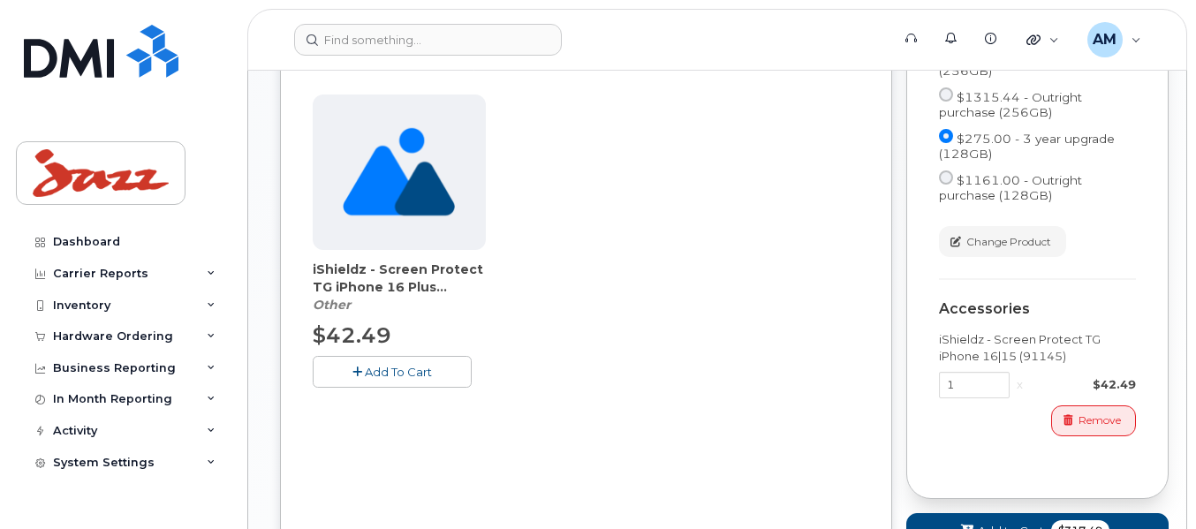
scroll to position [707, 0]
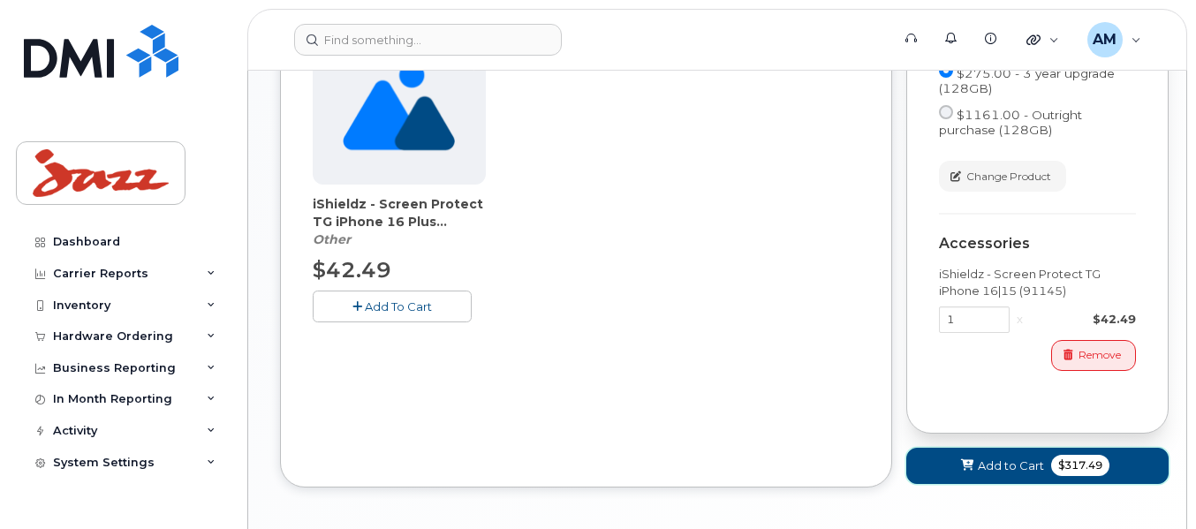
click at [1026, 462] on span "Add to Cart" at bounding box center [1011, 466] width 66 height 17
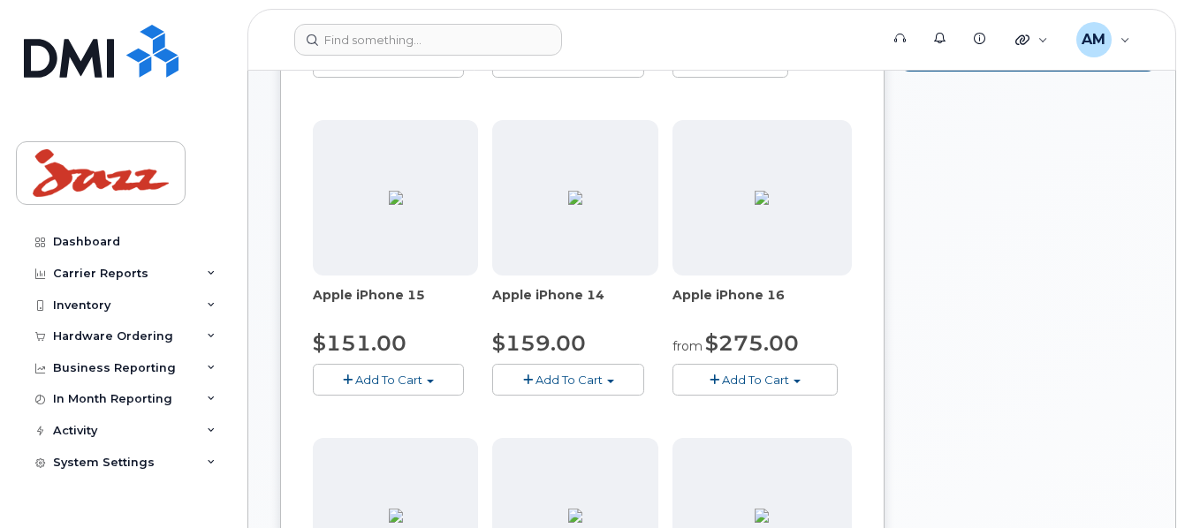
scroll to position [0, 0]
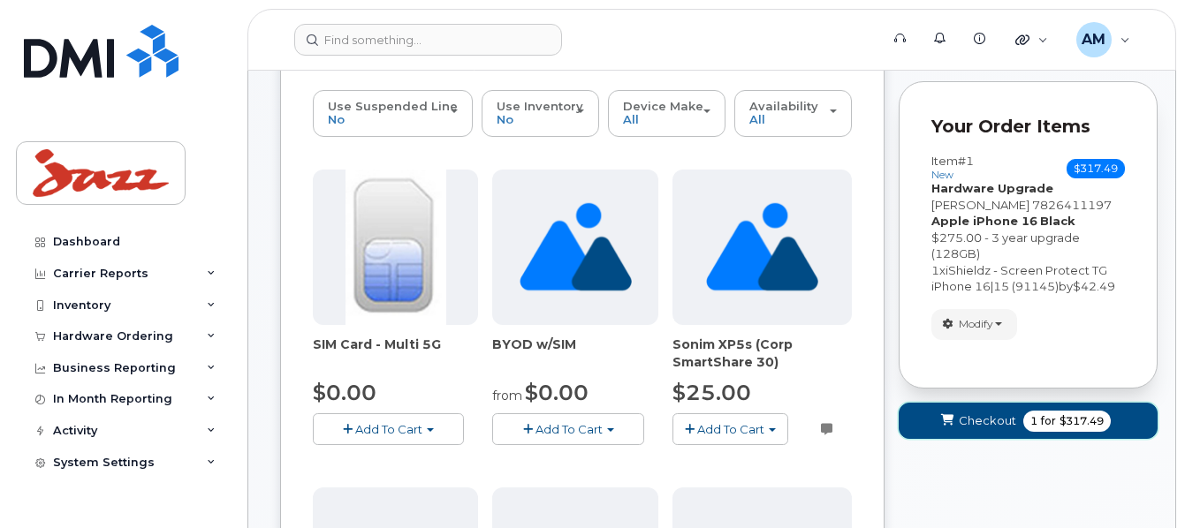
click at [1069, 409] on button "Checkout 1 for $317.49" at bounding box center [1028, 421] width 259 height 36
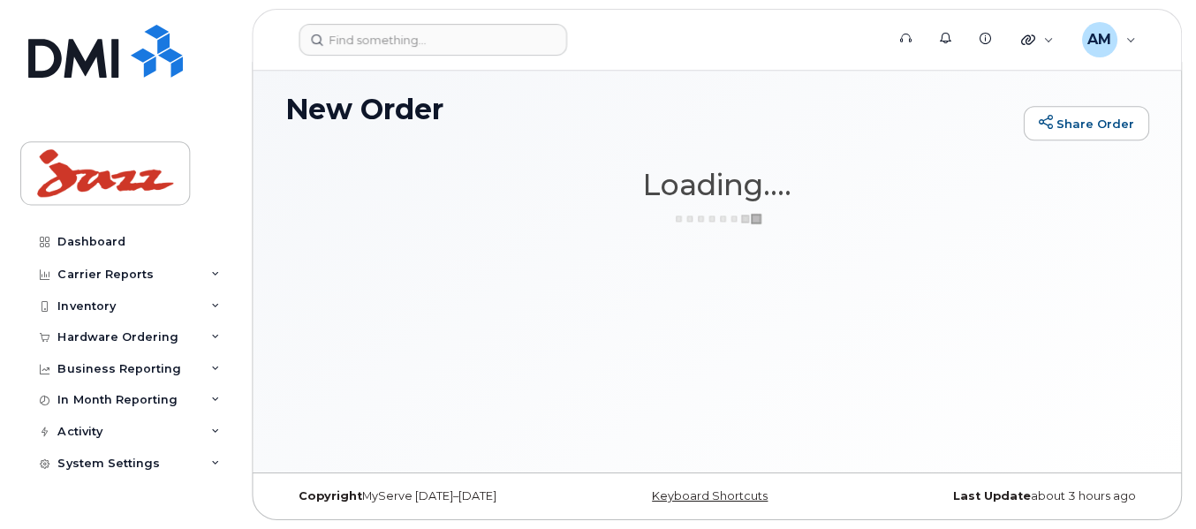
scroll to position [9, 0]
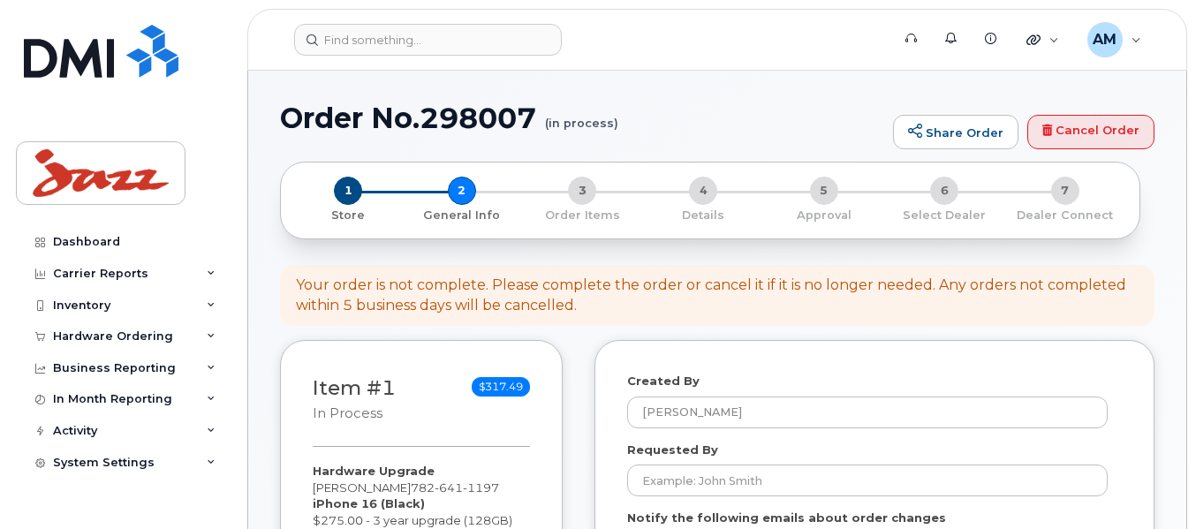
select select
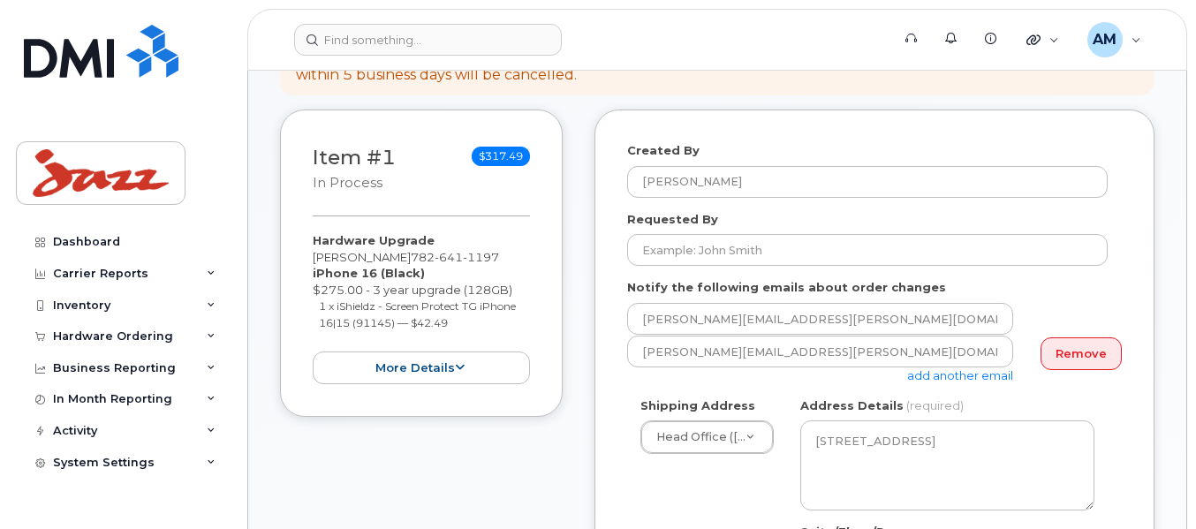
scroll to position [265, 0]
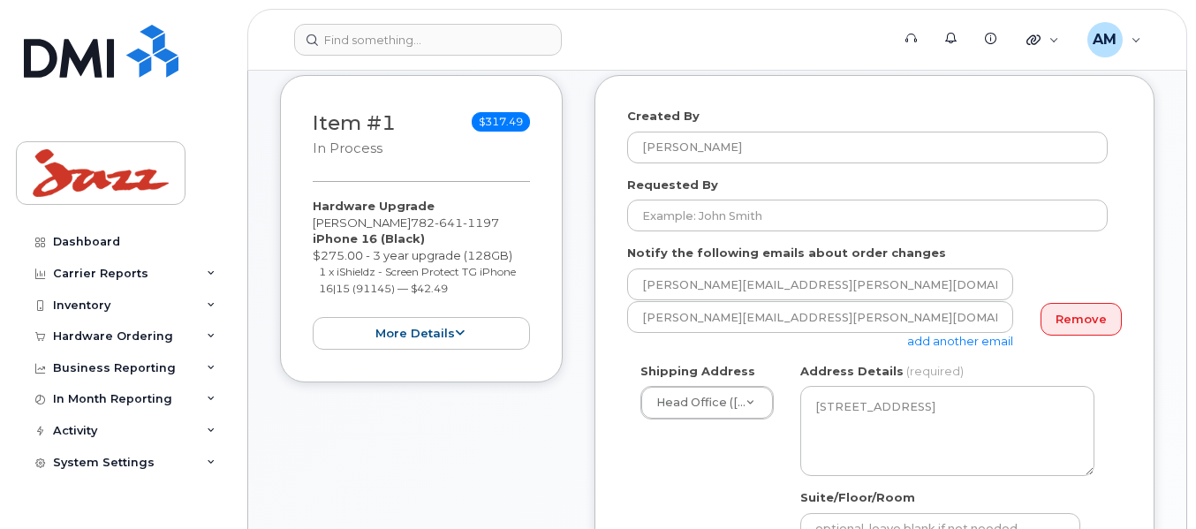
click at [948, 347] on link "add another email" at bounding box center [960, 341] width 106 height 14
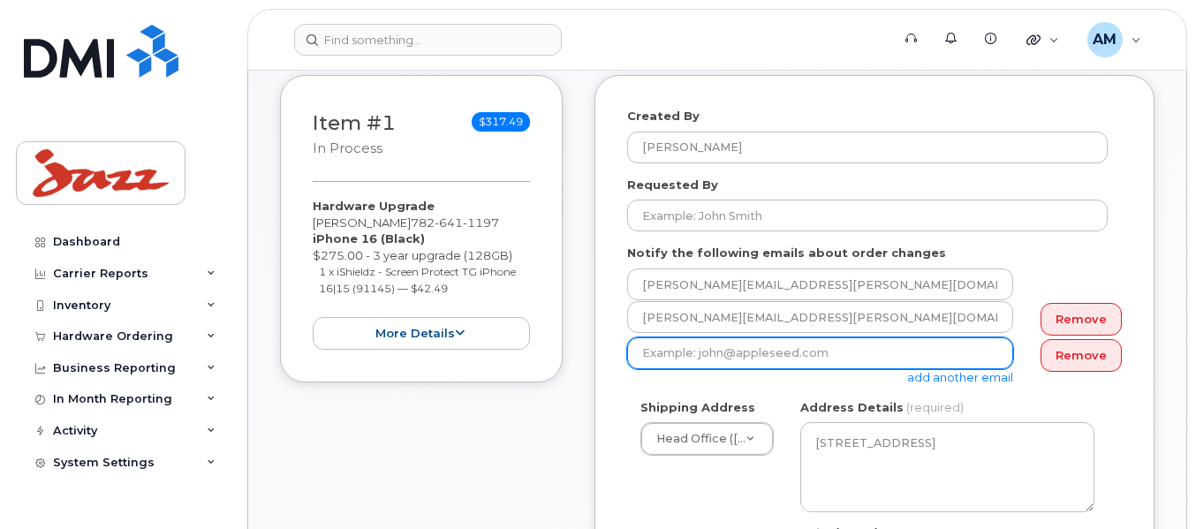
drag, startPoint x: 861, startPoint y: 363, endPoint x: 846, endPoint y: 363, distance: 15.0
click at [849, 363] on input "email" at bounding box center [820, 354] width 386 height 32
type input "[PERSON_NAME][EMAIL_ADDRESS][PERSON_NAME][DOMAIN_NAME]"
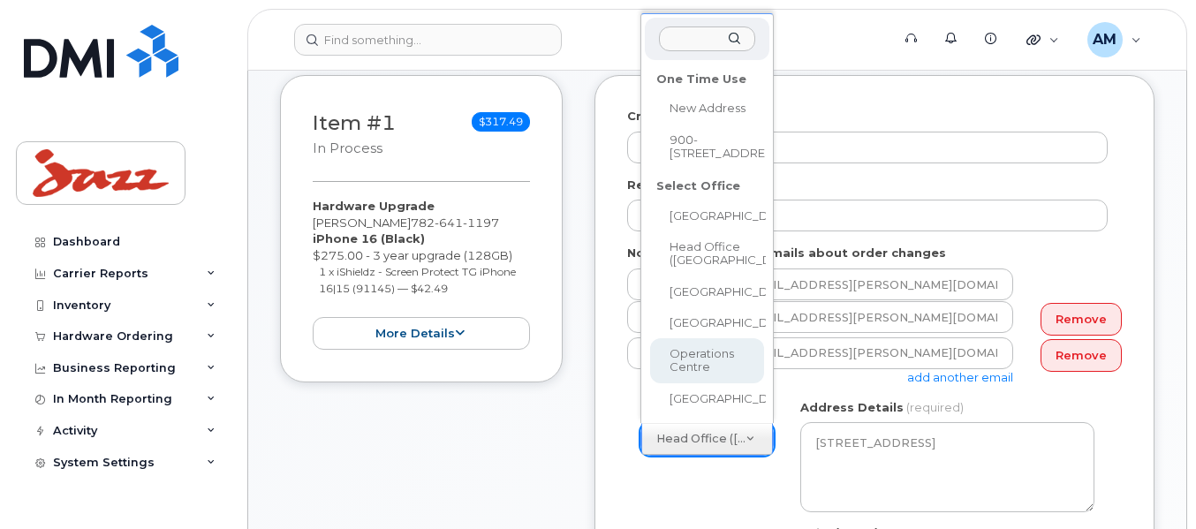
select select
type textarea "310 Goudey Dr Goffs Nova Scotia B2T 1M6"
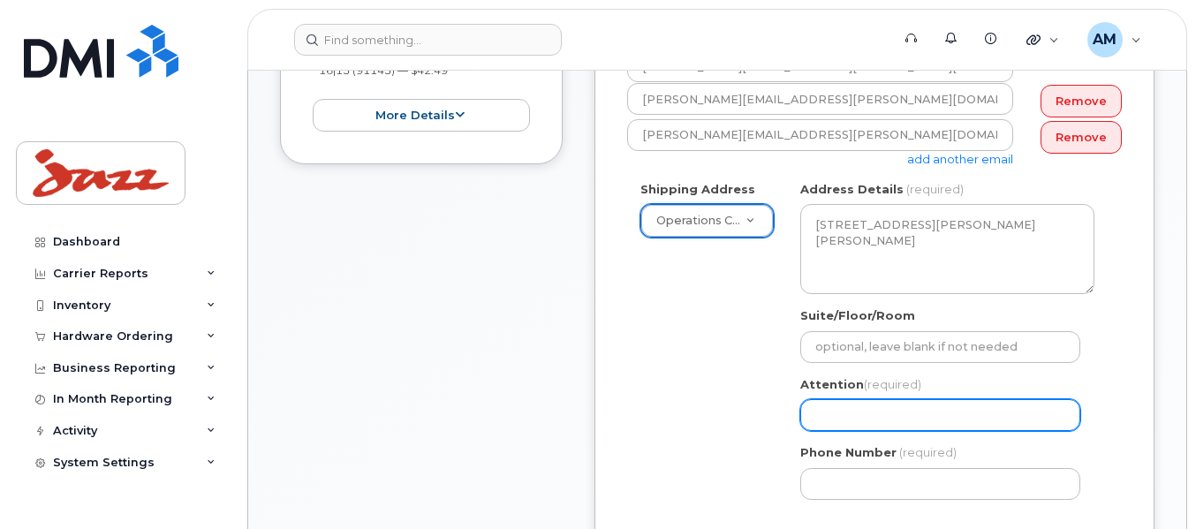
scroll to position [530, 0]
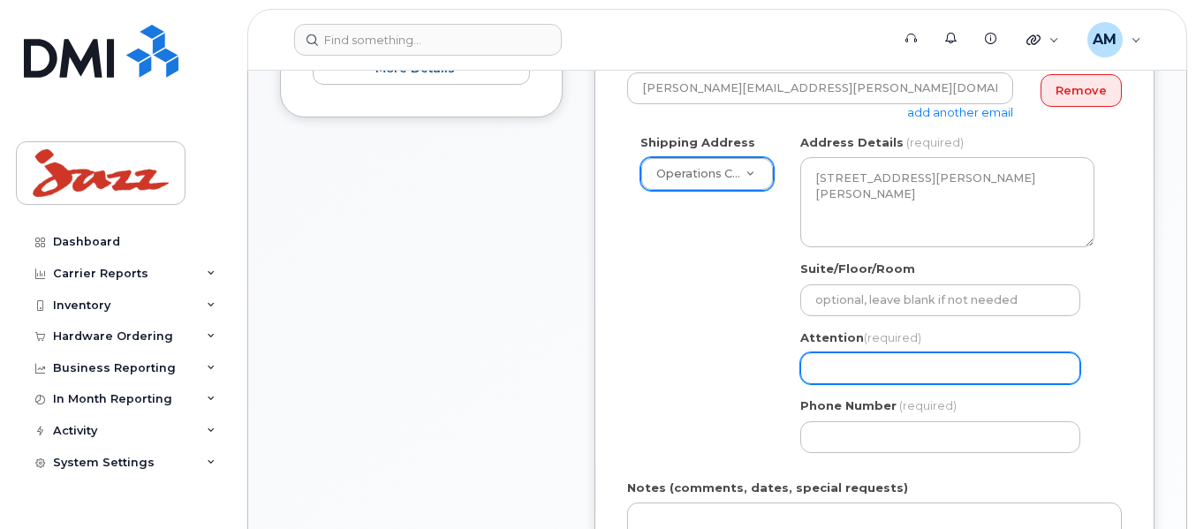
click at [940, 373] on input "Attention (required)" at bounding box center [941, 369] width 280 height 32
select select
type input "T"
select select
type input "Ta"
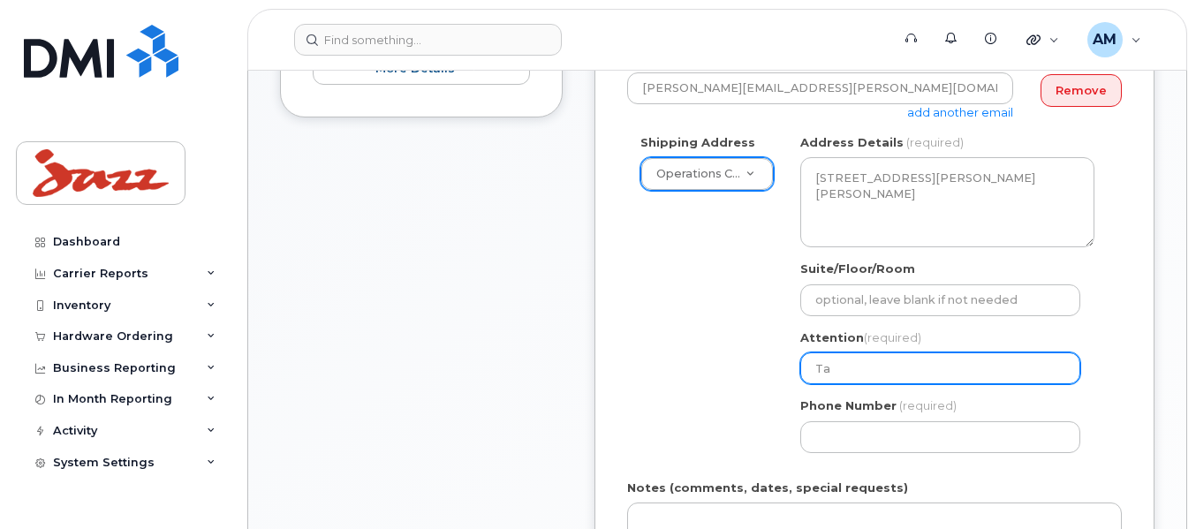
select select
type input "Tan"
select select
type input "Tann"
select select
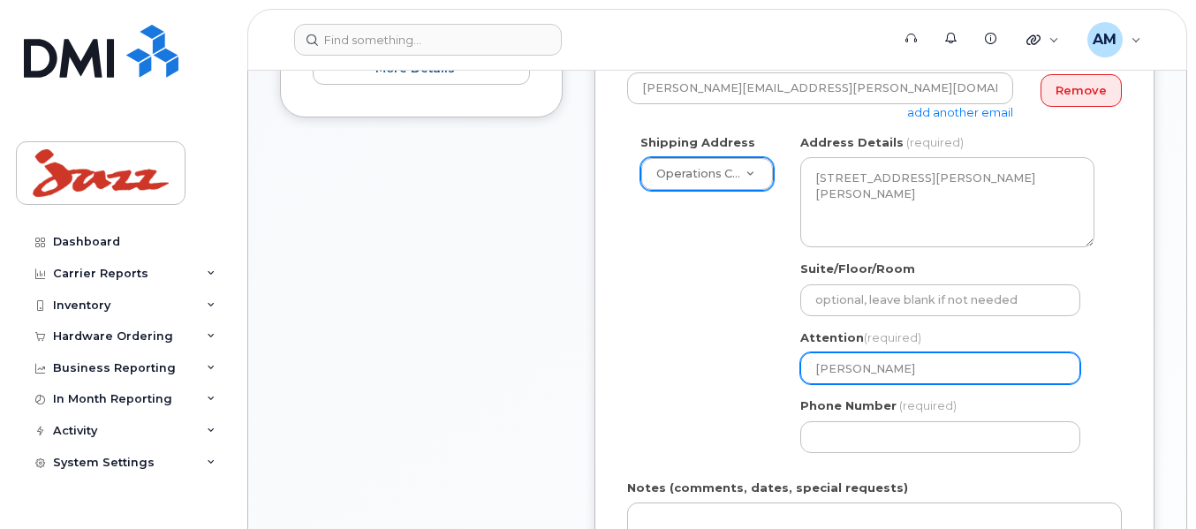
type input "Tanne"
select select
type input "Tanner"
select select
type input "Tanner M"
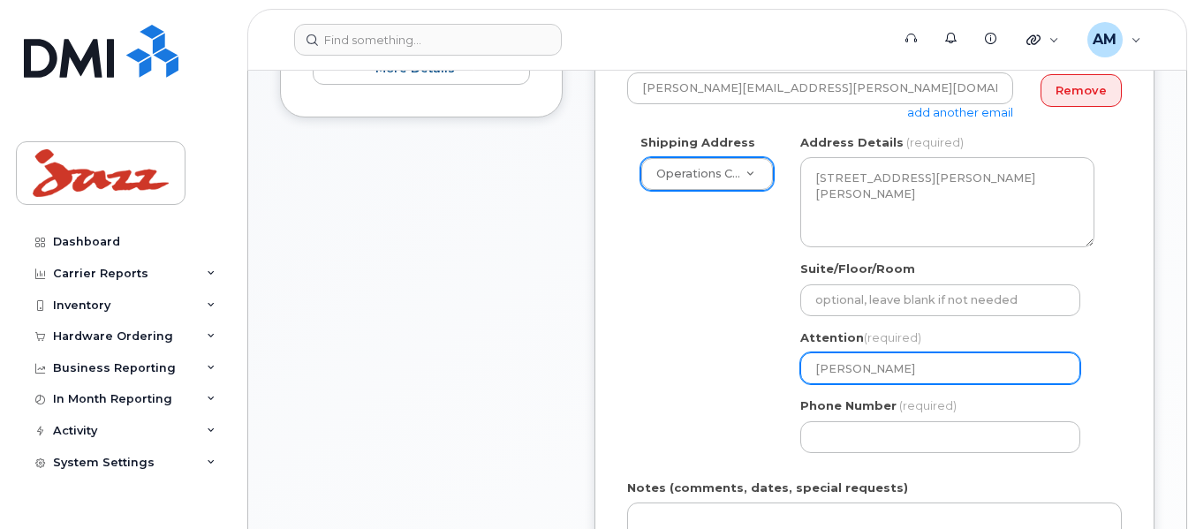
select select
type input "Tanner Mo"
select select
type input "Tanner Mon"
select select
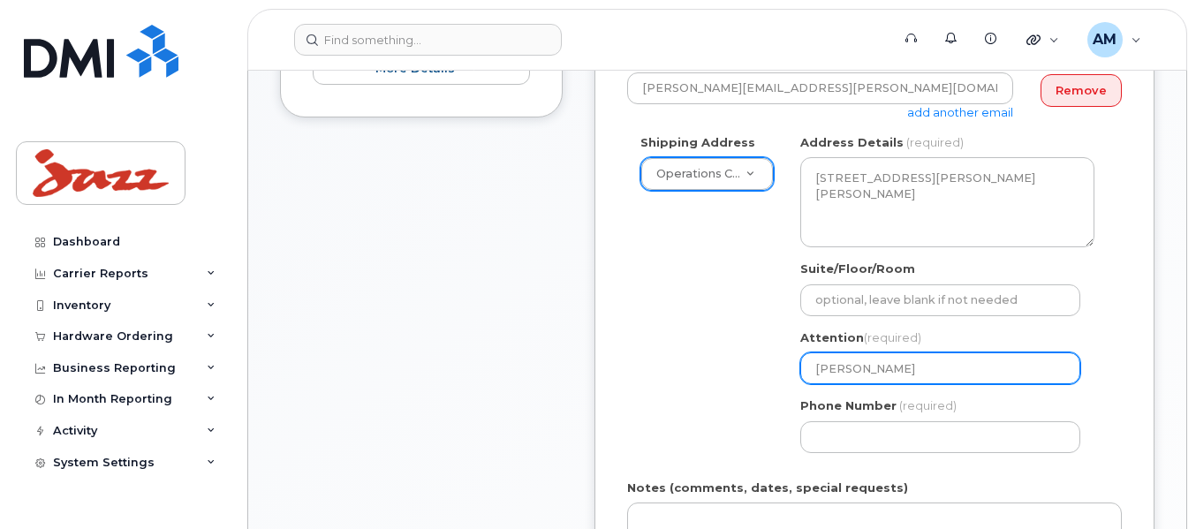
type input "Tanner Mont"
select select
type input "Tanner Montg"
select select
type input "Tanner Montgo"
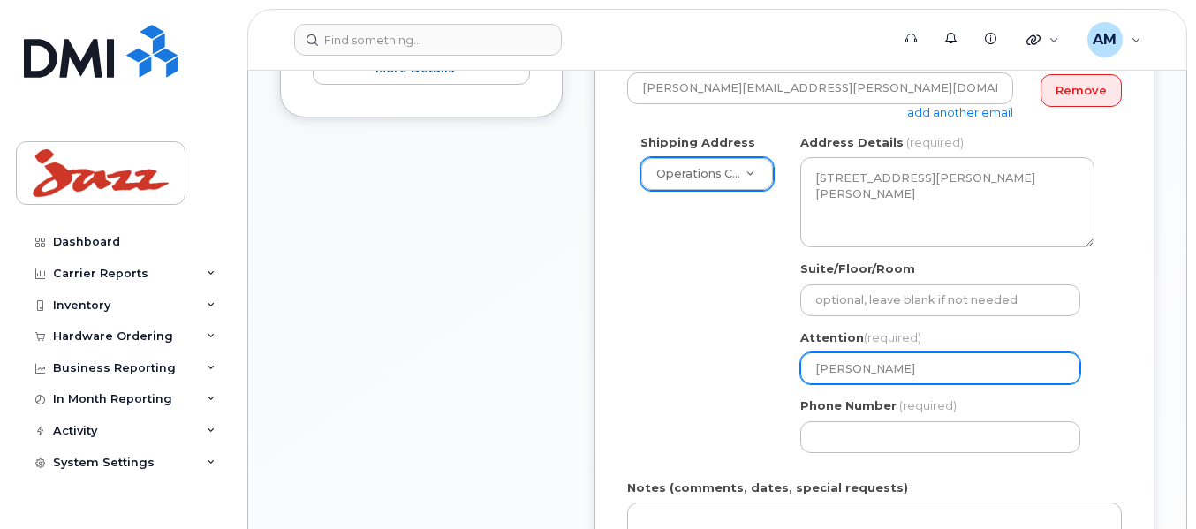
select select
type input "Tanner Montgom"
select select
type input "Tanner Montgome"
select select
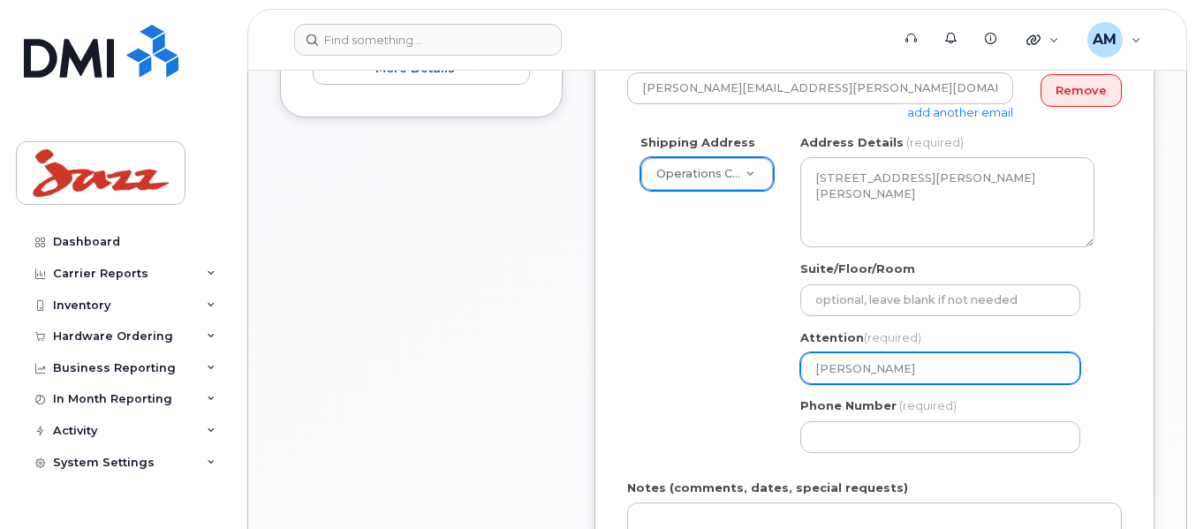
type input "Tanner Montgomer"
select select
type input "Tanner Montgomery"
select select
type input "Tanner Montgomery f"
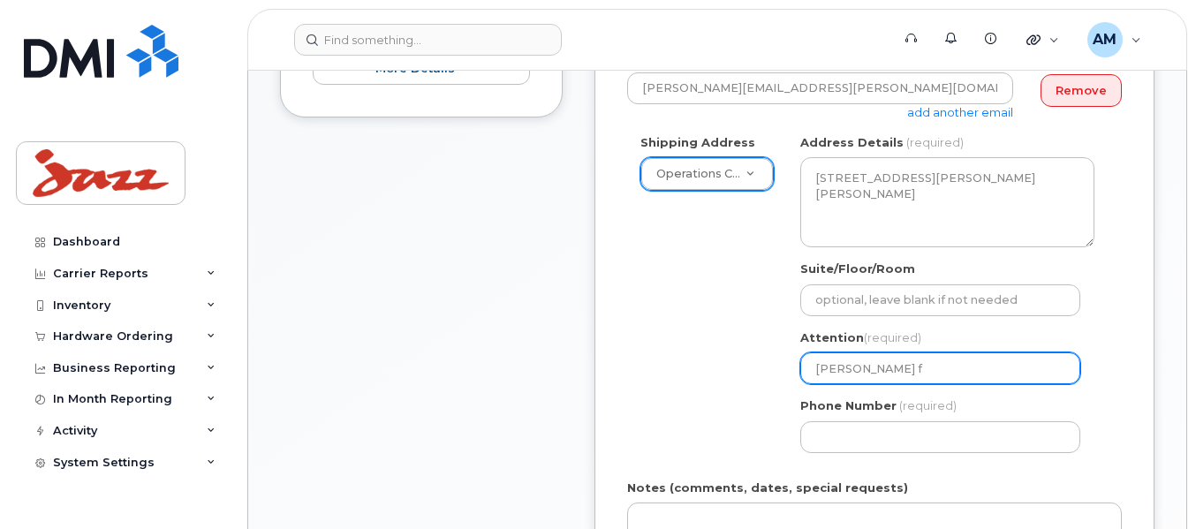
select select
type input "Tanner Montgomery fo"
select select
type input "Tanner Montgomery for"
select select
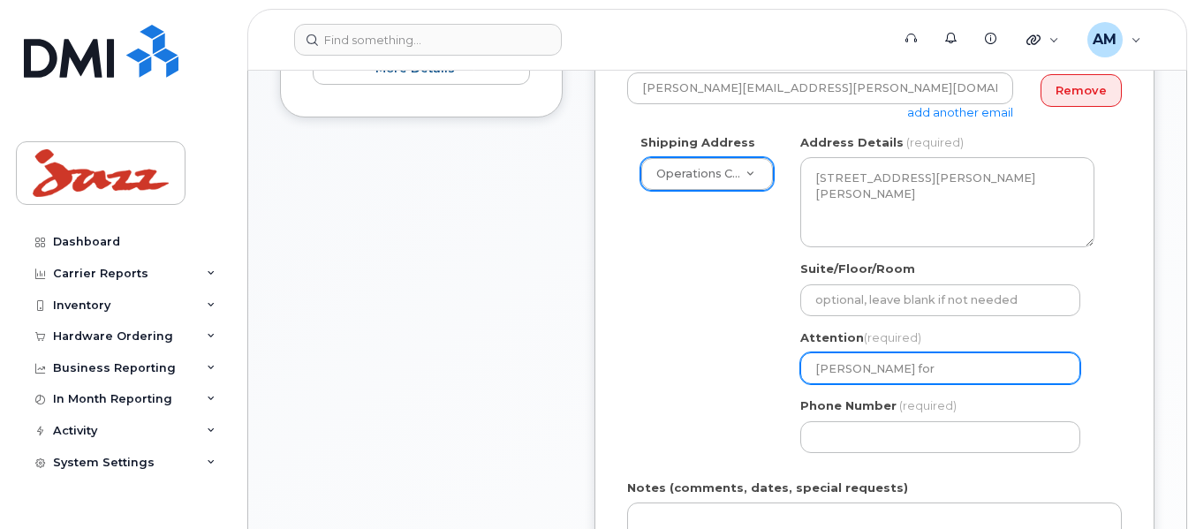
type input "Tanner Montgomery for T"
select select
type input "Tanner Montgomery for To"
select select
type input "Tanner Montgomery for Ton"
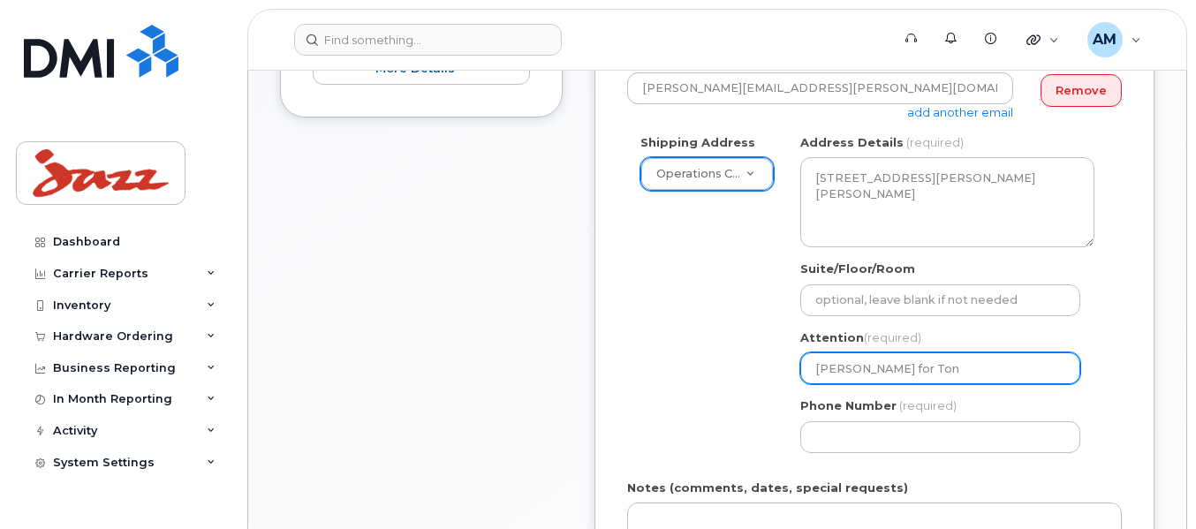
select select
type input "Tanner Montgomery for Tony"
select select
type input "Tanner Montgomery for Tony P"
select select
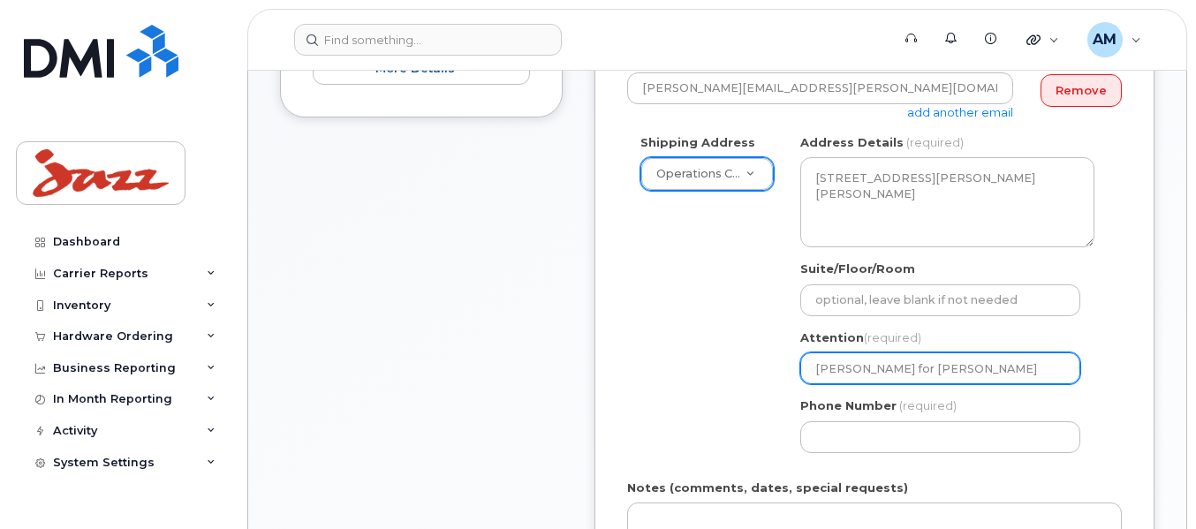
type input "Tanner Montgomery for Tony Pa"
select select
type input "Tanner Montgomery for Tony Par"
select select
type input "Tanner Montgomery for Tony Park"
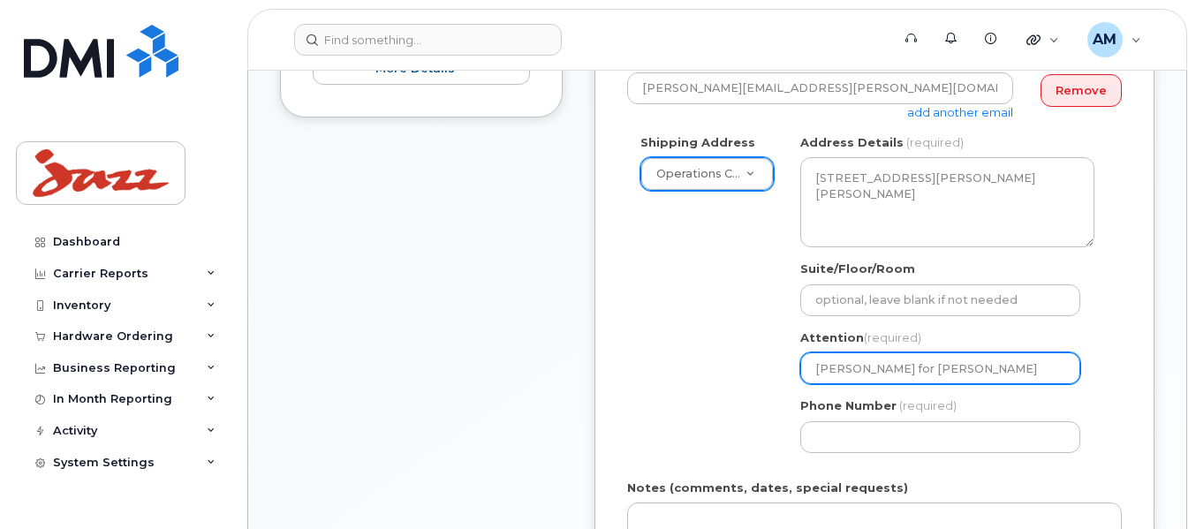
select select
type input "Tanner Montgomery for Tony Parke"
select select
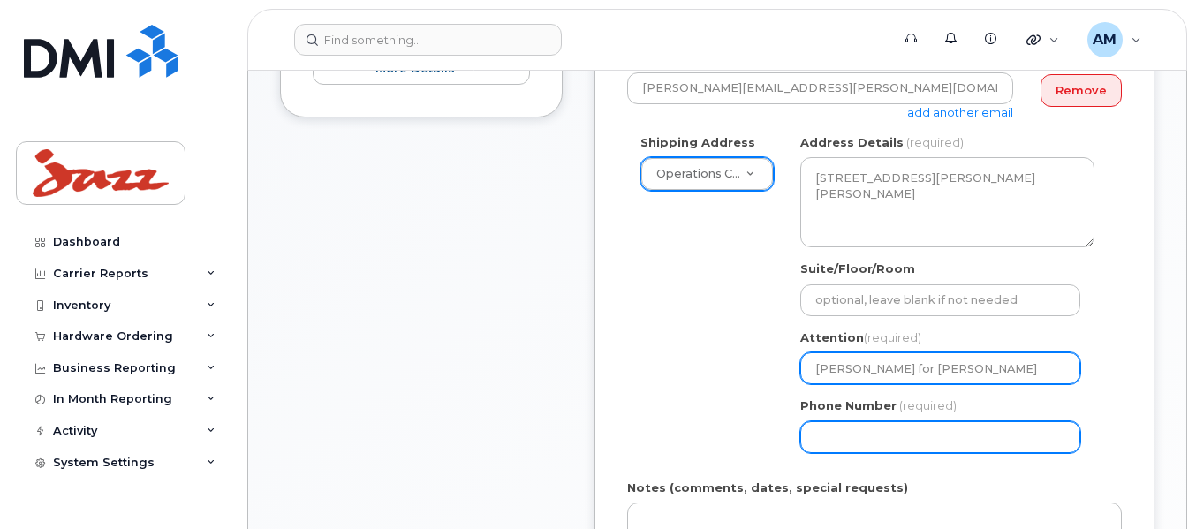
type input "[PERSON_NAME] for [PERSON_NAME]"
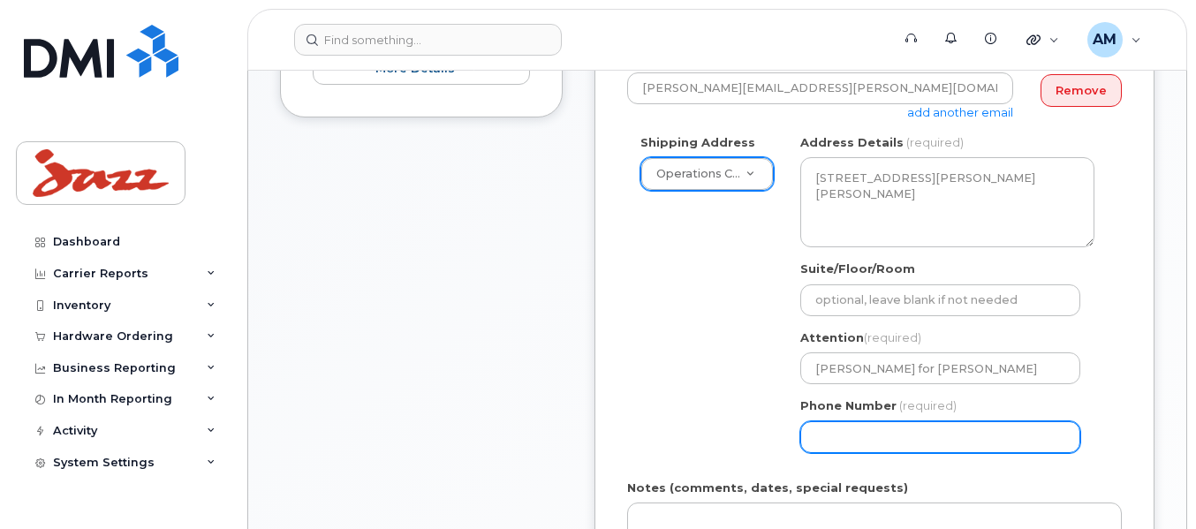
click at [861, 430] on input "Phone Number" at bounding box center [941, 437] width 280 height 32
select select
type input "902873500"
select select
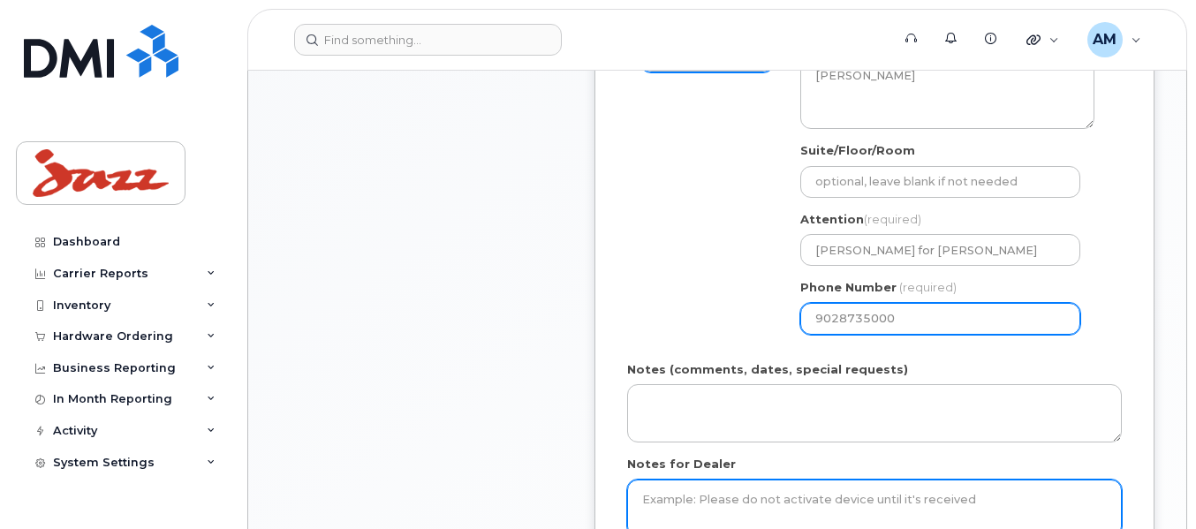
scroll to position [707, 0]
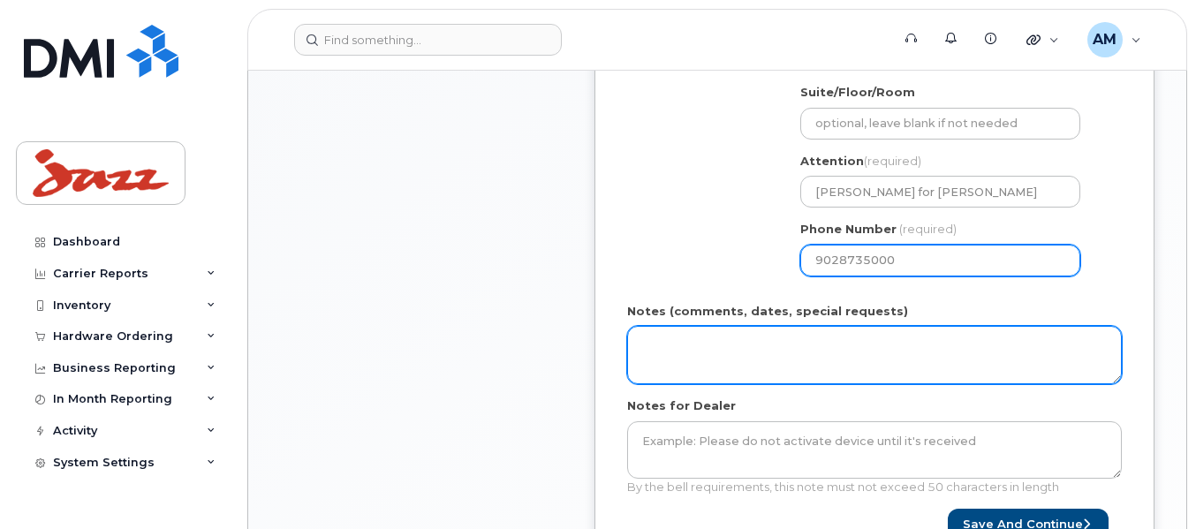
type input "9028735000"
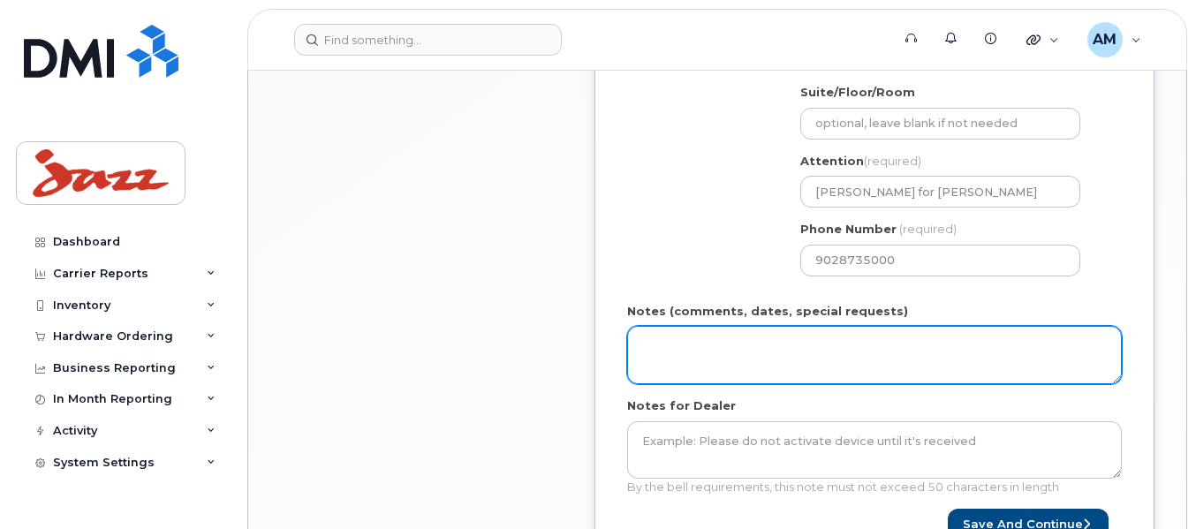
click at [831, 349] on textarea "Notes (comments, dates, special requests)" at bounding box center [874, 355] width 495 height 58
drag, startPoint x: 937, startPoint y: 344, endPoint x: 626, endPoint y: 361, distance: 310.7
click at [629, 368] on textarea "Please ensure DEP enrolled. No color perference" at bounding box center [874, 355] width 495 height 58
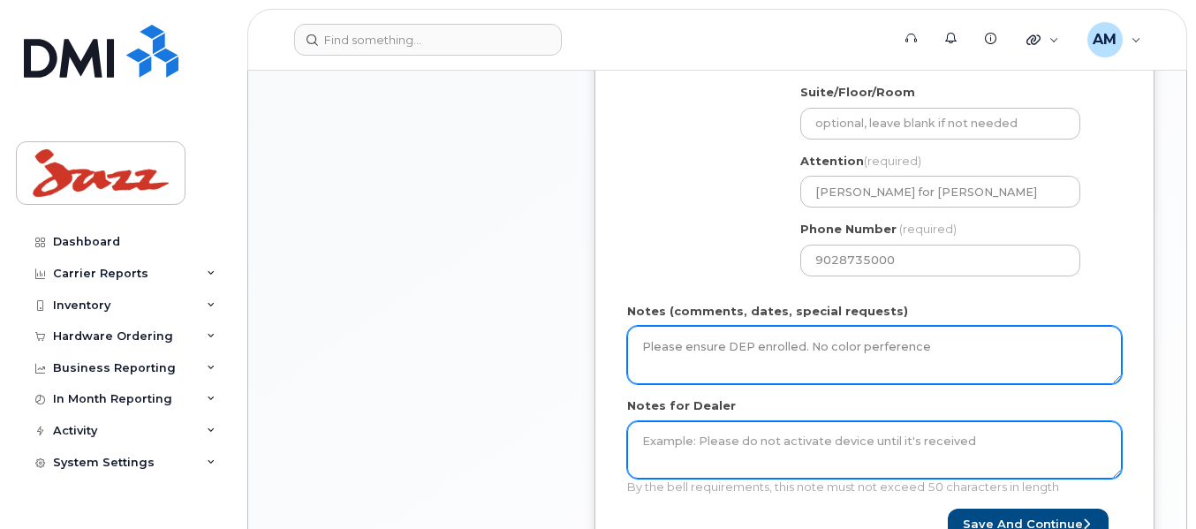
type textarea "Please ensure DEP enrolled. No color perference"
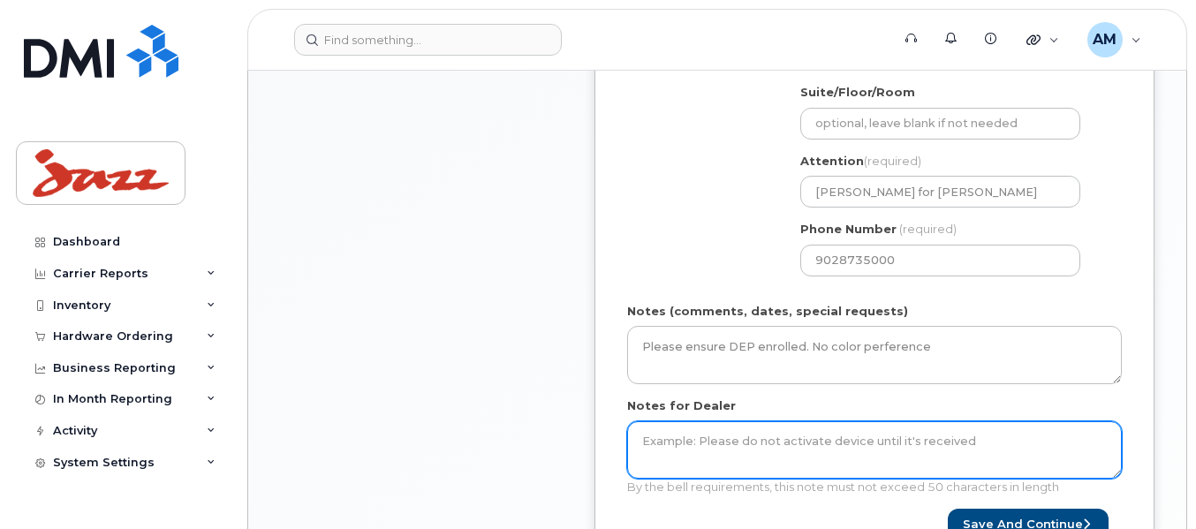
paste textarea "Please ensure DEP enrolled. No color perference"
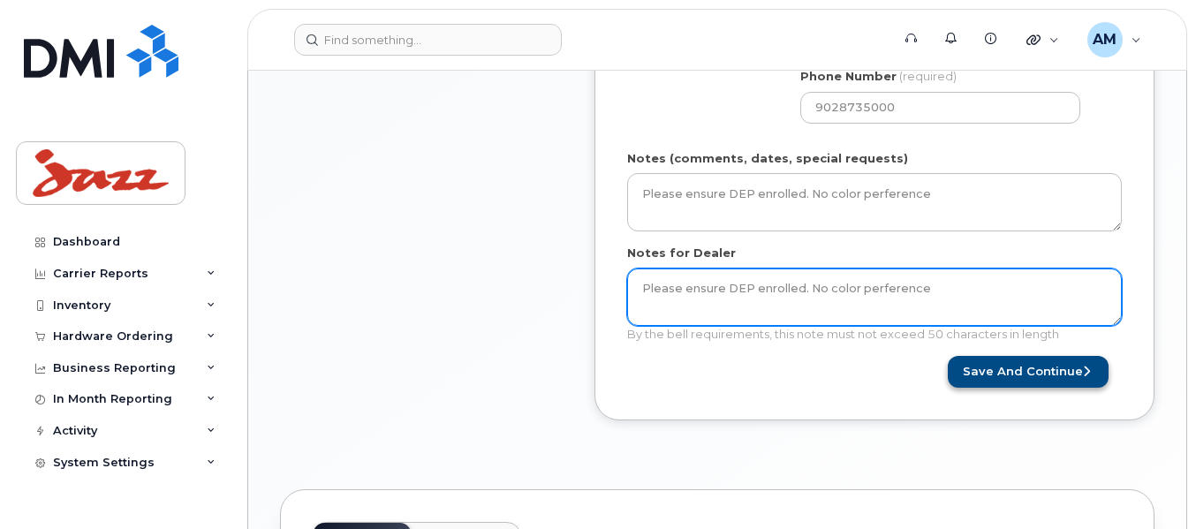
scroll to position [884, 0]
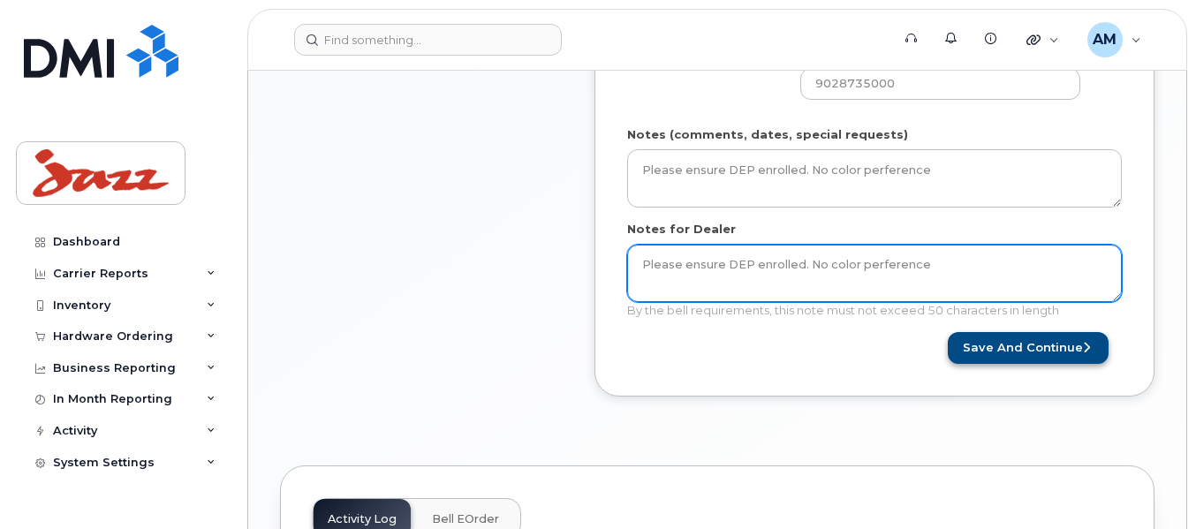
type textarea "Please ensure DEP enrolled. No color perference"
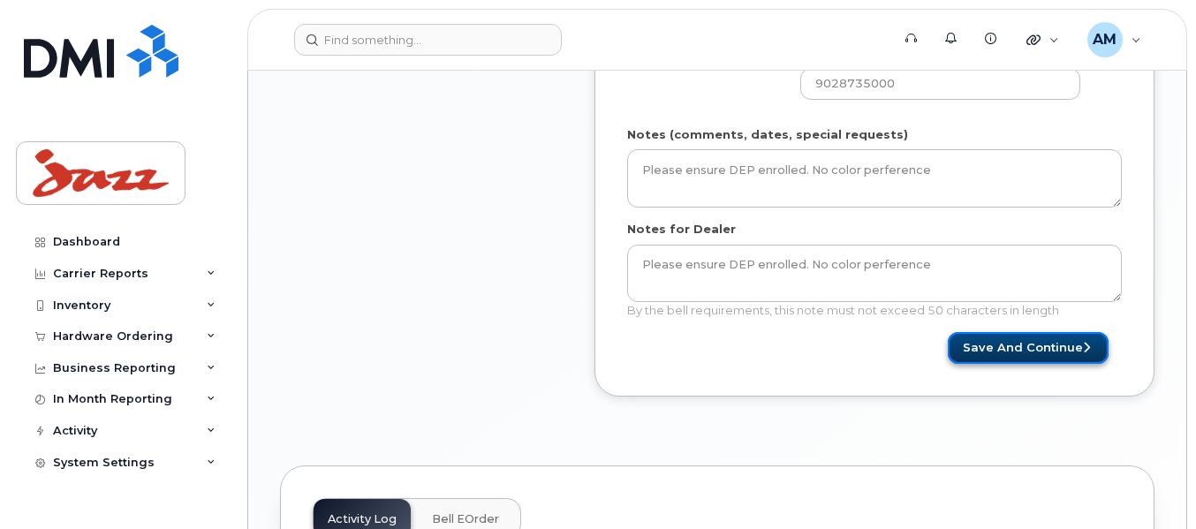
click at [1029, 338] on button "Save and Continue" at bounding box center [1028, 348] width 161 height 33
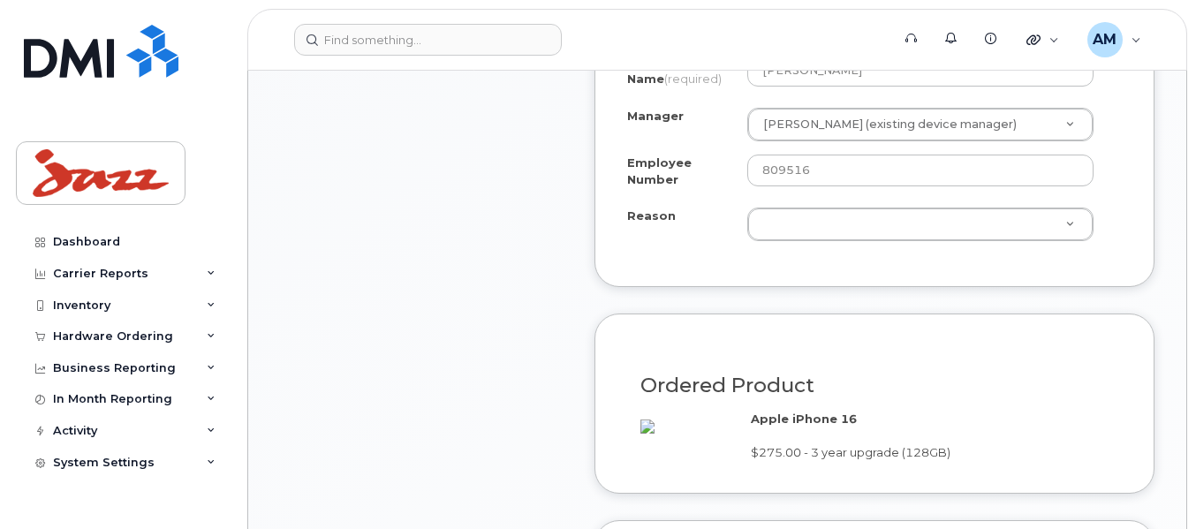
scroll to position [1060, 0]
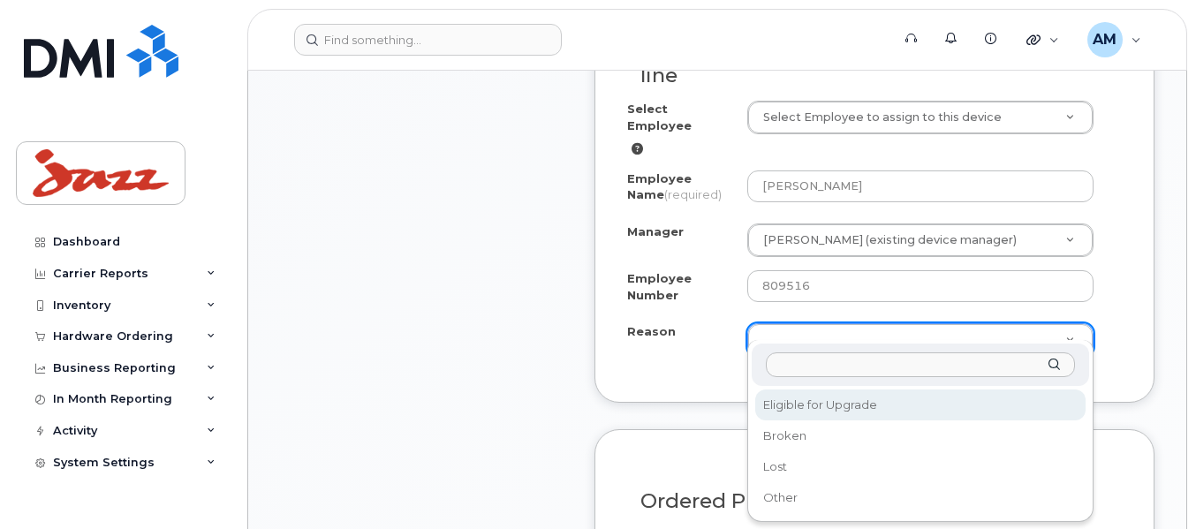
select select "eligible_for_upgrade"
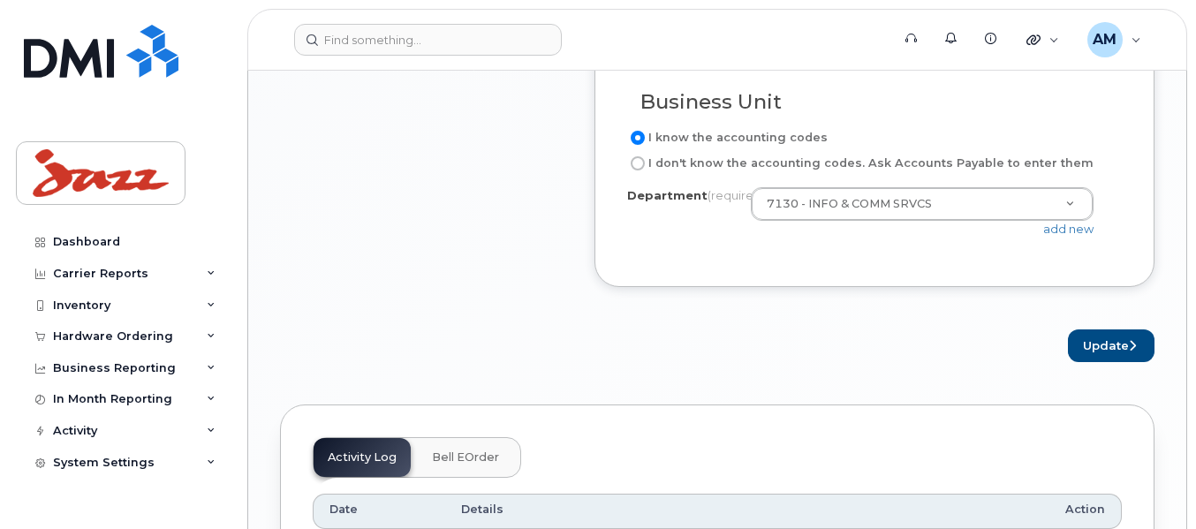
scroll to position [1679, 0]
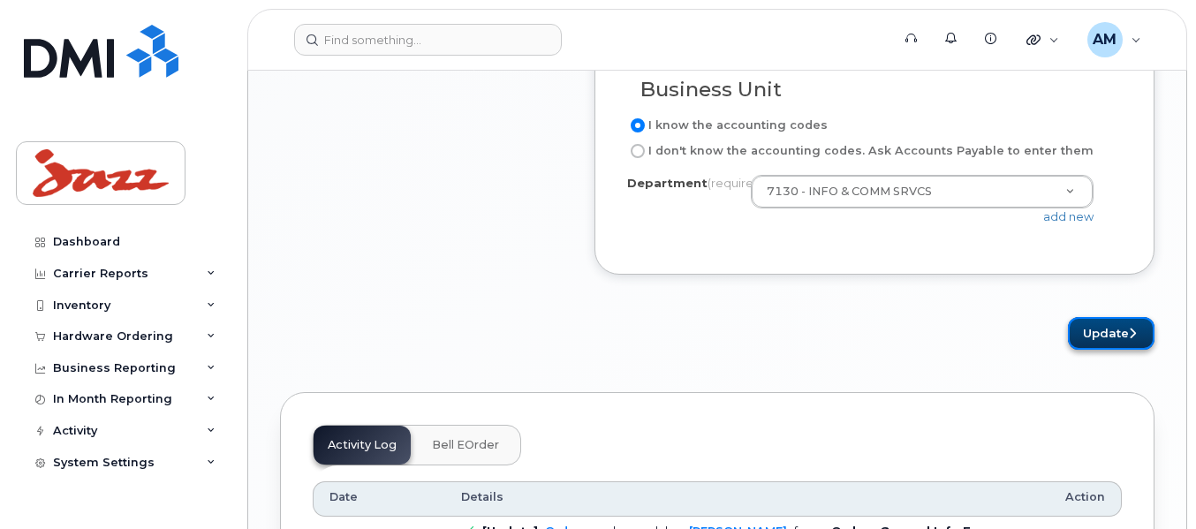
click at [1103, 330] on button "Update" at bounding box center [1111, 333] width 87 height 33
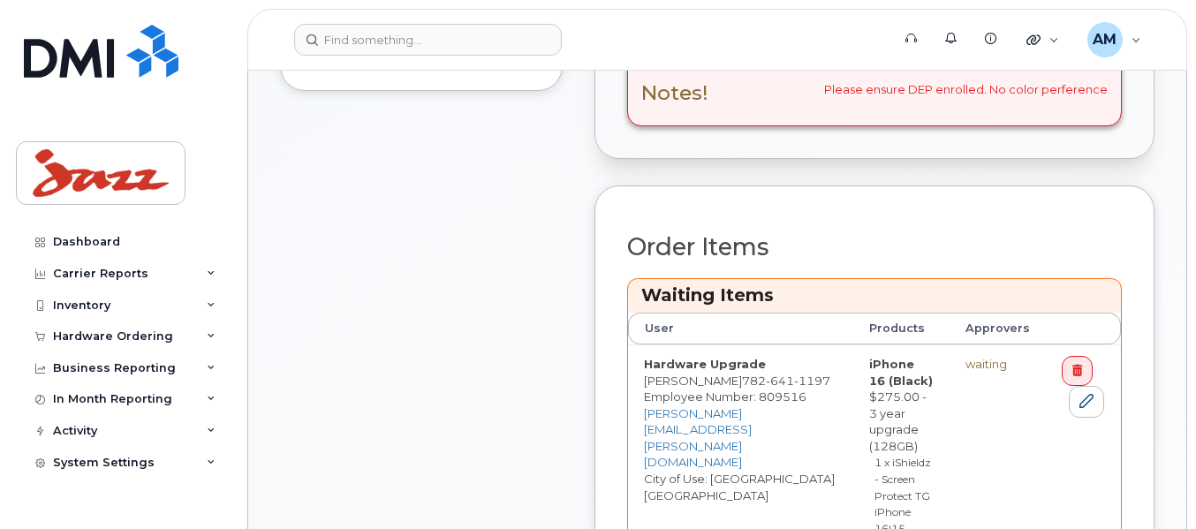
scroll to position [707, 0]
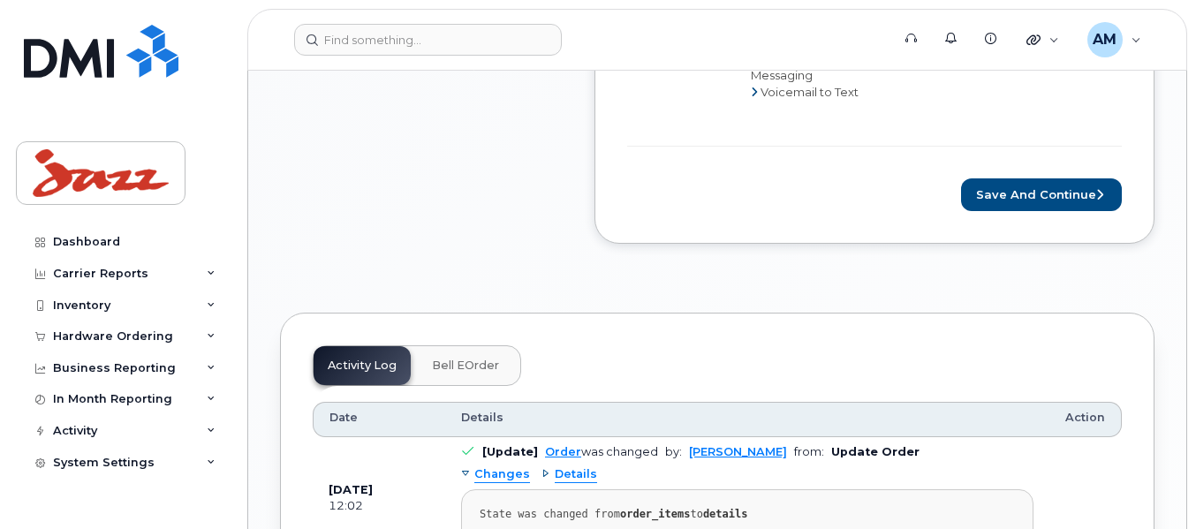
scroll to position [1414, 0]
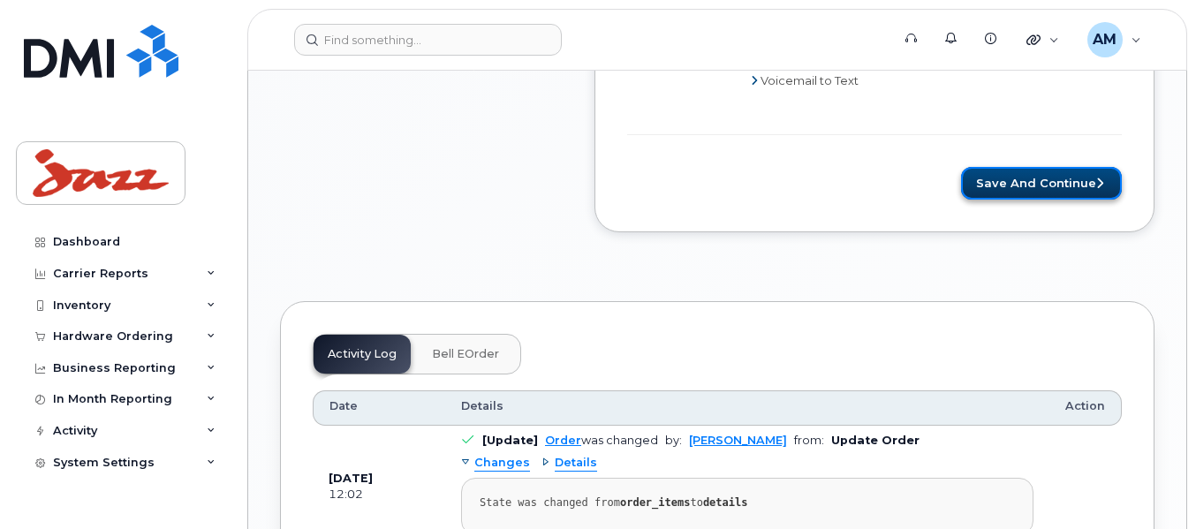
click at [1080, 167] on button "Save and Continue" at bounding box center [1041, 183] width 161 height 33
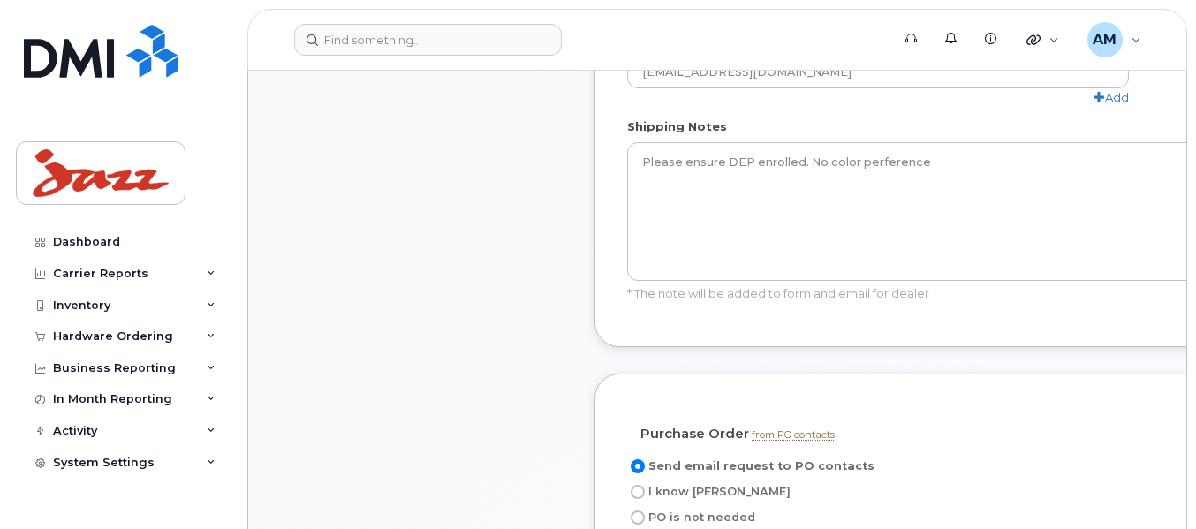
scroll to position [1414, 0]
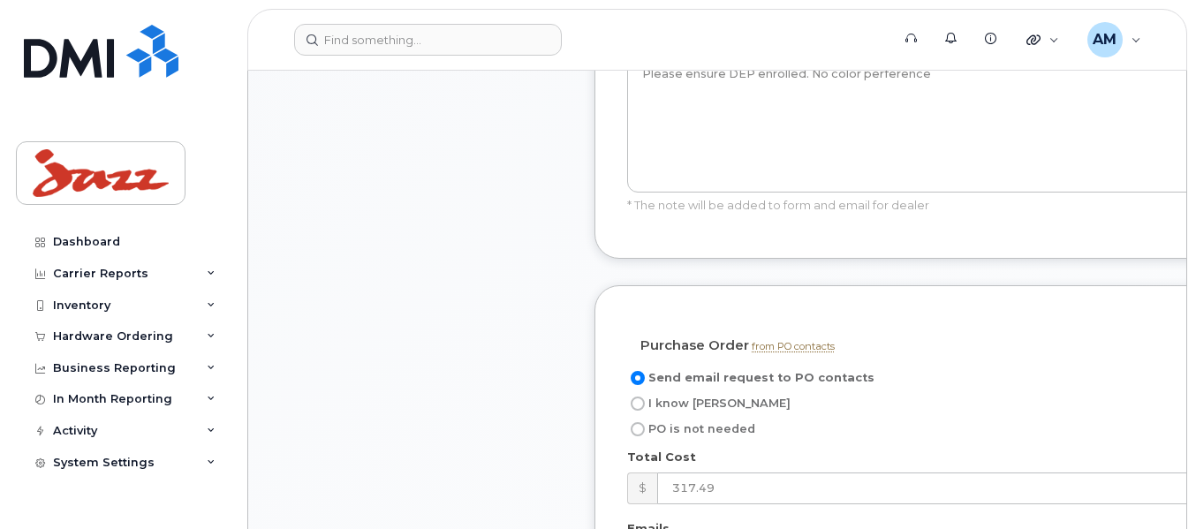
click at [638, 403] on input "I know [PERSON_NAME]" at bounding box center [638, 404] width 14 height 14
radio input "true"
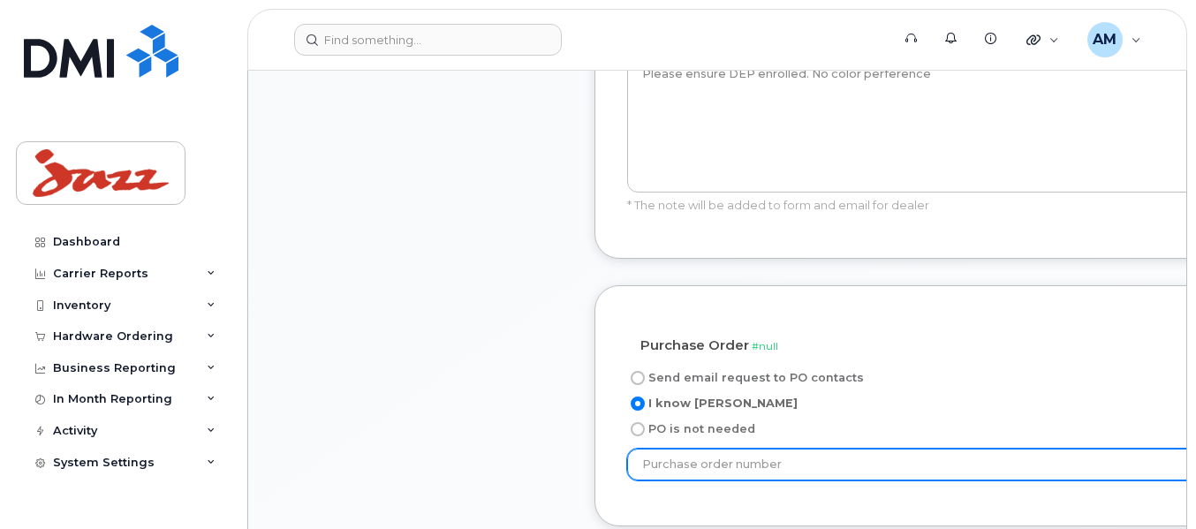
click at [708, 480] on input "text" at bounding box center [936, 465] width 619 height 32
paste input "PO66199"
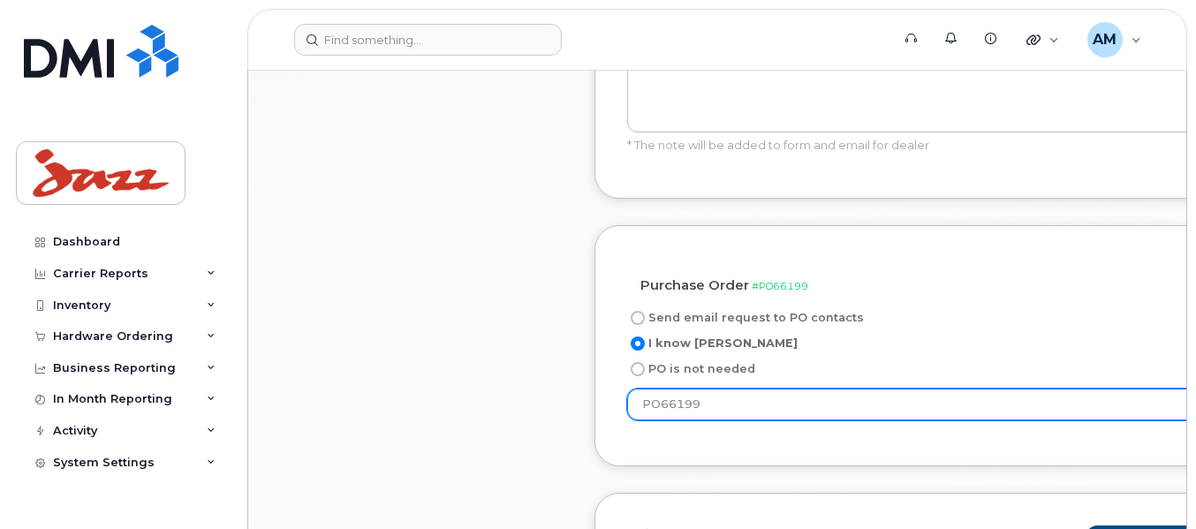
scroll to position [1502, 0]
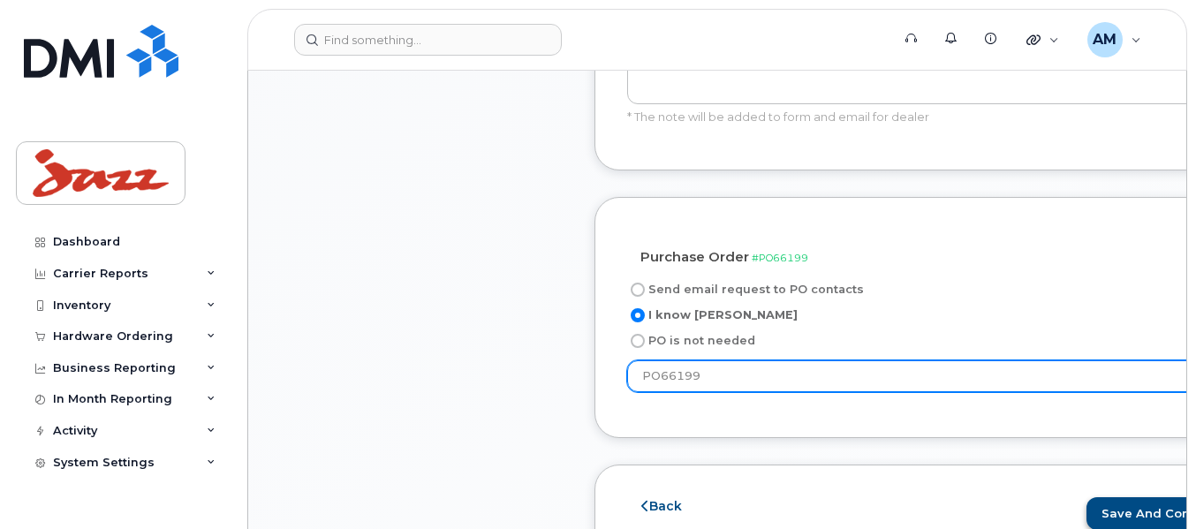
type input "PO66199"
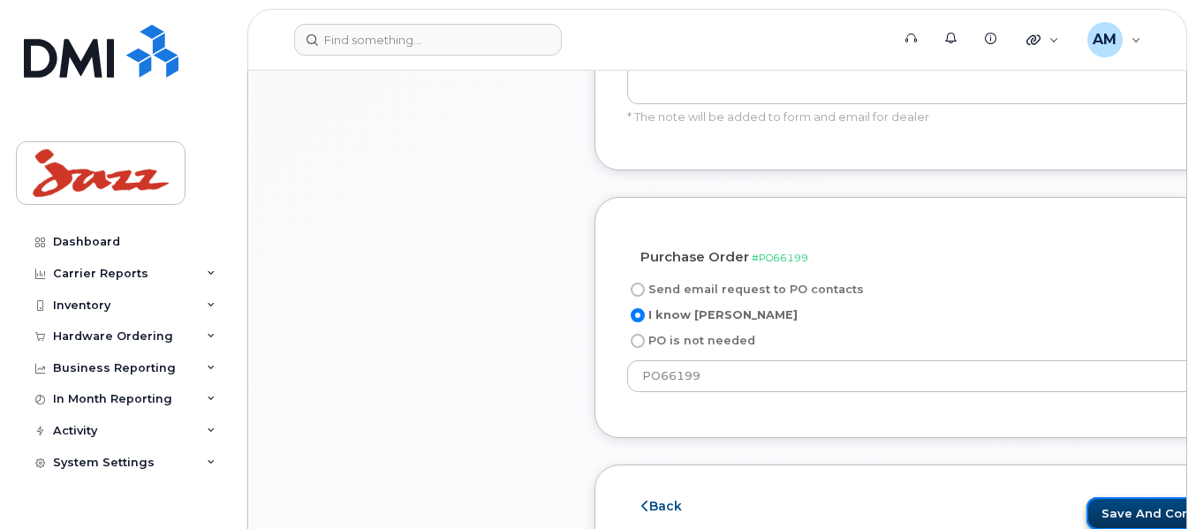
click at [1109, 513] on button "Save and Continue" at bounding box center [1167, 513] width 161 height 33
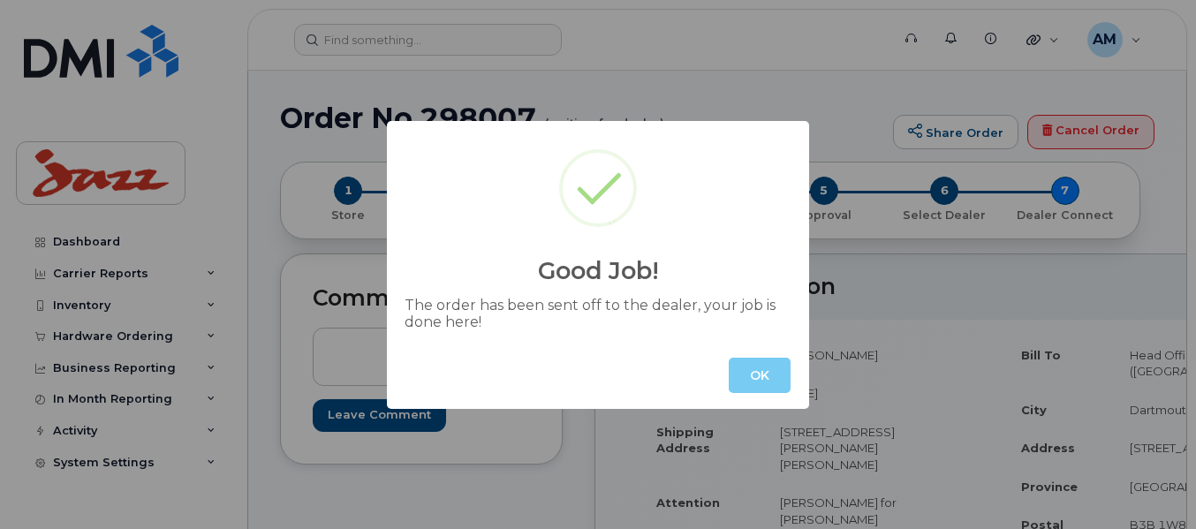
click at [763, 374] on button "OK" at bounding box center [760, 375] width 62 height 35
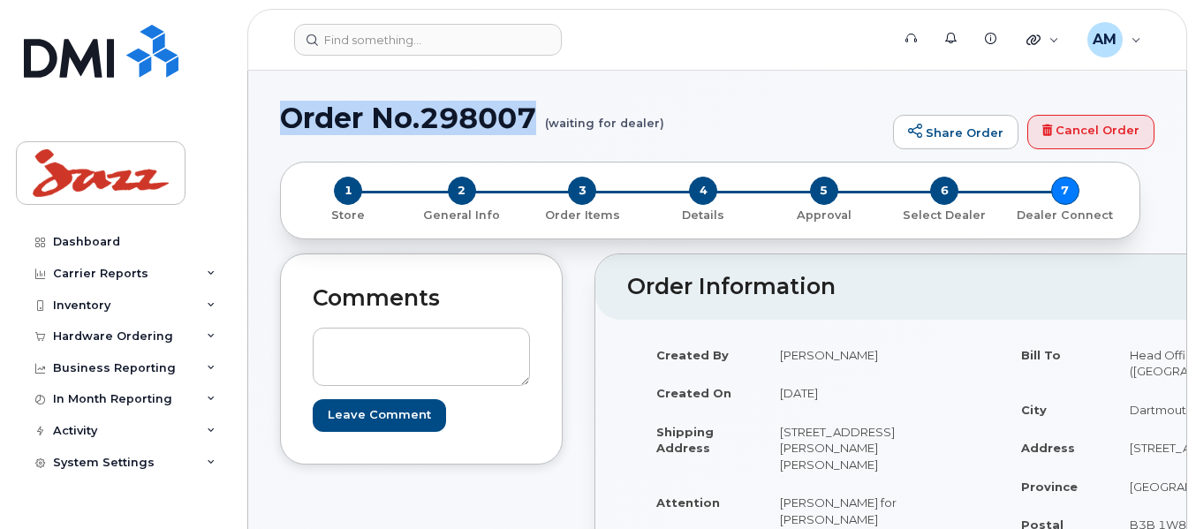
drag, startPoint x: 535, startPoint y: 112, endPoint x: 285, endPoint y: 112, distance: 250.1
click at [285, 112] on h1 "Order No.298007 (waiting for dealer)" at bounding box center [582, 118] width 604 height 31
copy h1 "Order No.298007"
